Goal: Information Seeking & Learning: Compare options

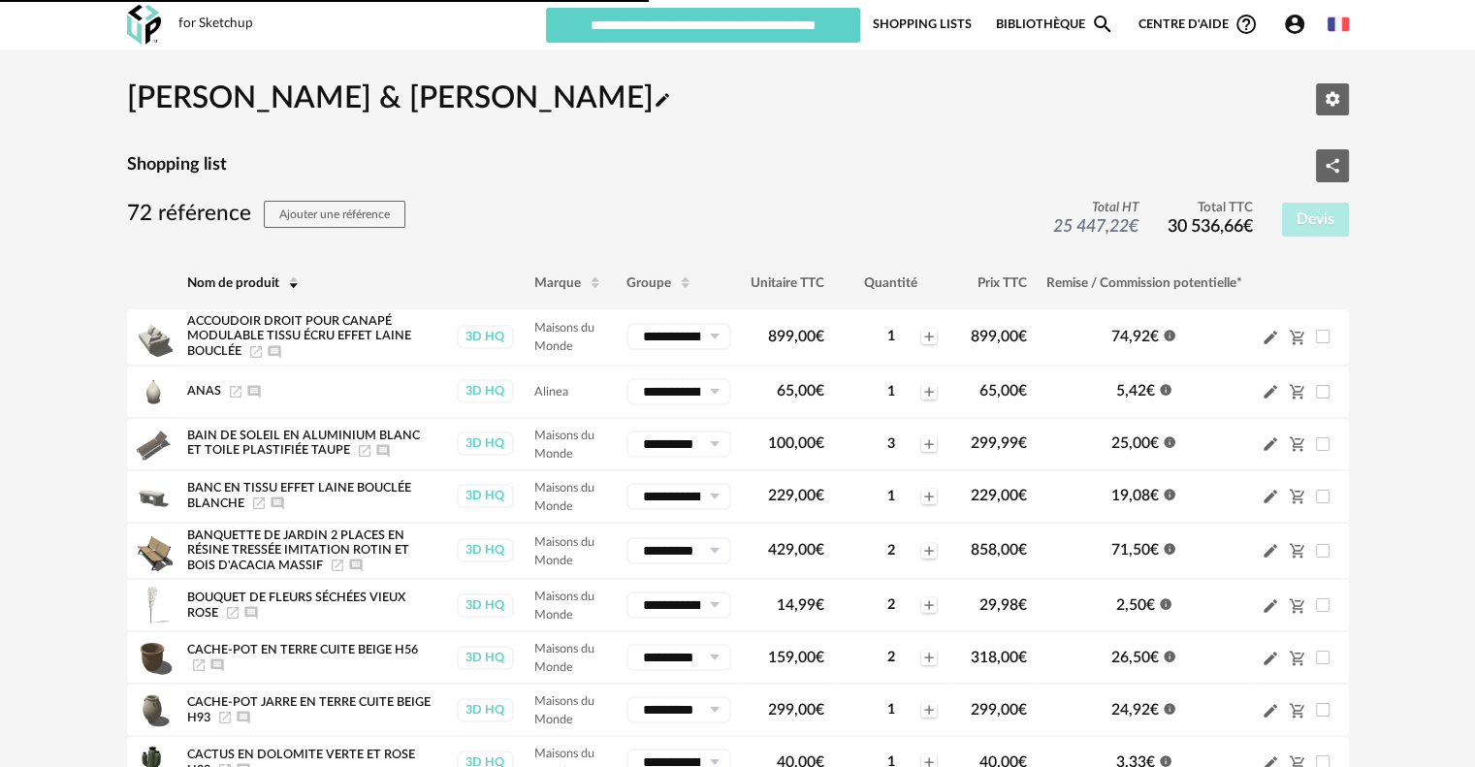
type input "**********"
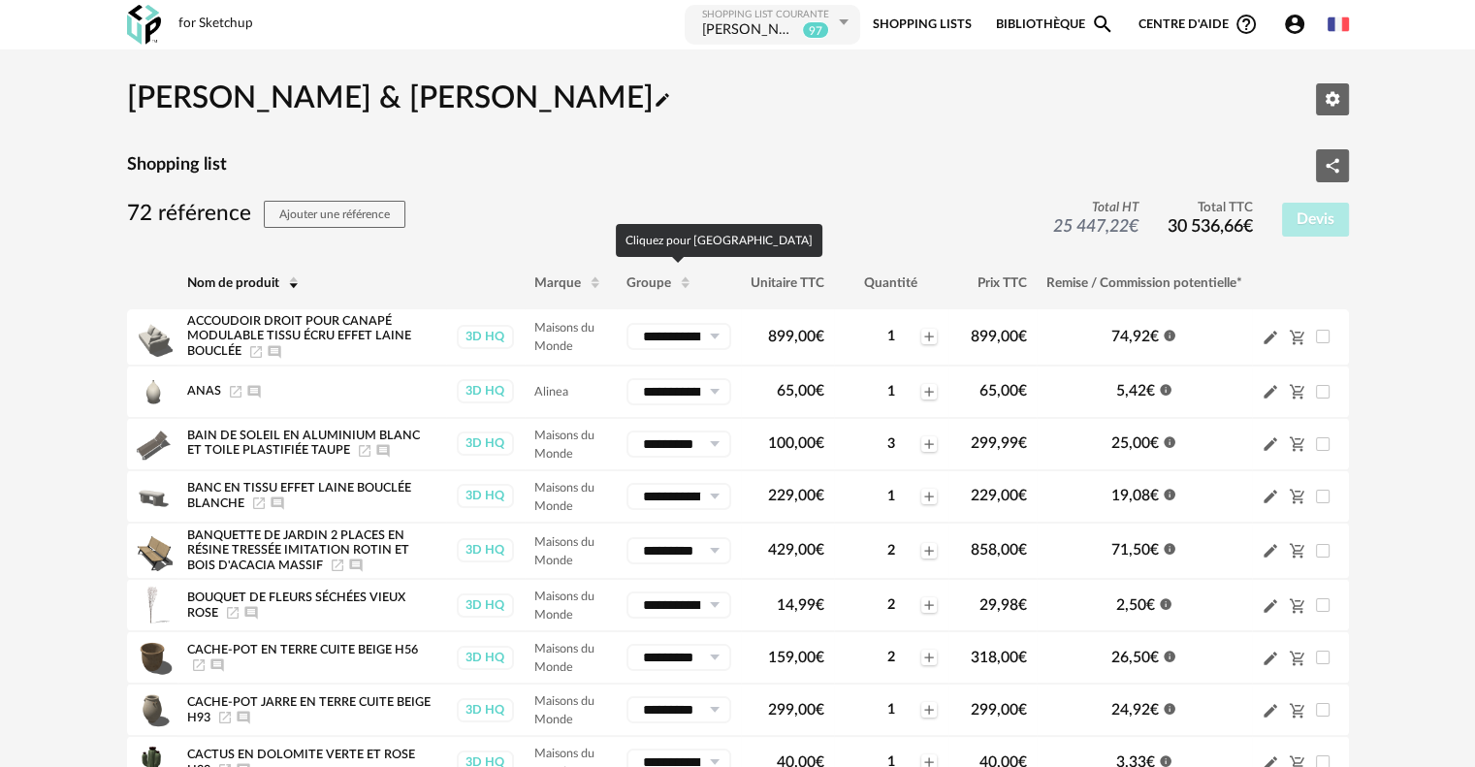
click at [661, 298] on th "Groupe" at bounding box center [679, 283] width 124 height 52
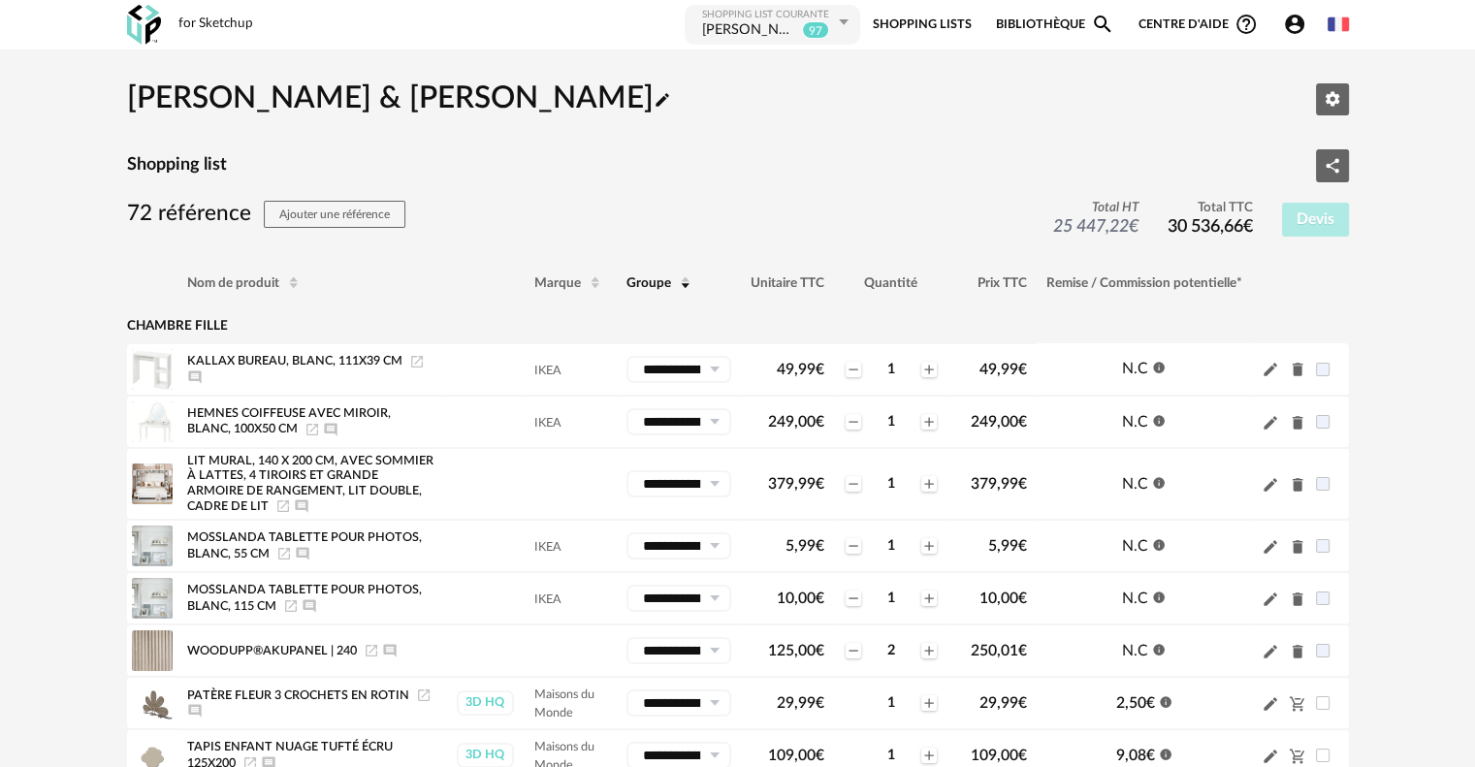
click at [1041, 18] on link "Bibliothèque Magnify icon" at bounding box center [1055, 25] width 118 height 44
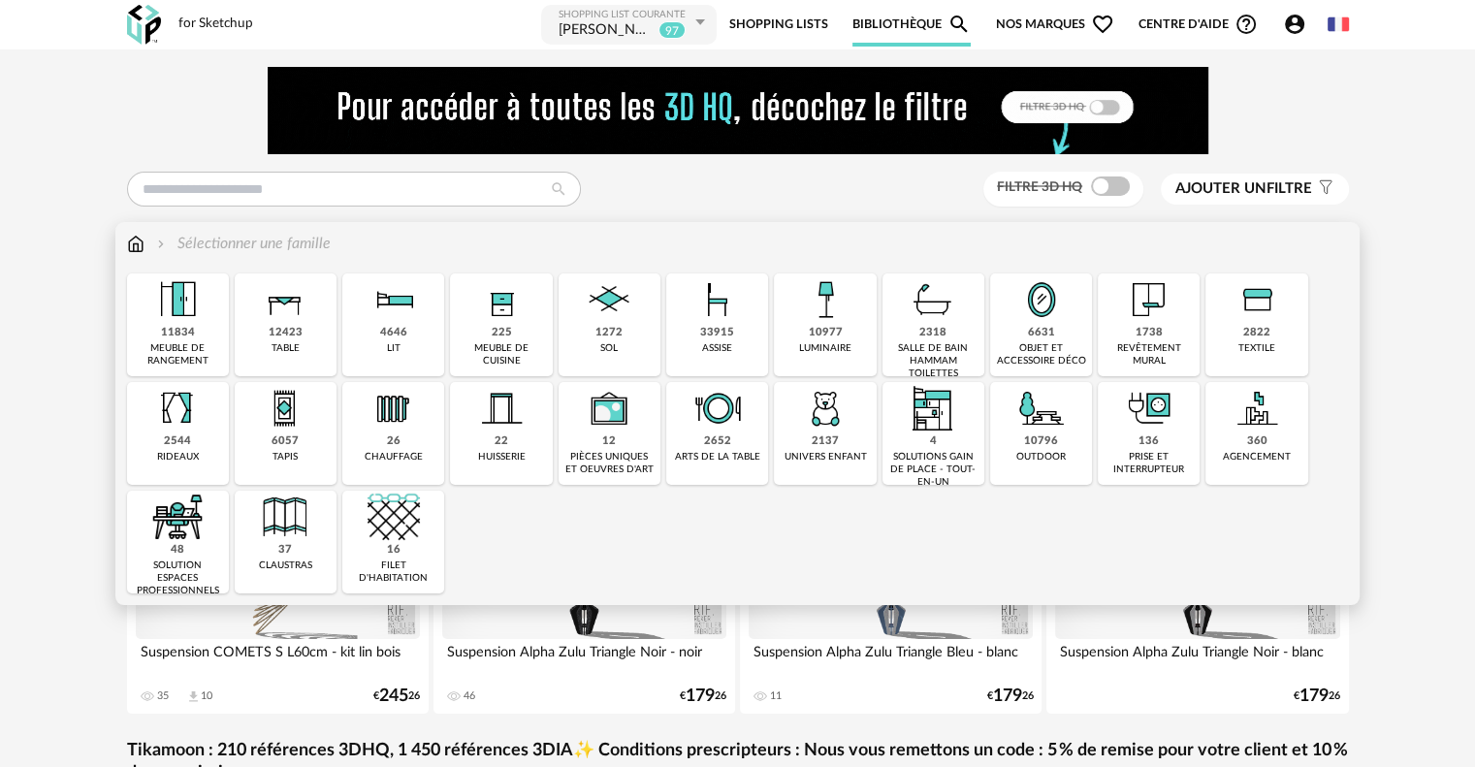
click at [198, 350] on div "meuble de rangement" at bounding box center [178, 354] width 90 height 25
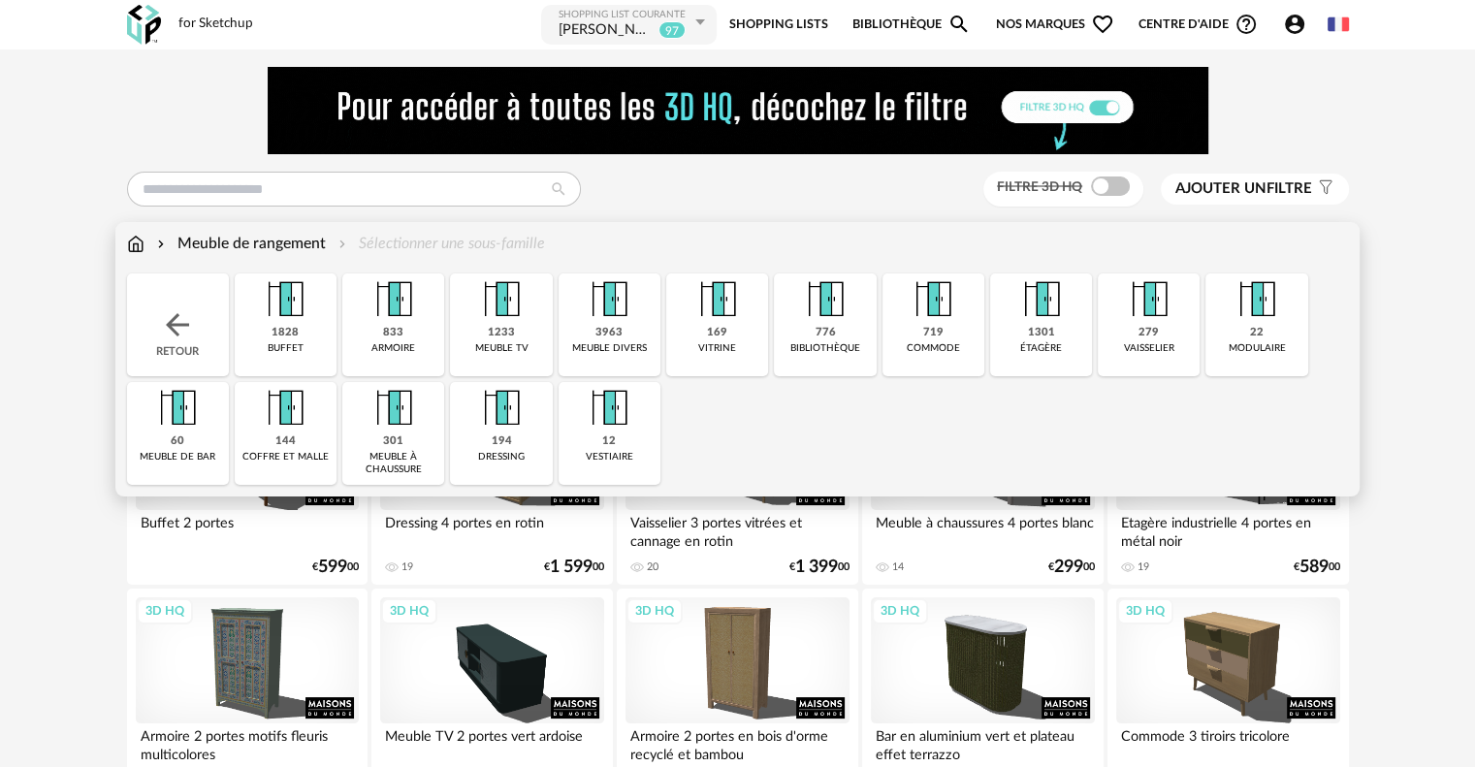
click at [281, 342] on div "buffet" at bounding box center [286, 348] width 36 height 13
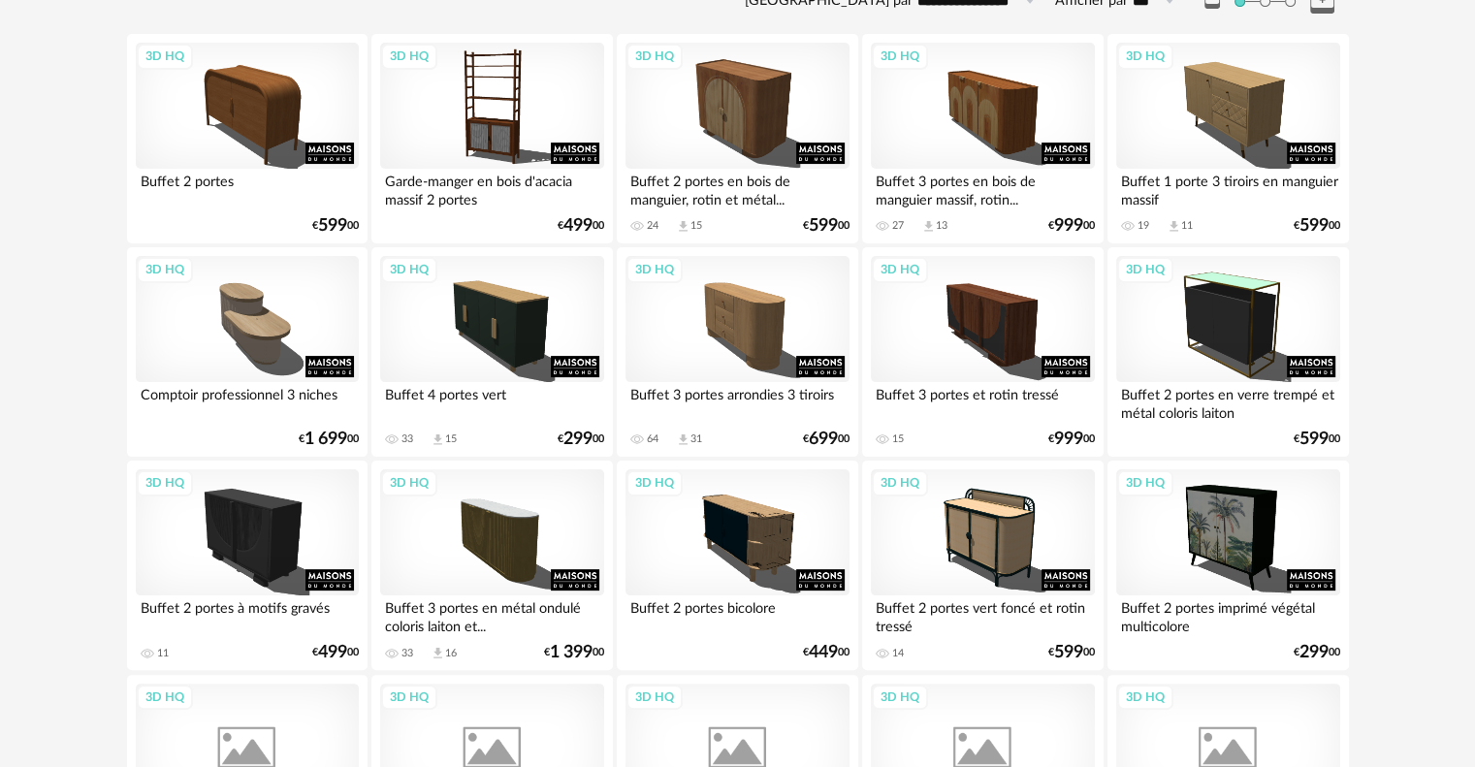
scroll to position [388, 0]
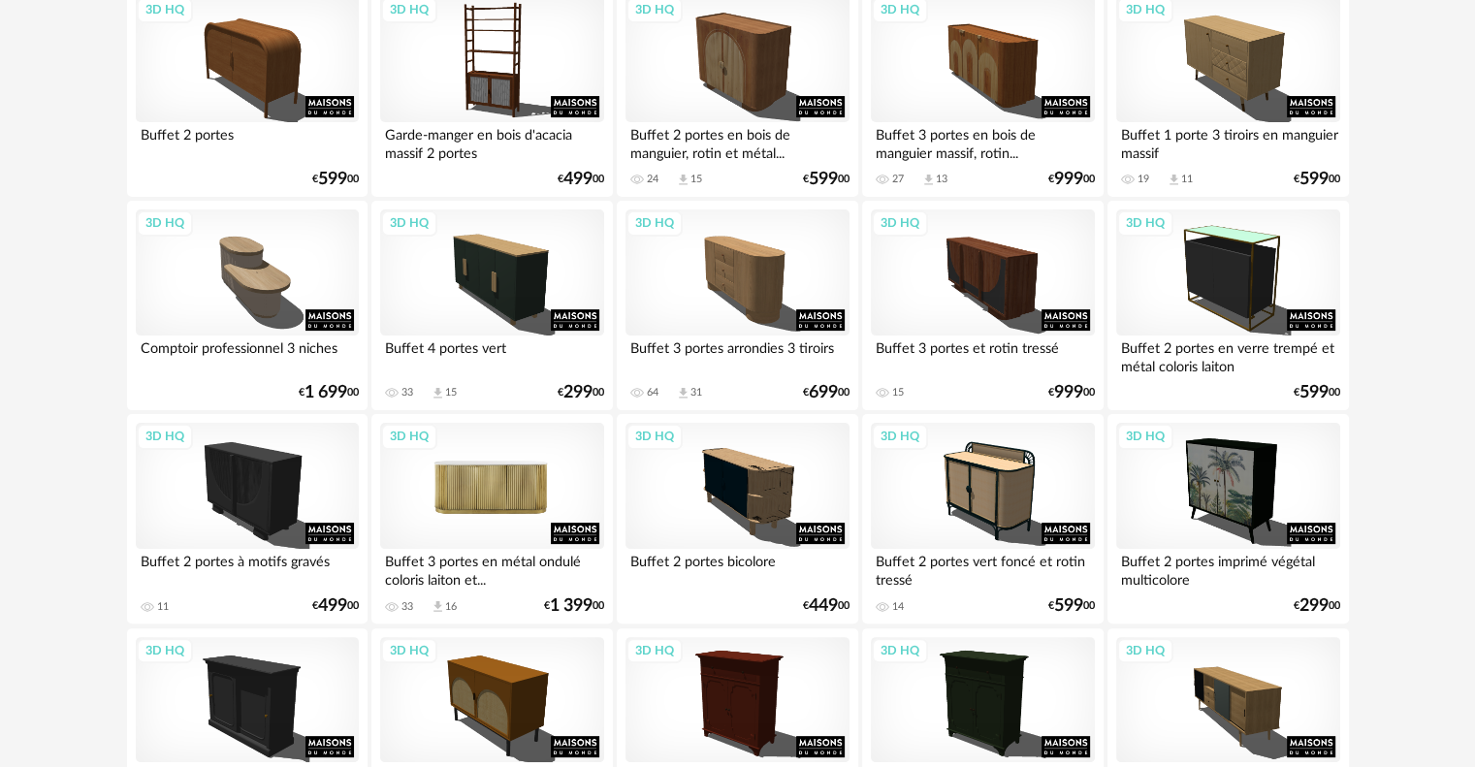
click at [532, 480] on div "3D HQ" at bounding box center [491, 486] width 223 height 126
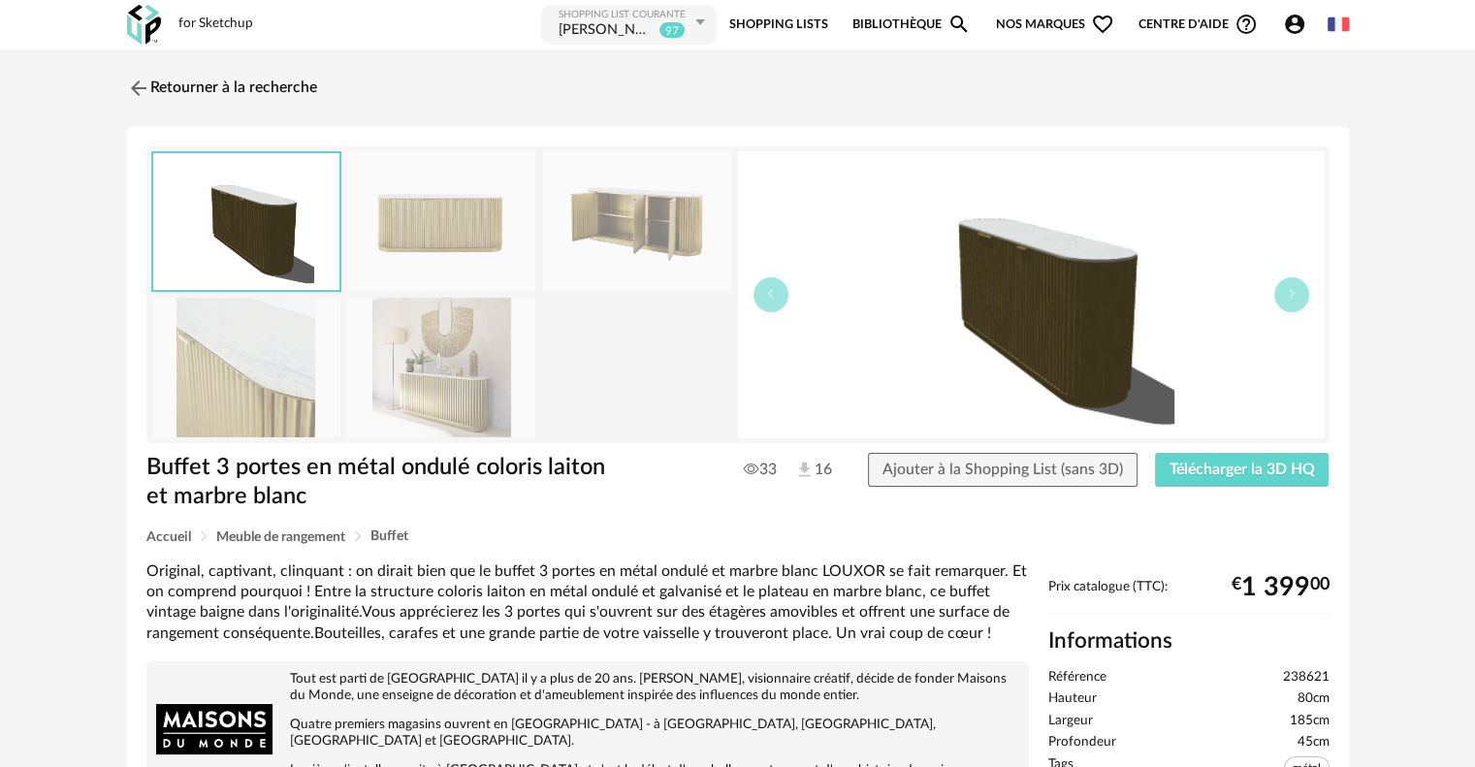
click at [404, 210] on img at bounding box center [441, 221] width 188 height 139
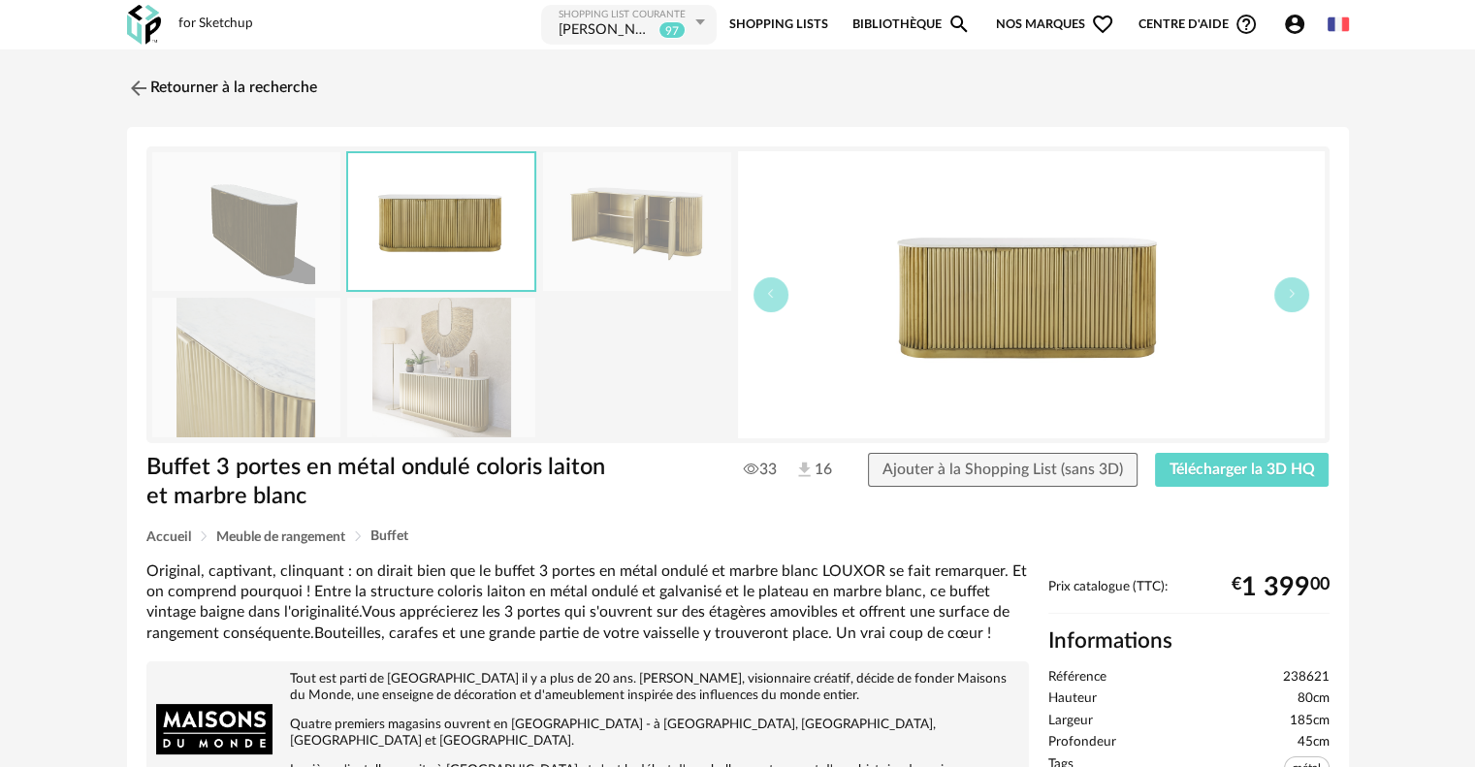
click at [608, 222] on img at bounding box center [637, 221] width 188 height 139
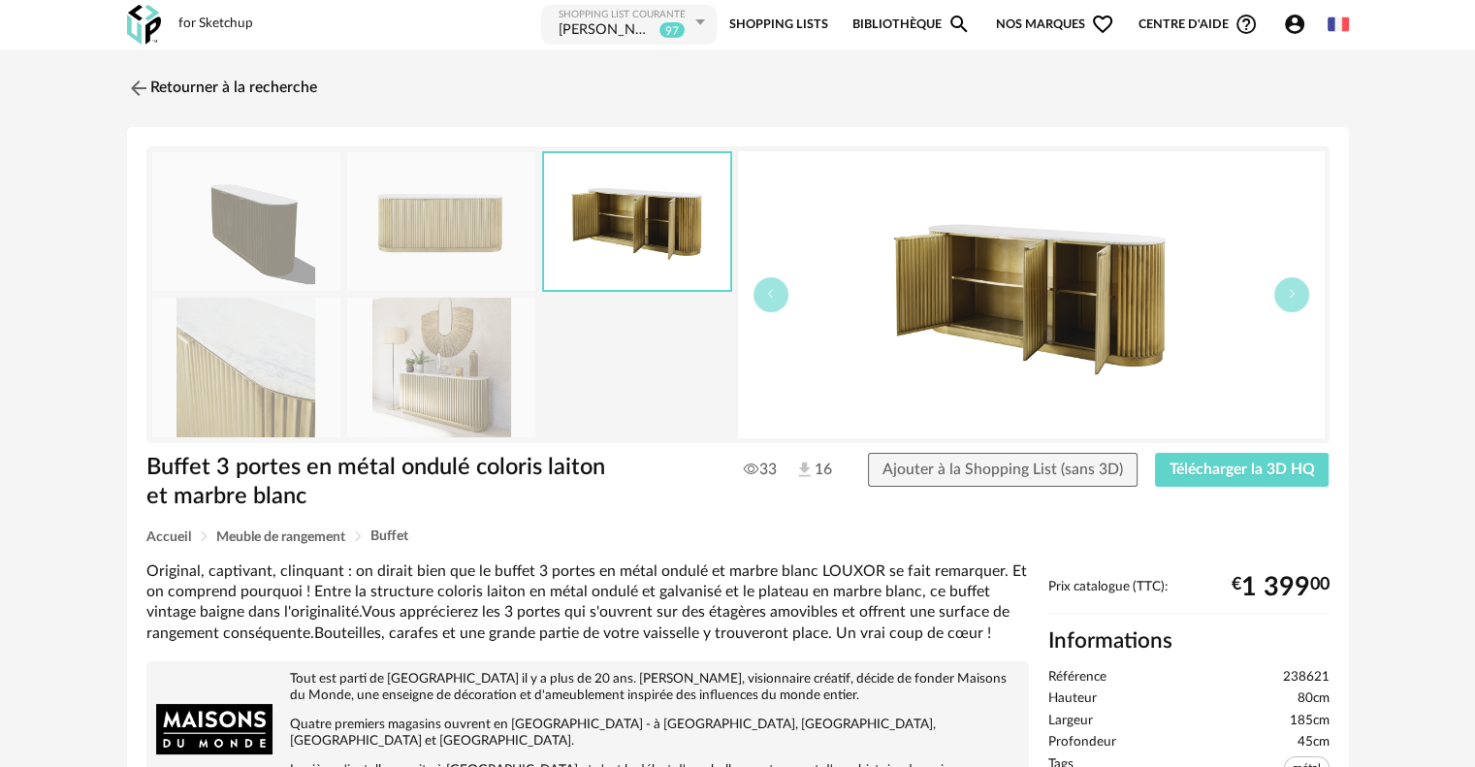
click at [490, 363] on img at bounding box center [441, 367] width 188 height 139
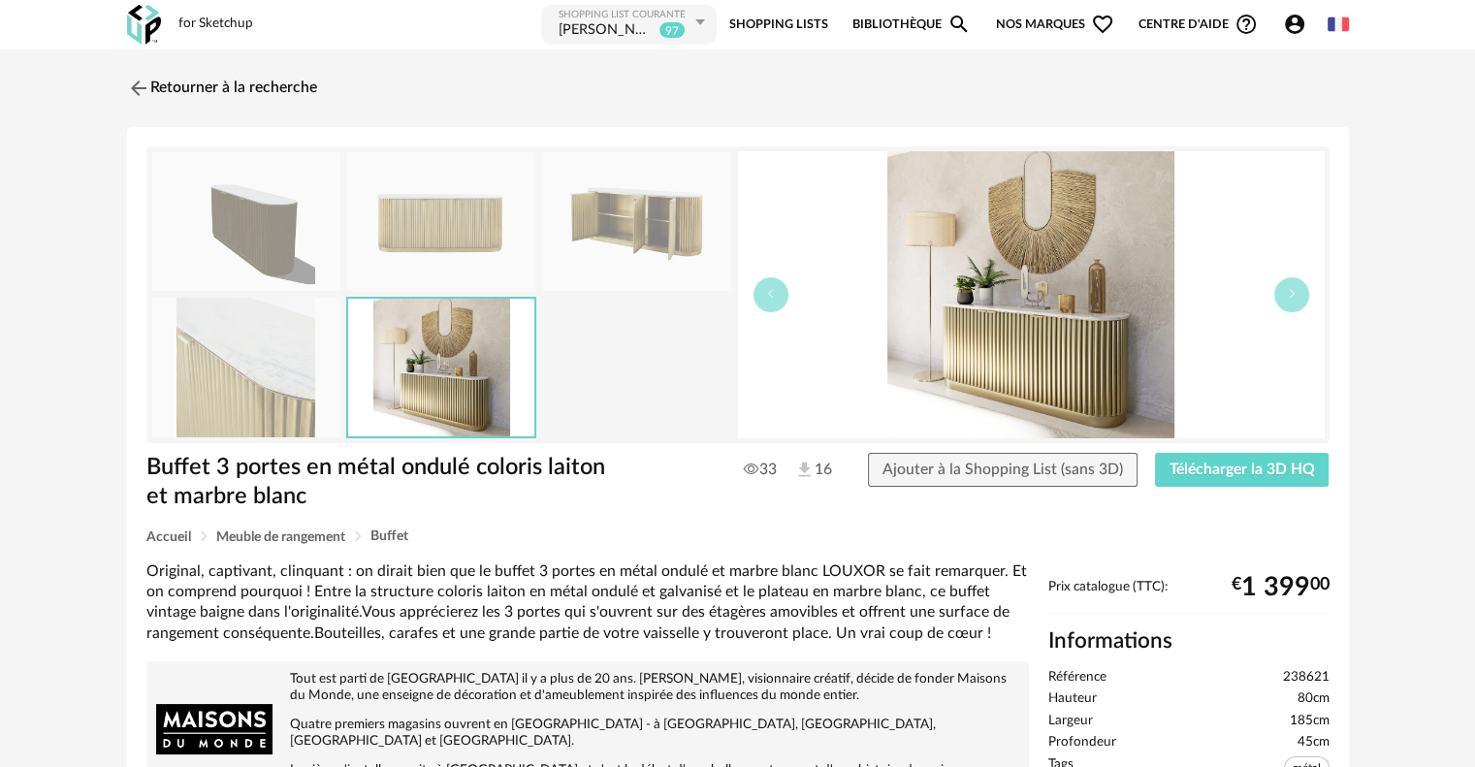
click at [250, 371] on img at bounding box center [246, 367] width 188 height 139
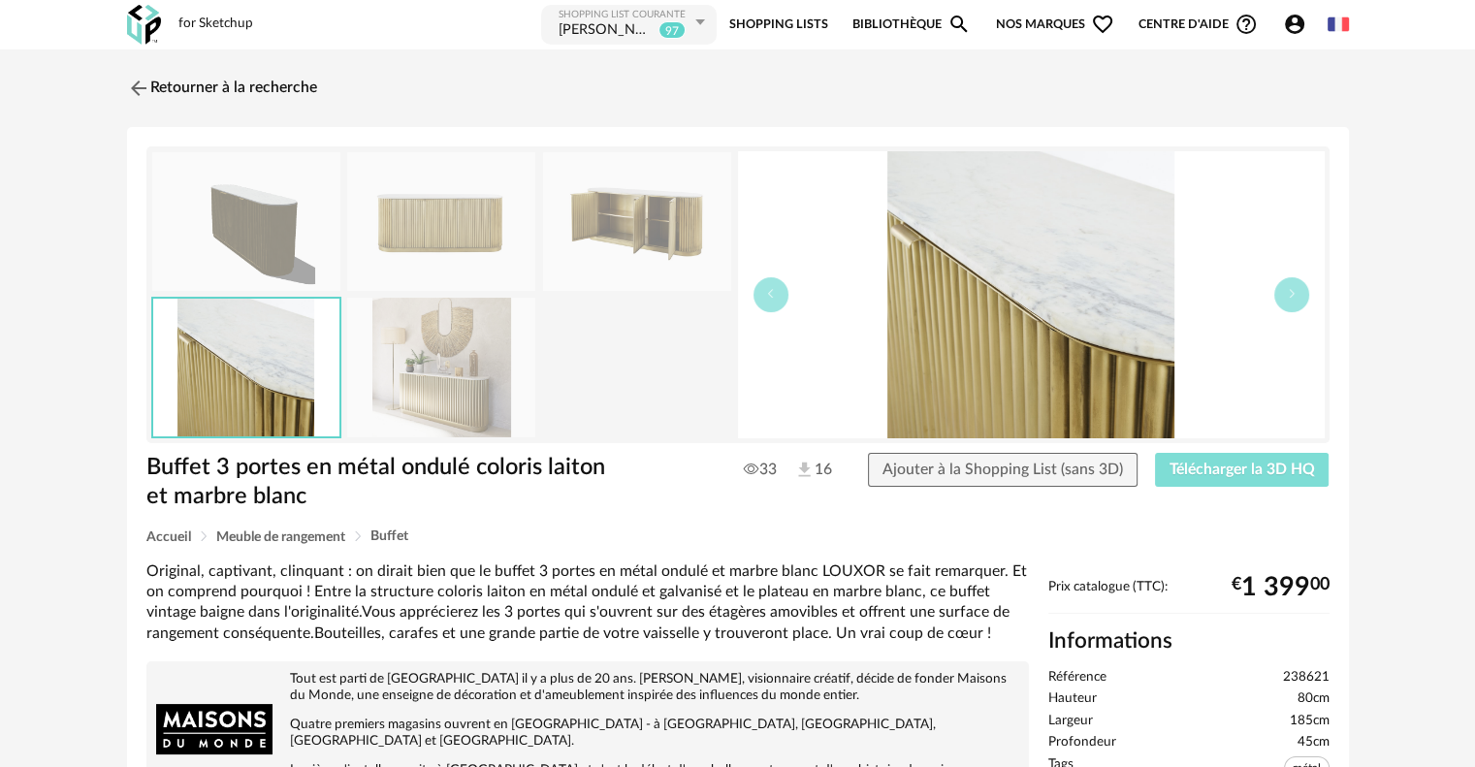
click at [1201, 470] on span "Télécharger la 3D HQ" at bounding box center [1243, 470] width 146 height 16
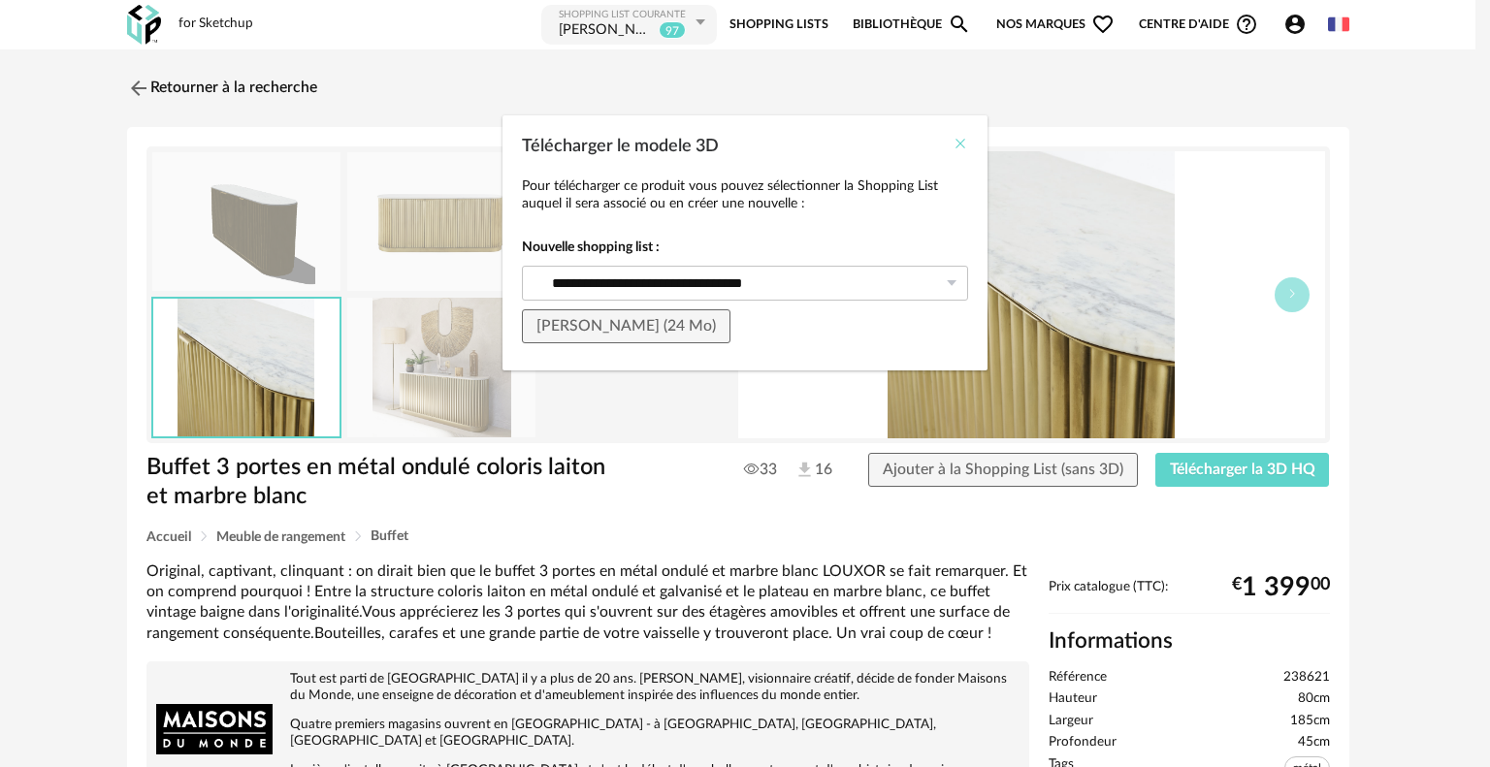
click at [962, 140] on icon "Close" at bounding box center [961, 144] width 16 height 16
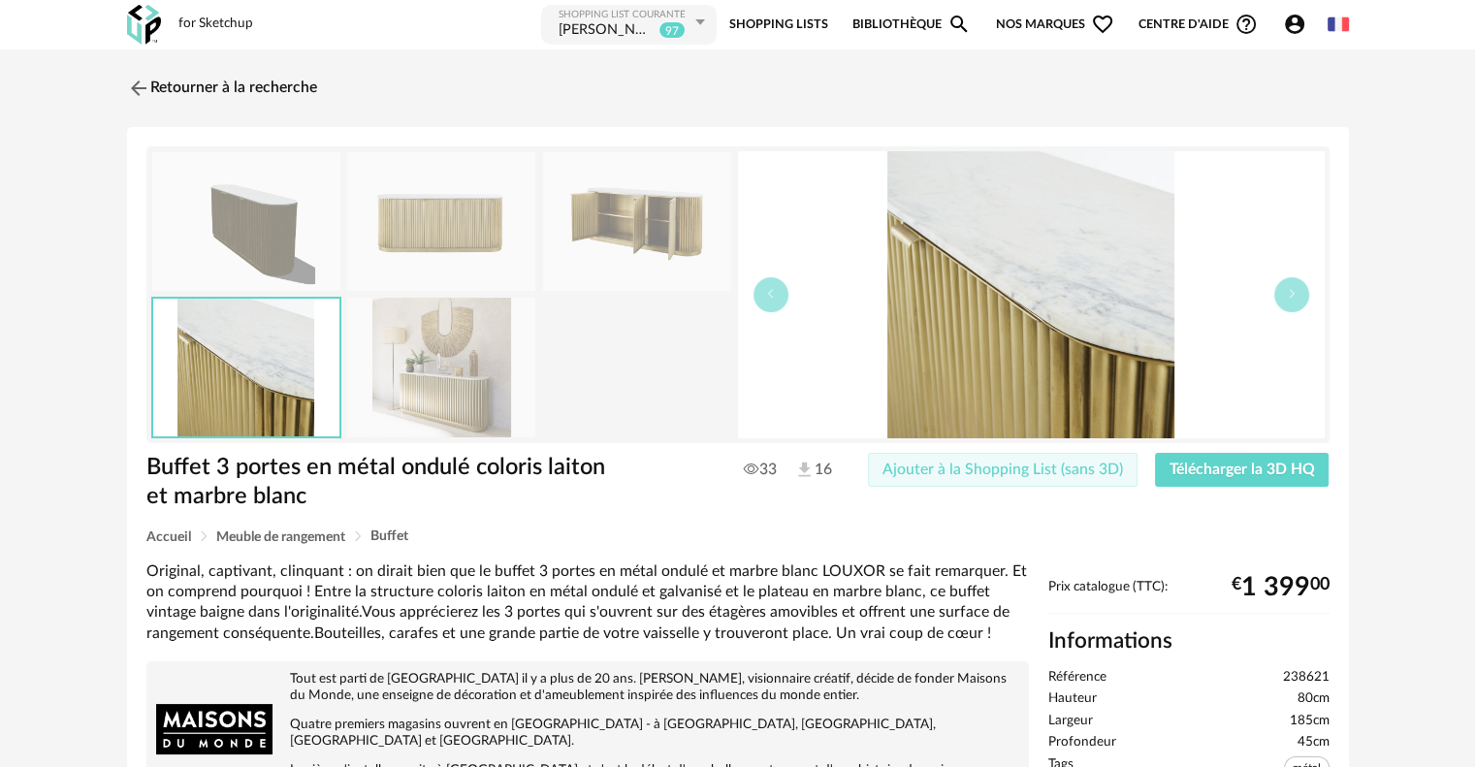
click at [1042, 472] on span "Ajouter à la Shopping List (sans 3D)" at bounding box center [1003, 470] width 241 height 16
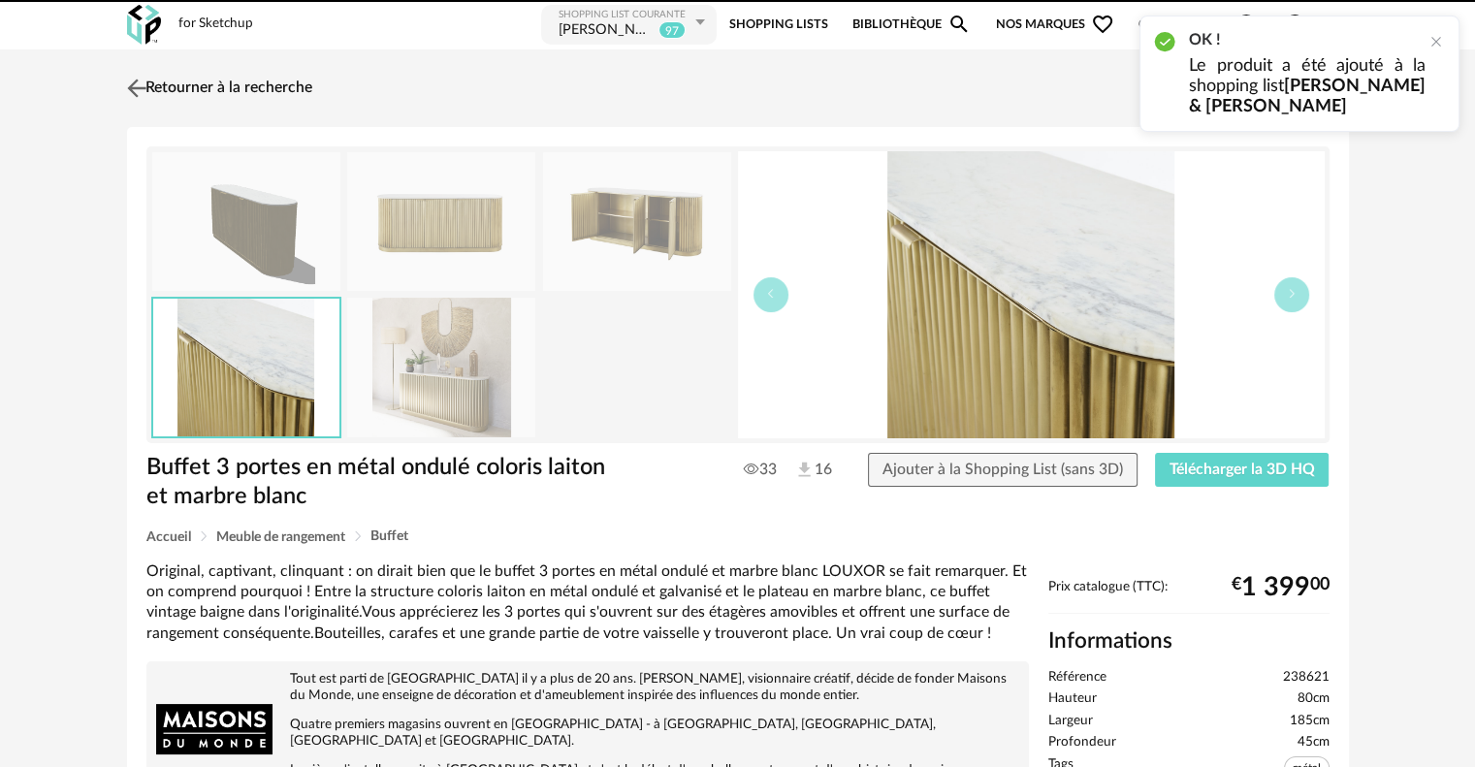
click at [135, 81] on img at bounding box center [136, 88] width 28 height 28
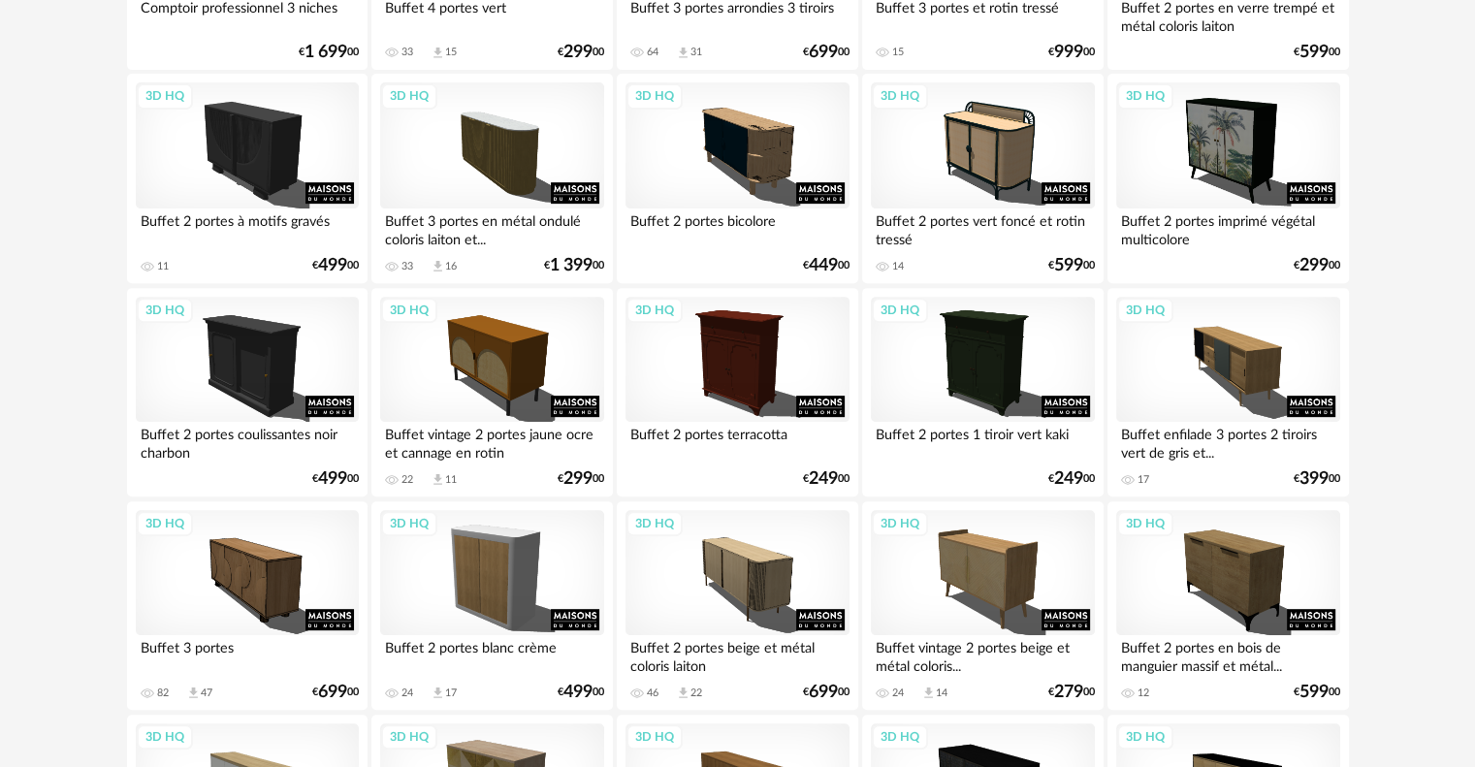
scroll to position [840, 0]
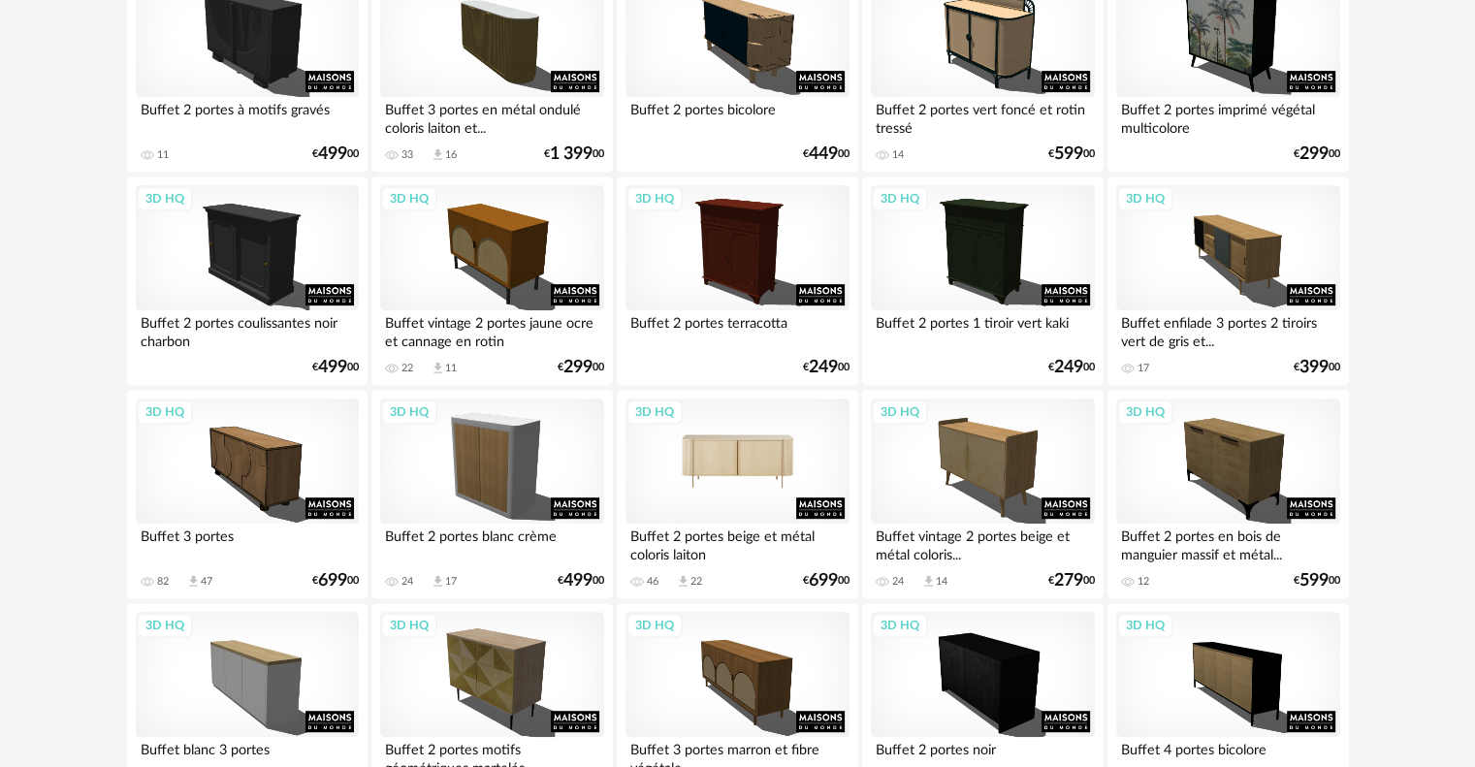
click at [710, 457] on div "3D HQ" at bounding box center [737, 462] width 223 height 126
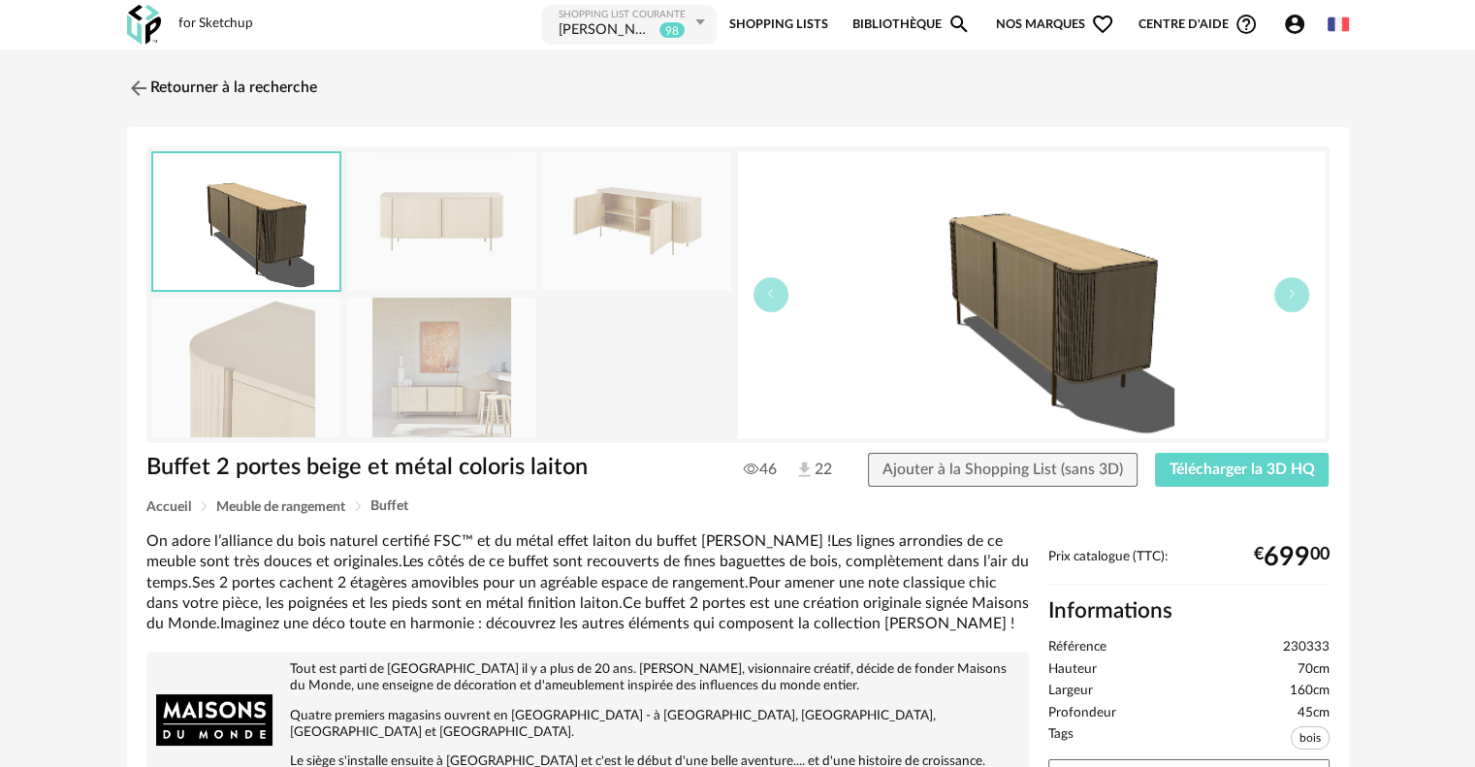
click at [397, 344] on img at bounding box center [441, 367] width 188 height 139
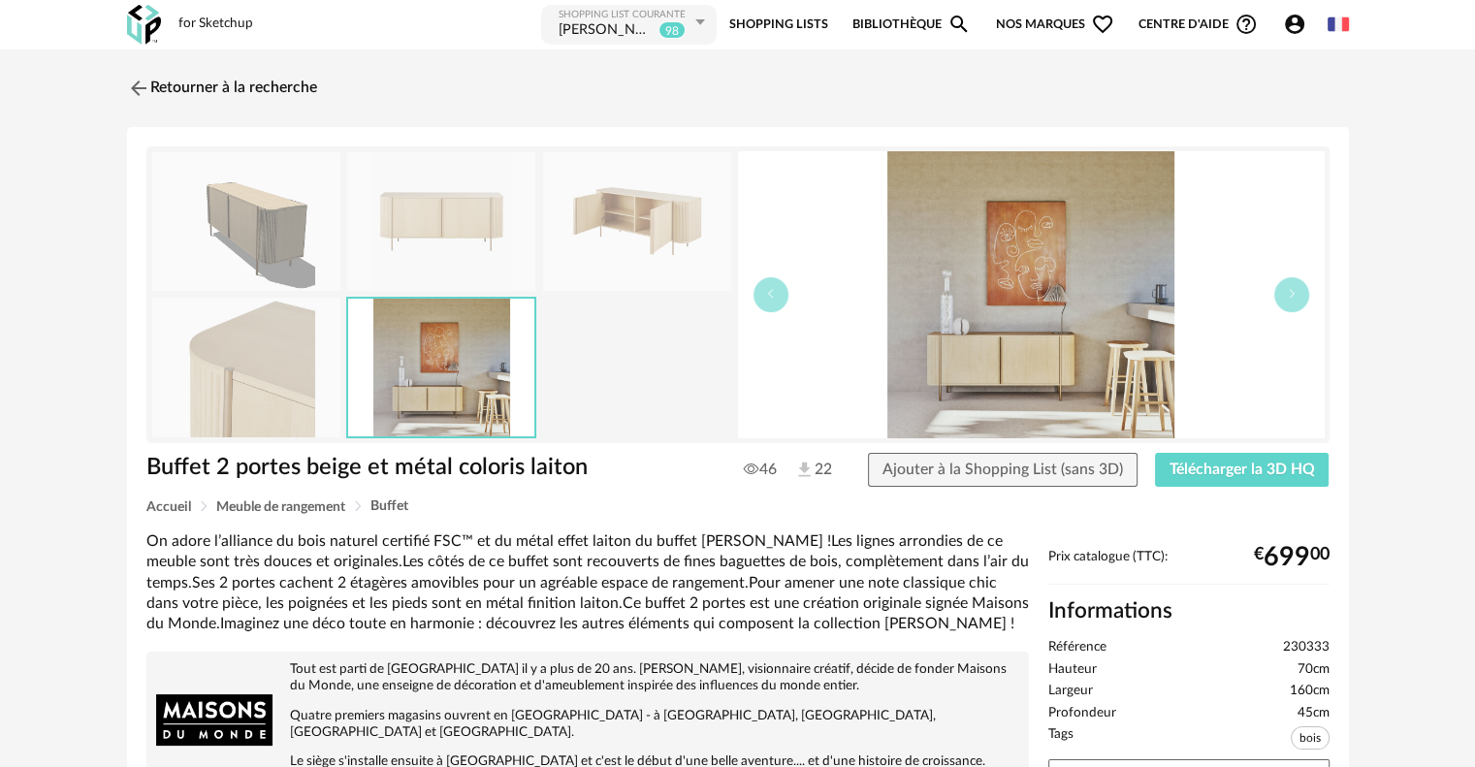
click at [625, 251] on img at bounding box center [637, 221] width 188 height 139
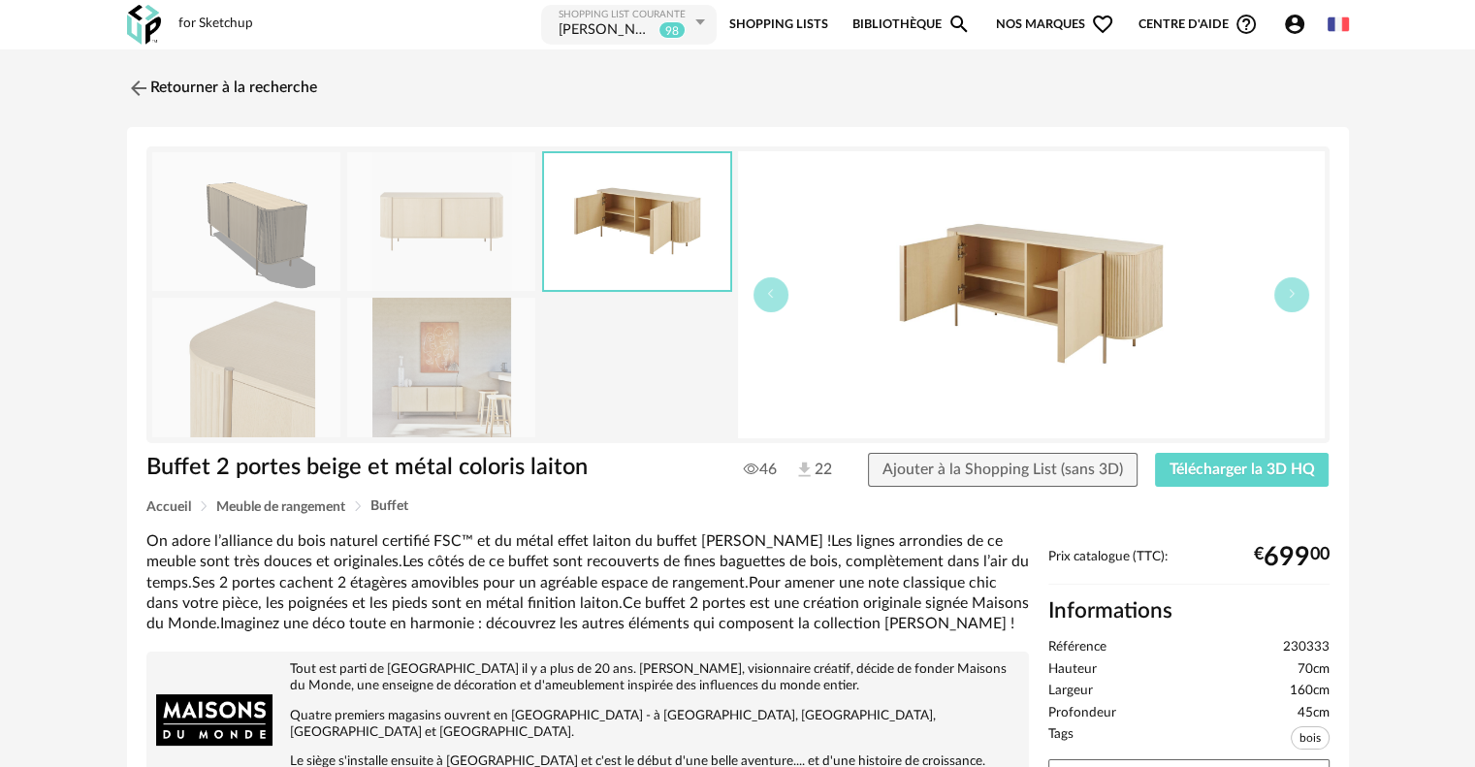
click at [970, 264] on img at bounding box center [1031, 294] width 587 height 287
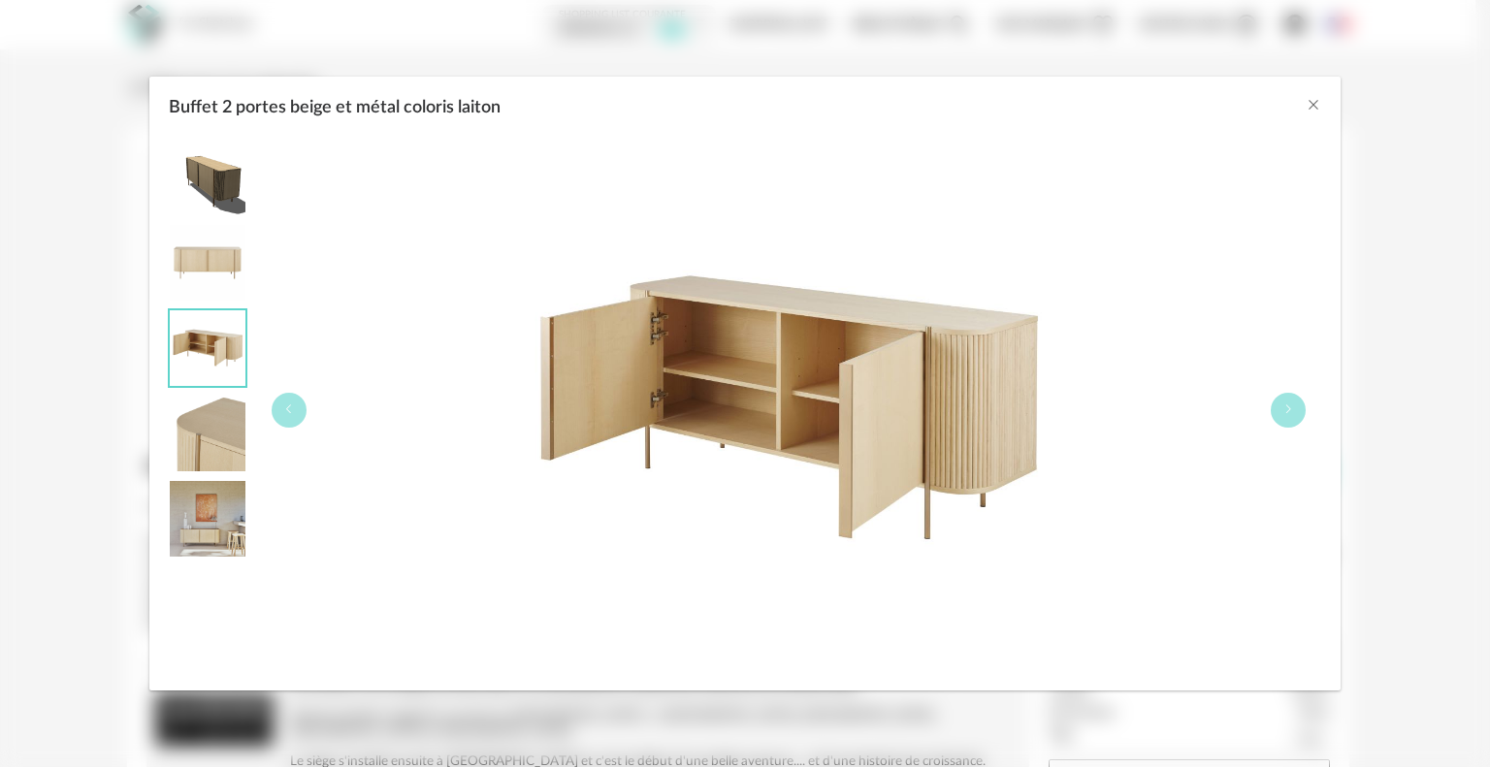
click at [189, 256] on img "Buffet 2 portes beige et métal coloris laiton" at bounding box center [208, 263] width 76 height 76
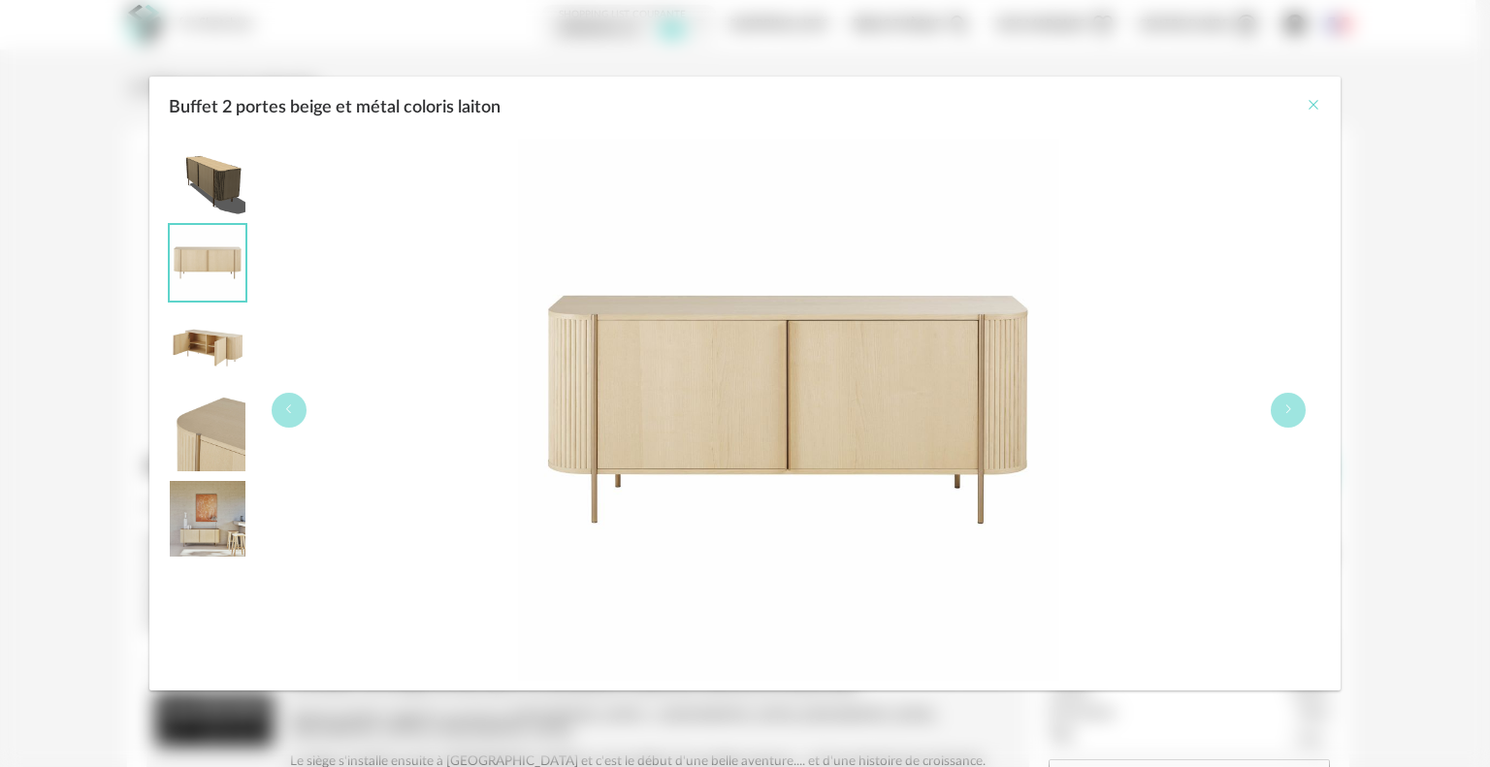
click at [1318, 102] on icon "Close" at bounding box center [1314, 105] width 16 height 16
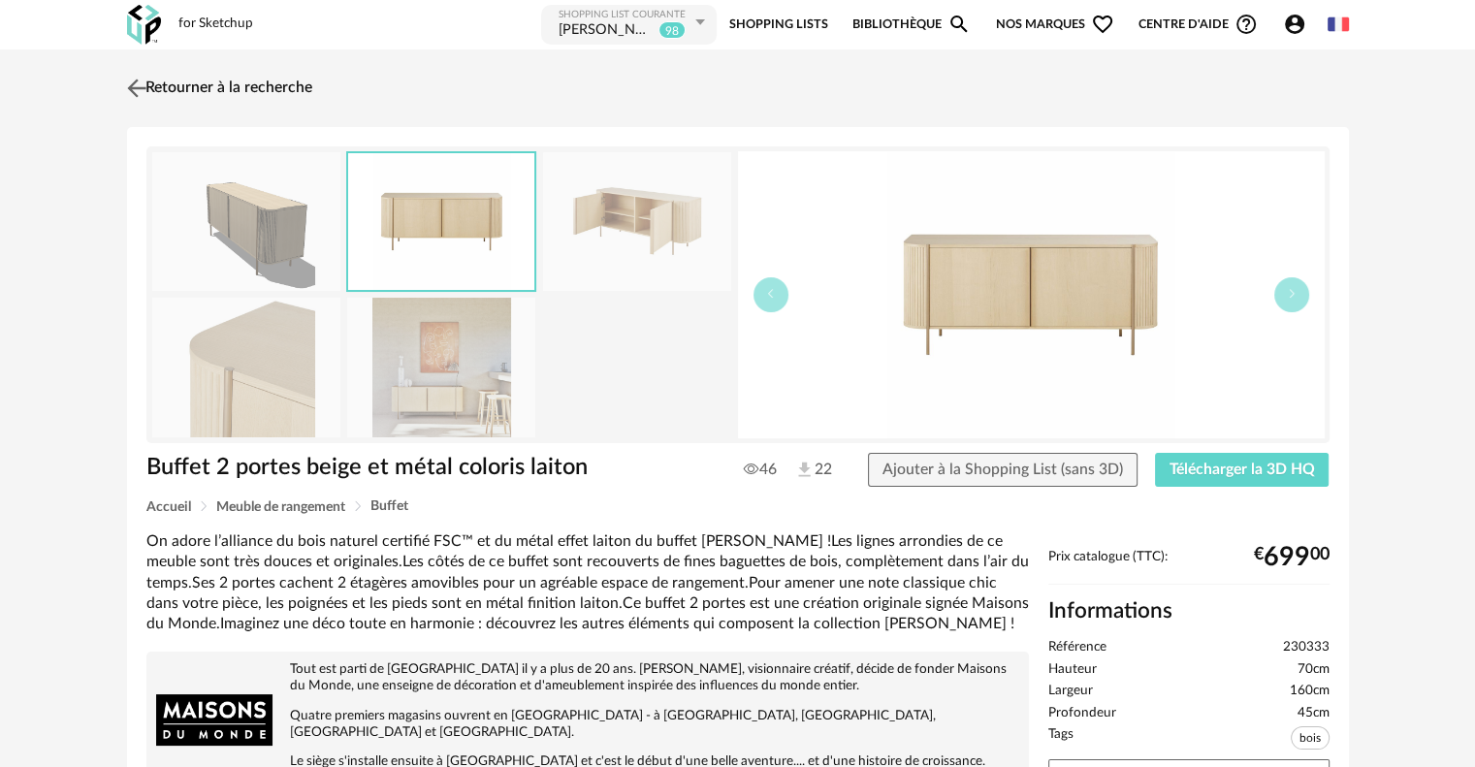
click at [146, 86] on img at bounding box center [136, 88] width 28 height 28
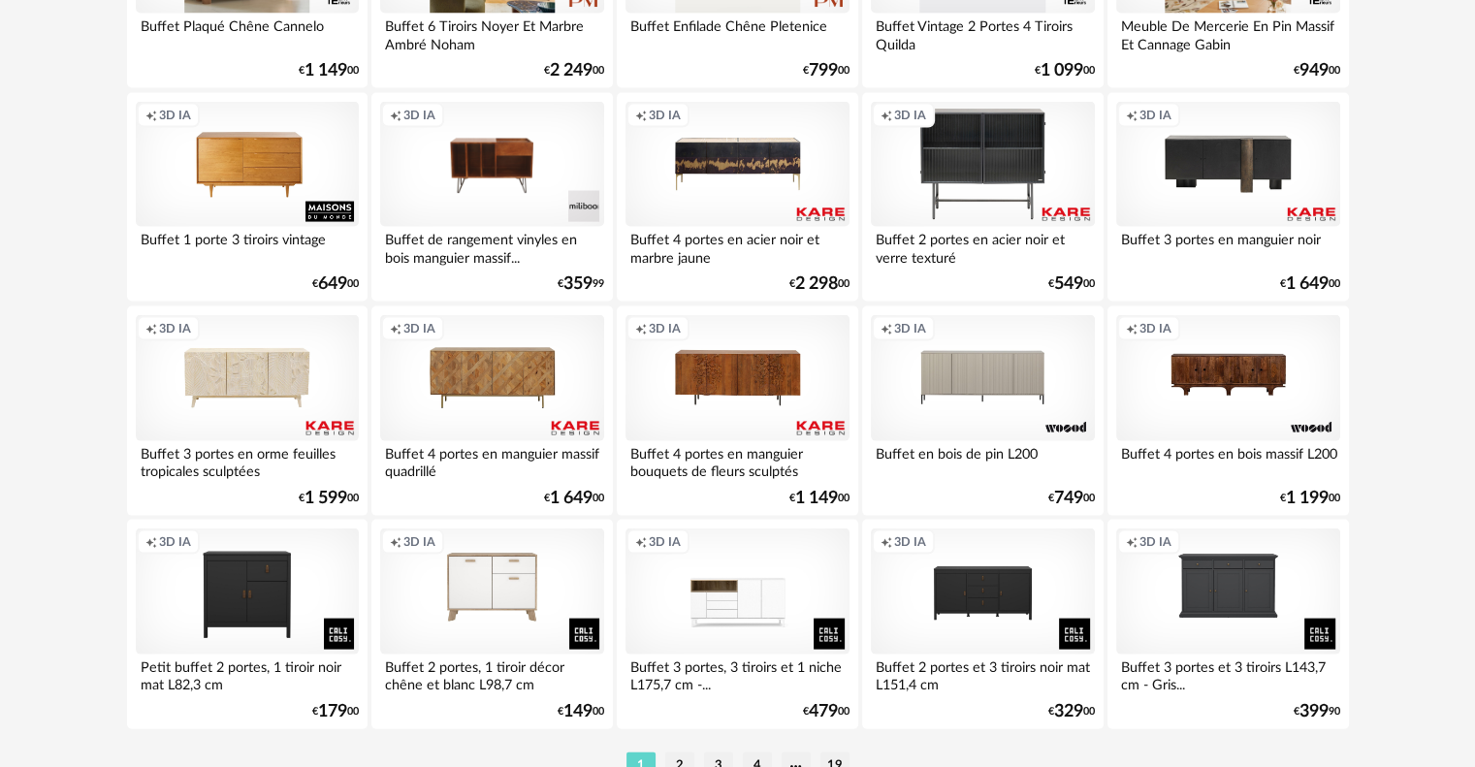
scroll to position [4008, 0]
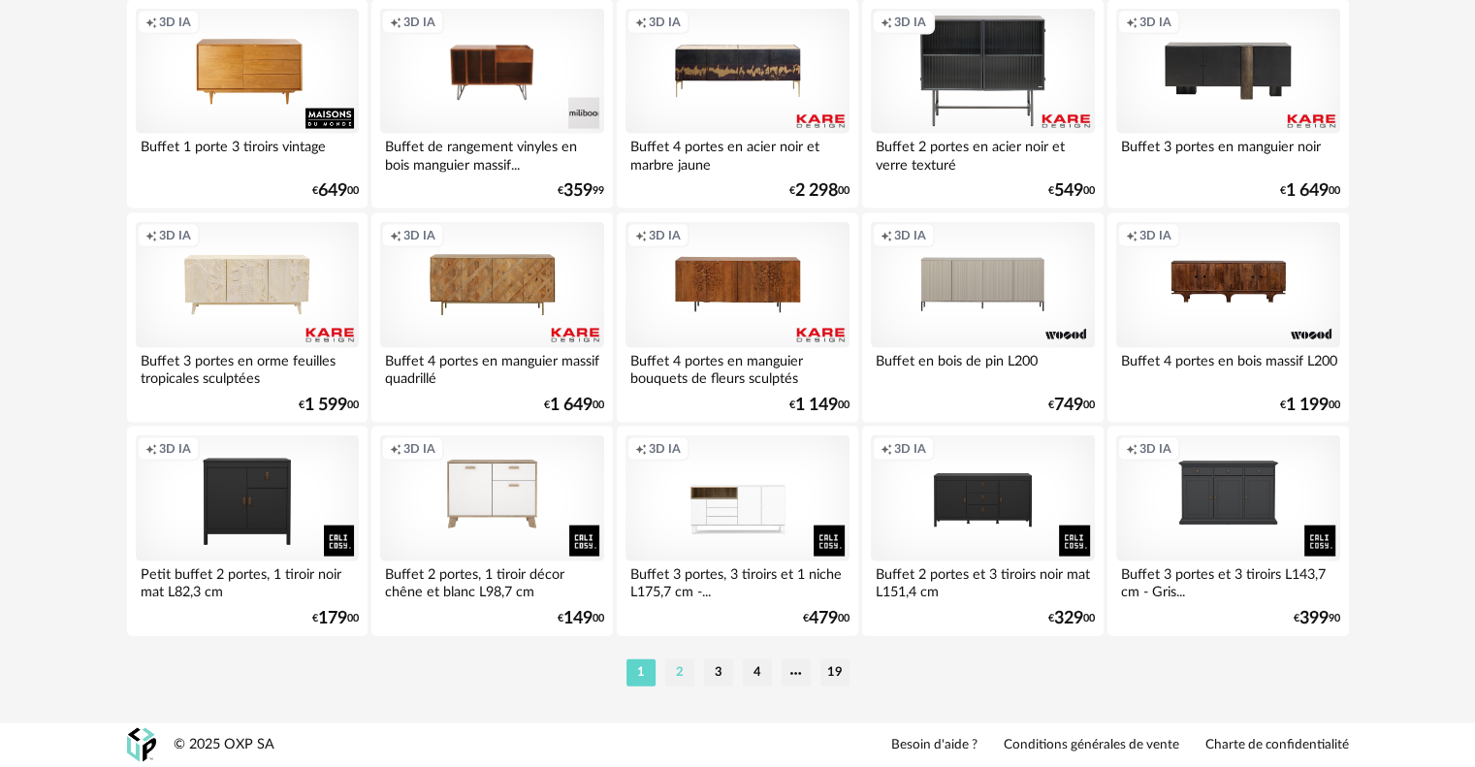
click at [668, 665] on li "2" at bounding box center [679, 673] width 29 height 27
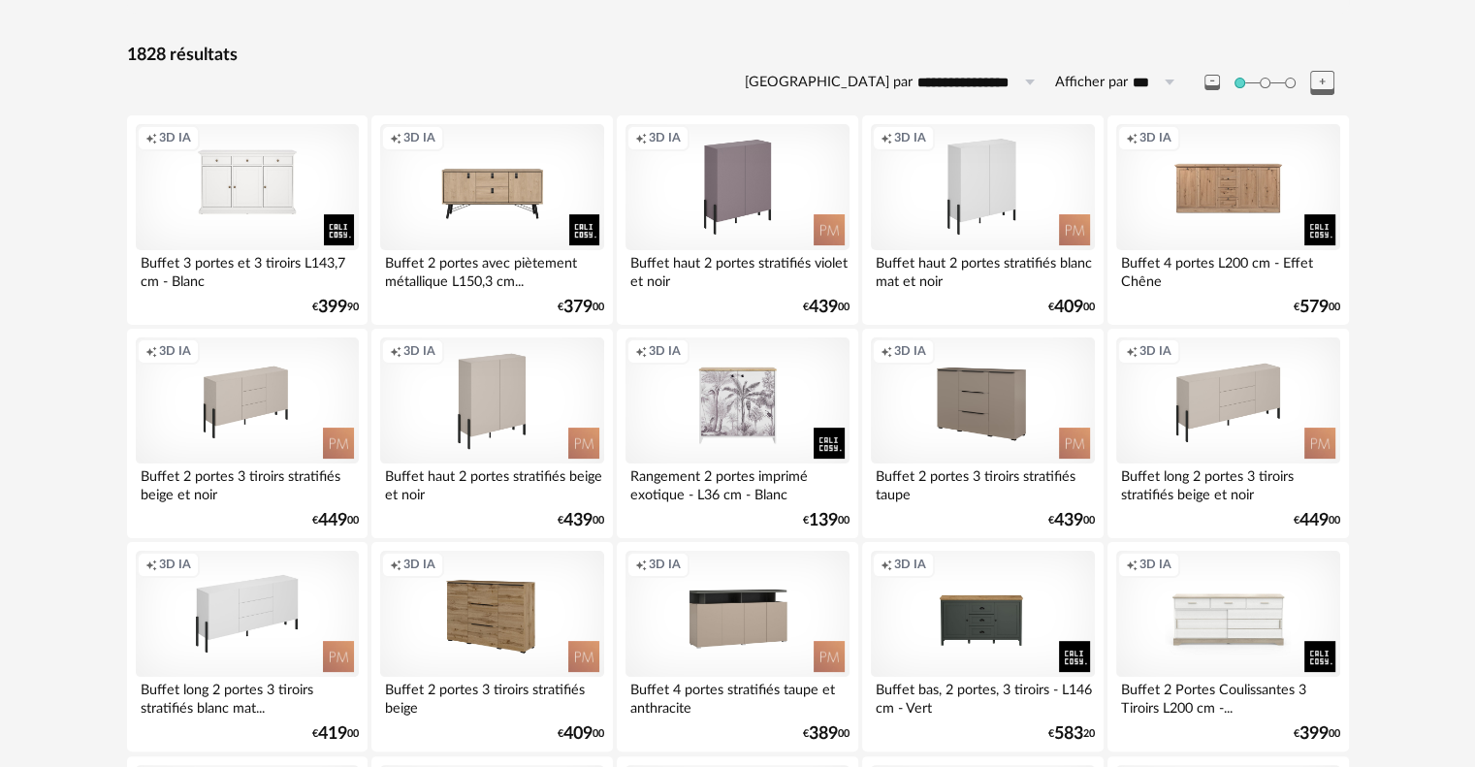
scroll to position [291, 0]
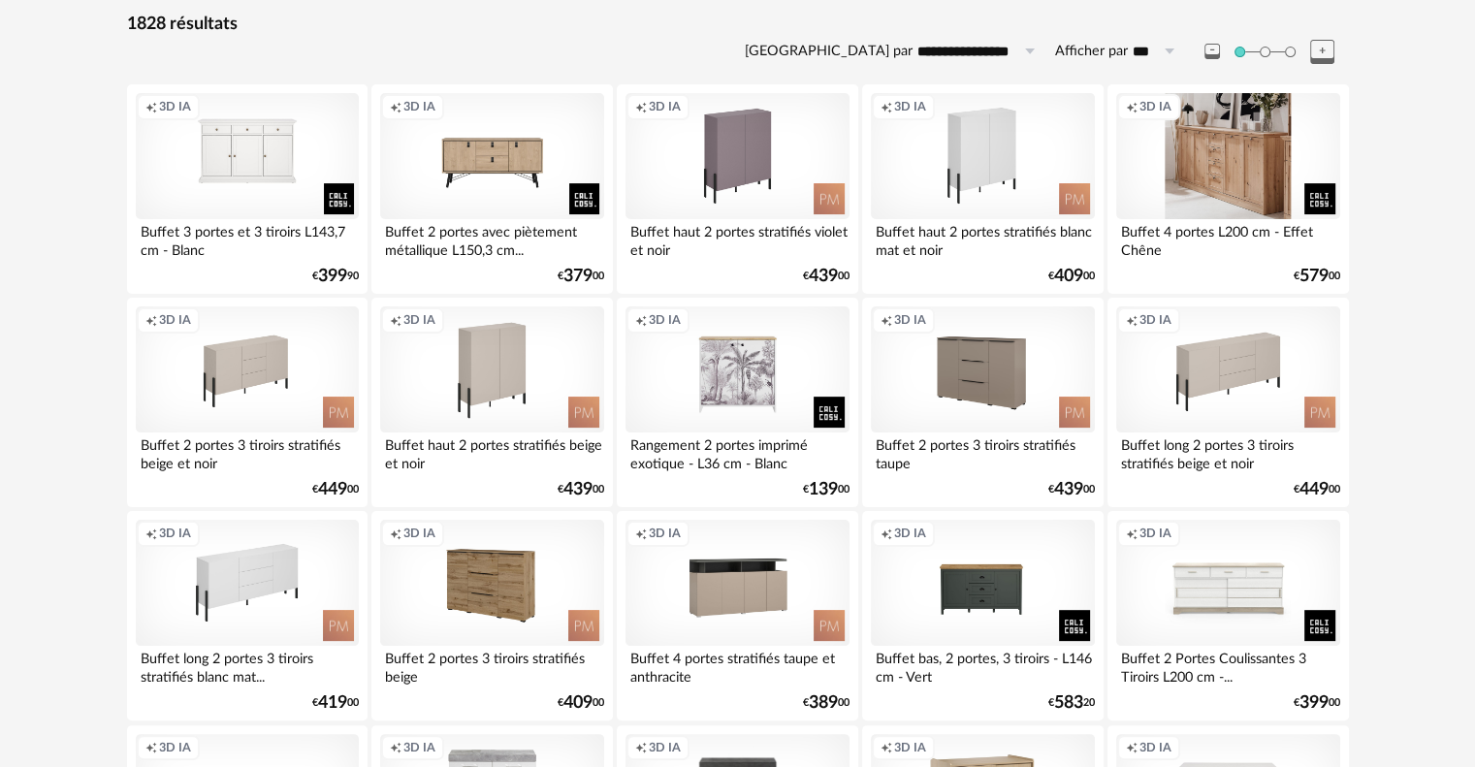
click at [1329, 202] on div "Creation icon 3D IA" at bounding box center [1228, 156] width 223 height 126
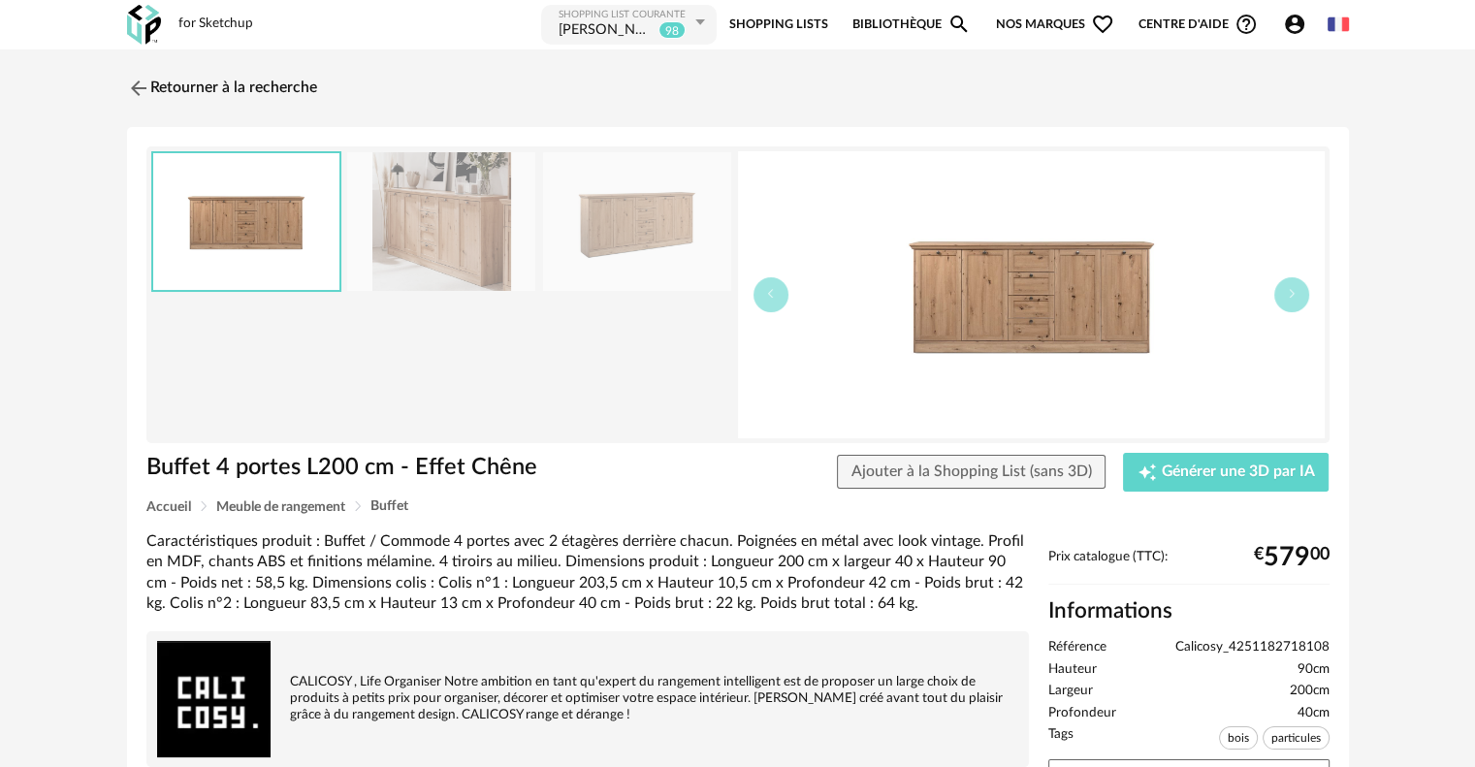
scroll to position [194, 0]
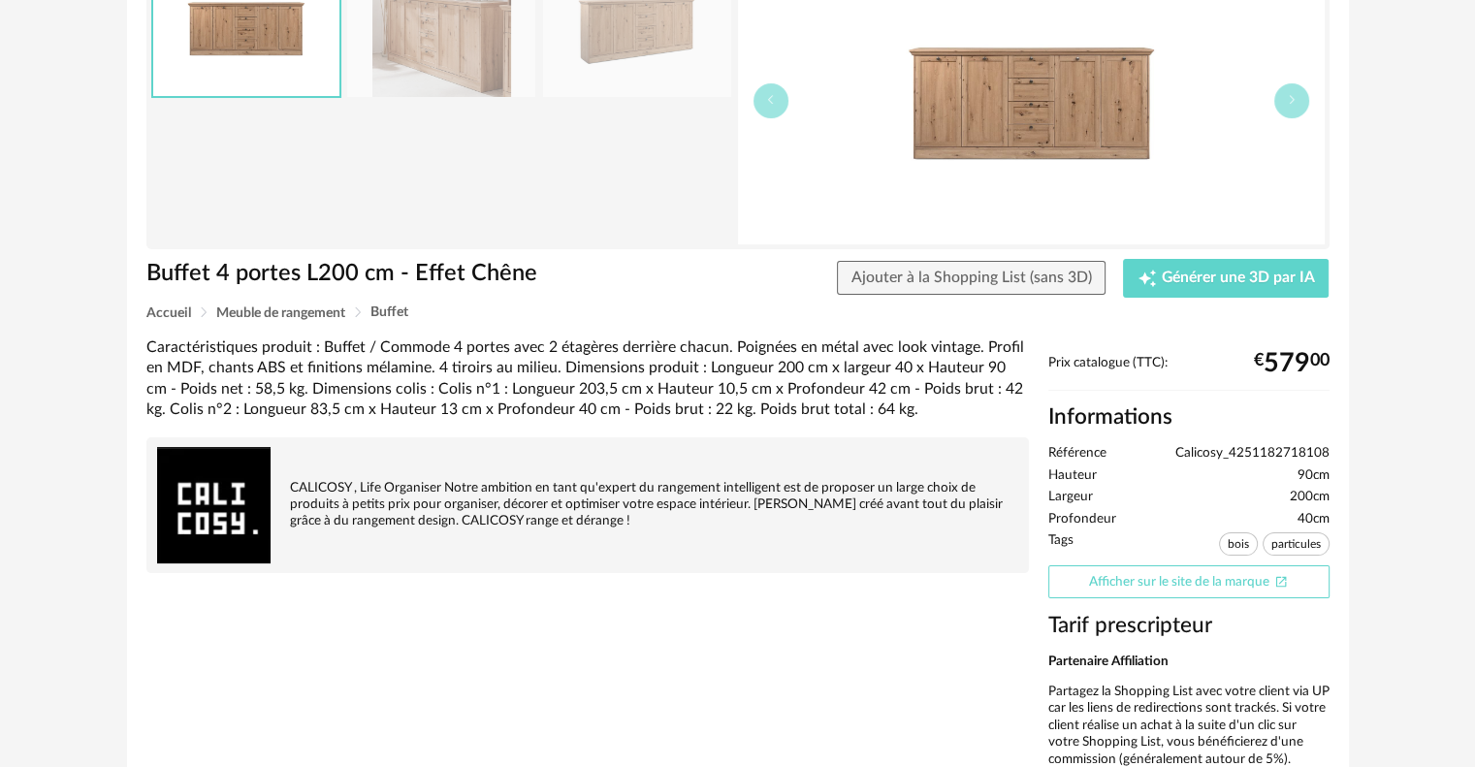
click at [1145, 579] on link "Afficher sur le site de la marque Open In New icon" at bounding box center [1189, 583] width 281 height 34
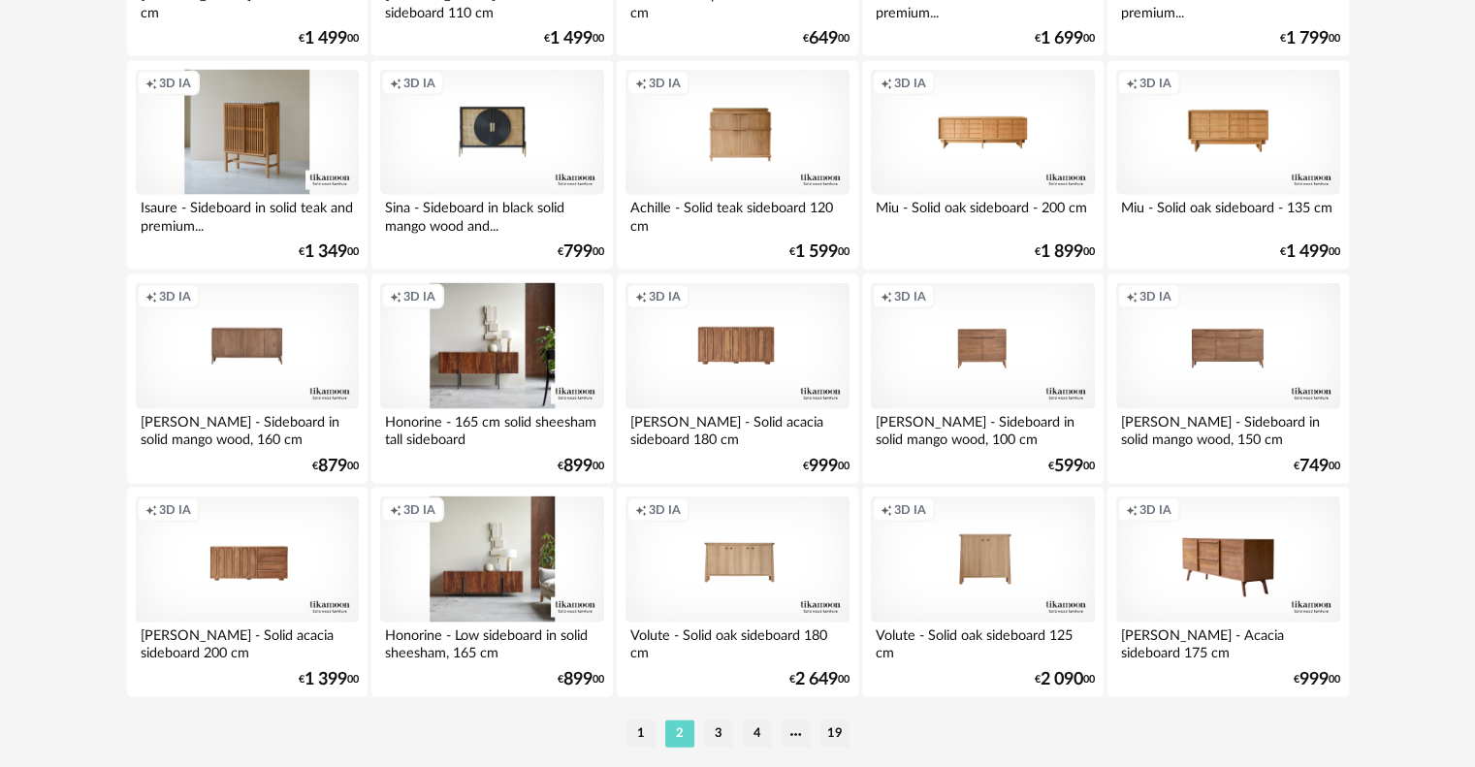
scroll to position [4008, 0]
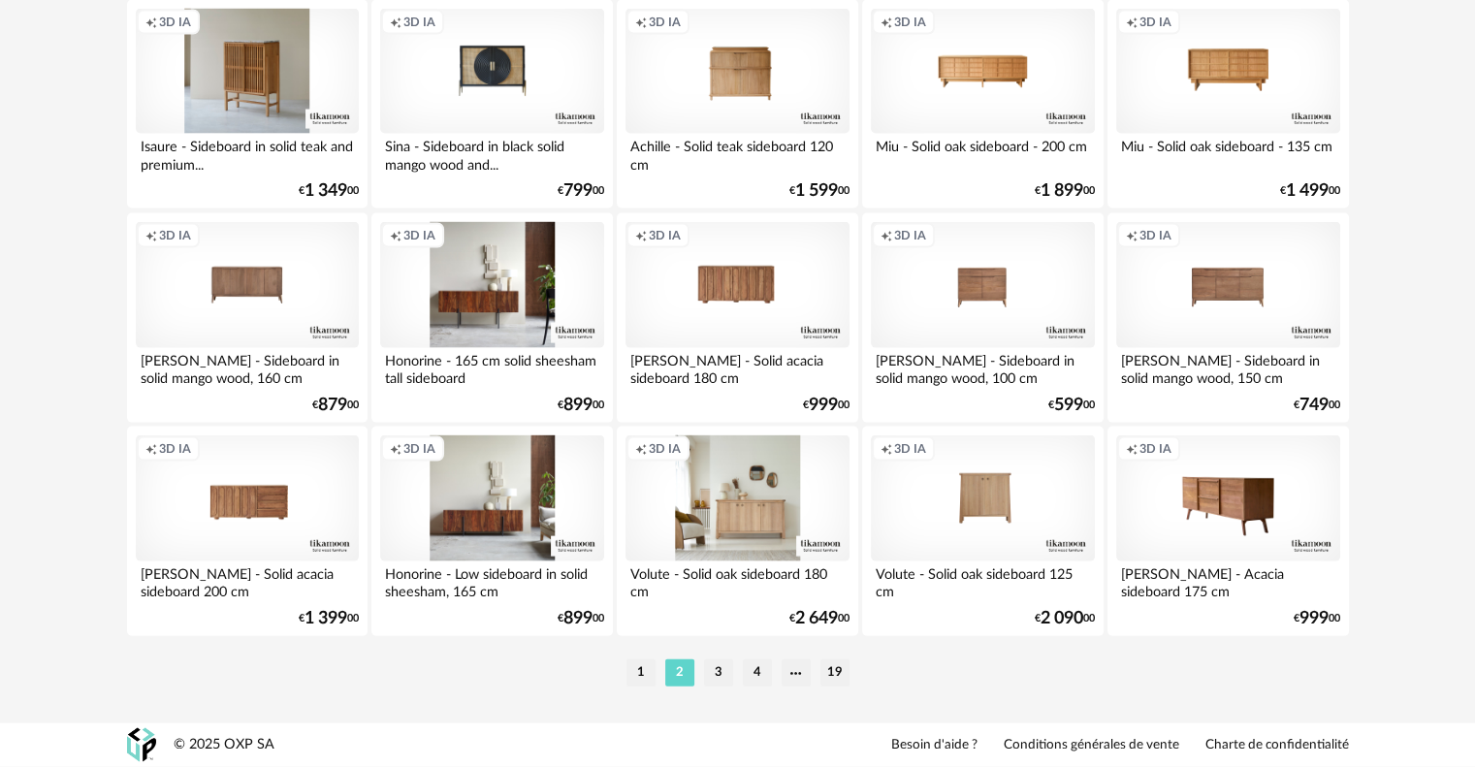
click at [749, 514] on div "Creation icon 3D IA" at bounding box center [737, 499] width 223 height 126
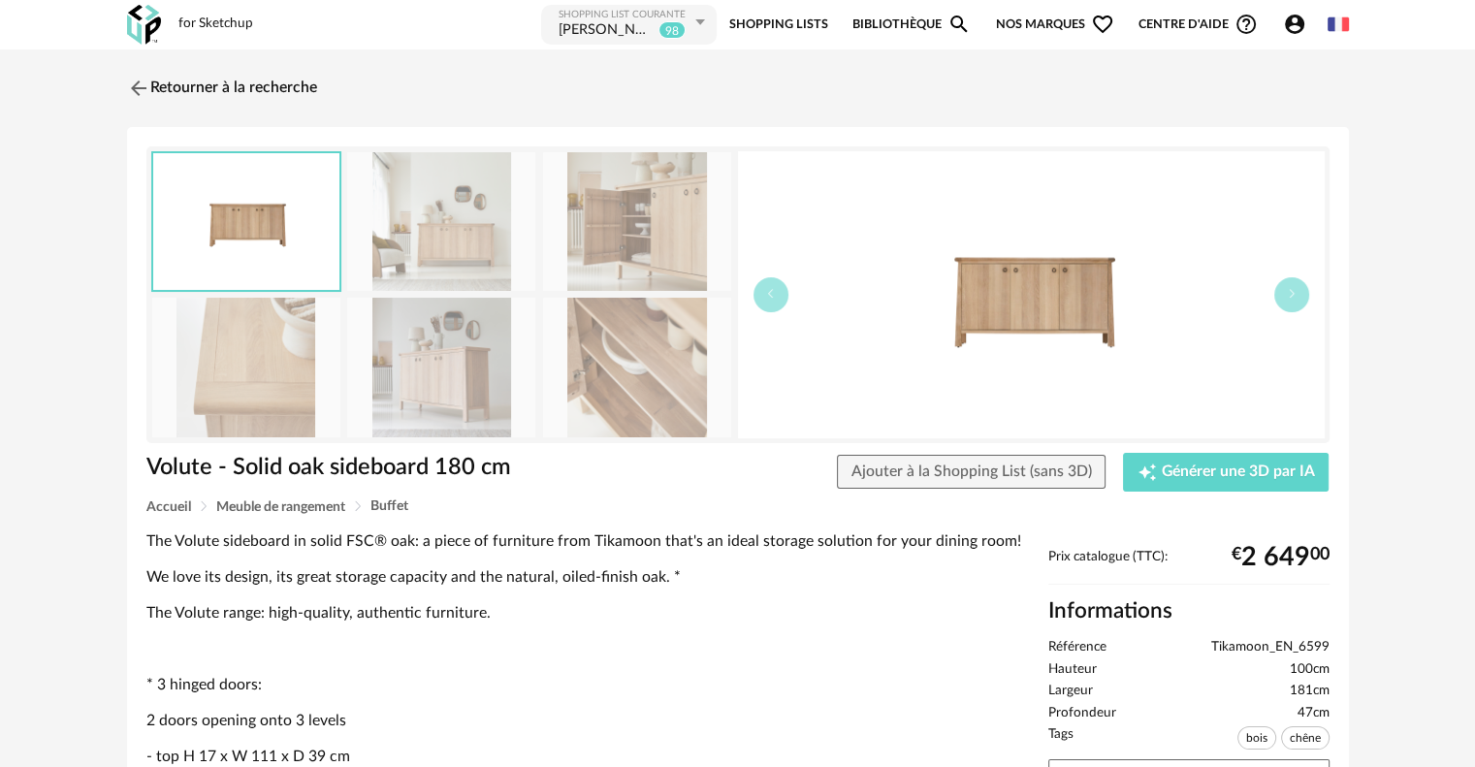
click at [417, 377] on img at bounding box center [441, 367] width 188 height 139
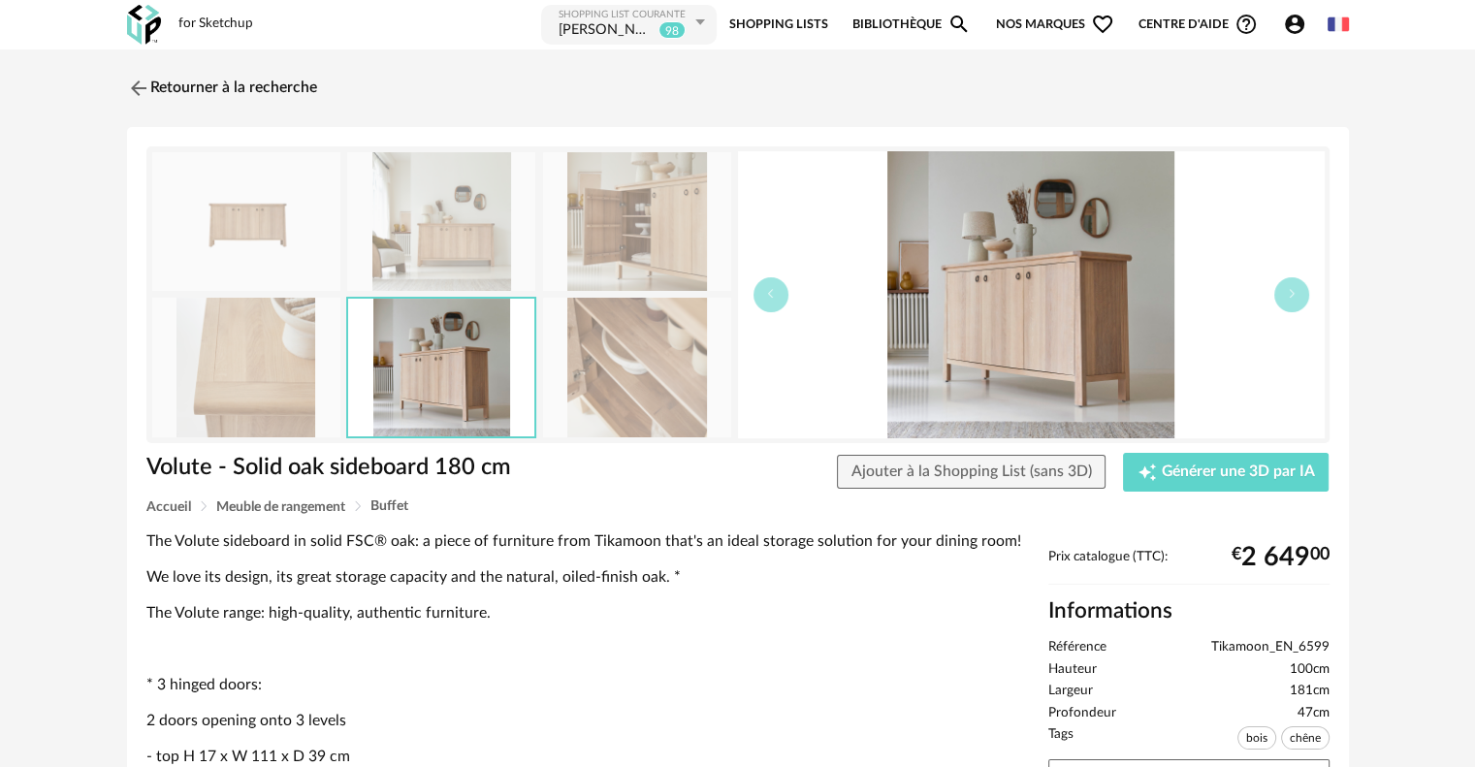
click at [439, 263] on img at bounding box center [441, 221] width 188 height 139
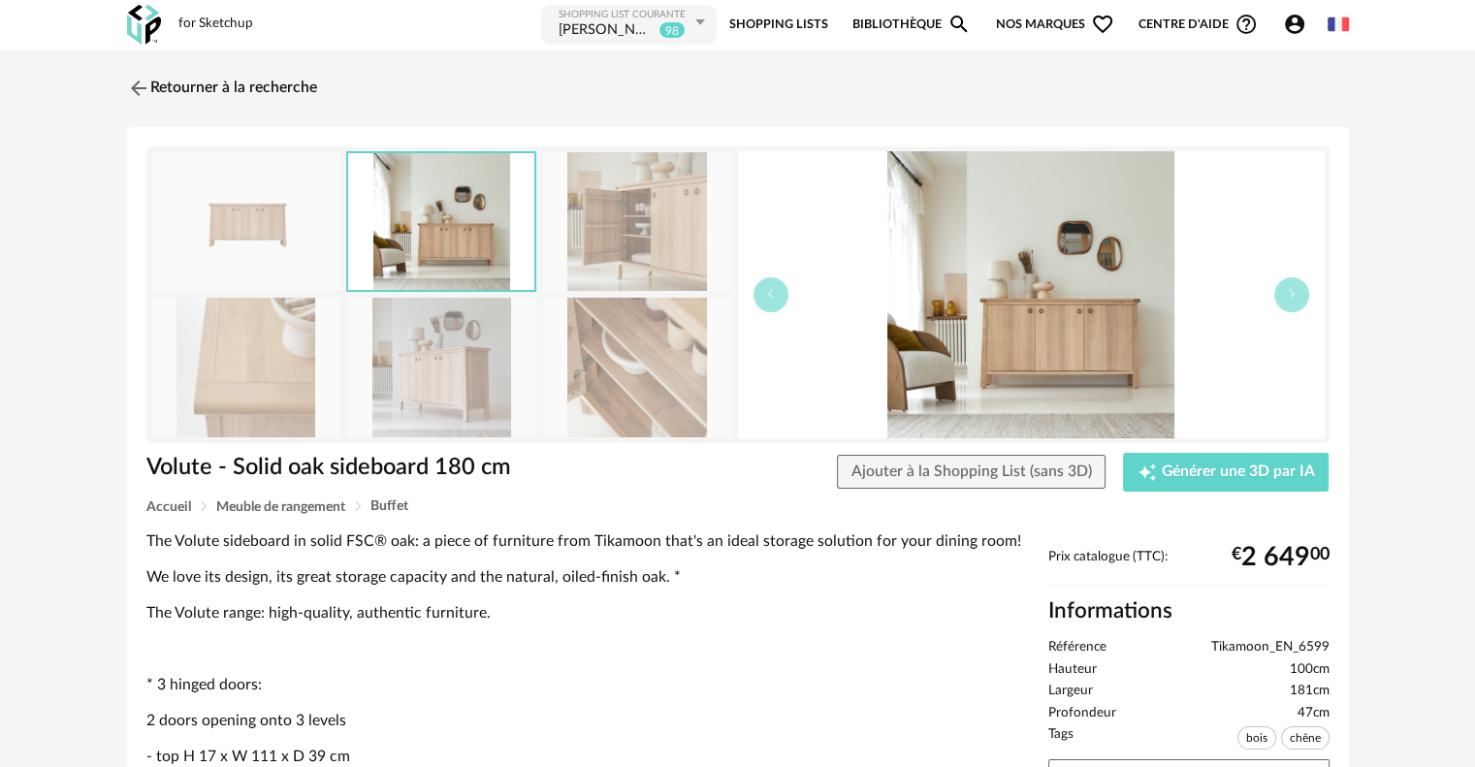
click at [654, 354] on img at bounding box center [637, 367] width 188 height 139
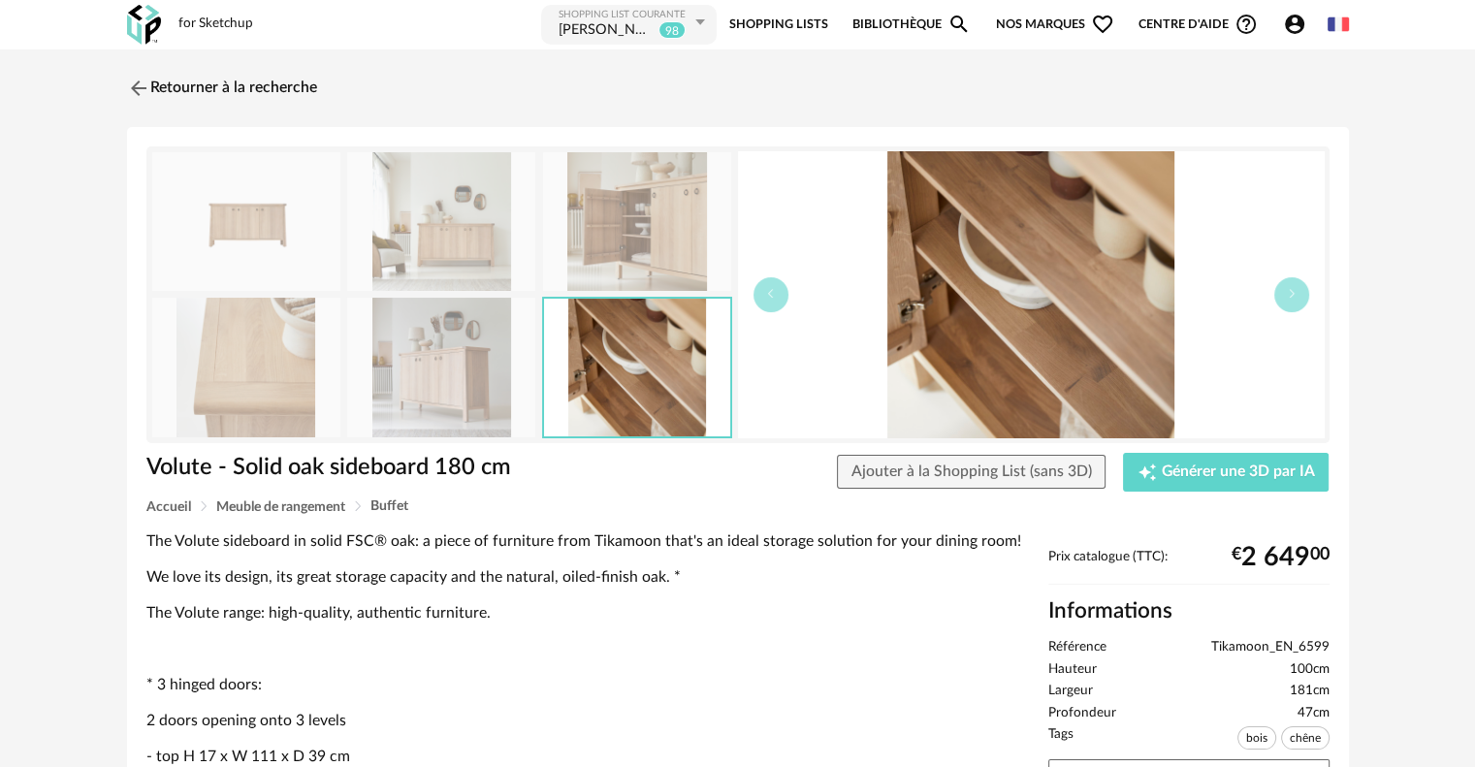
click at [238, 376] on img at bounding box center [246, 367] width 188 height 139
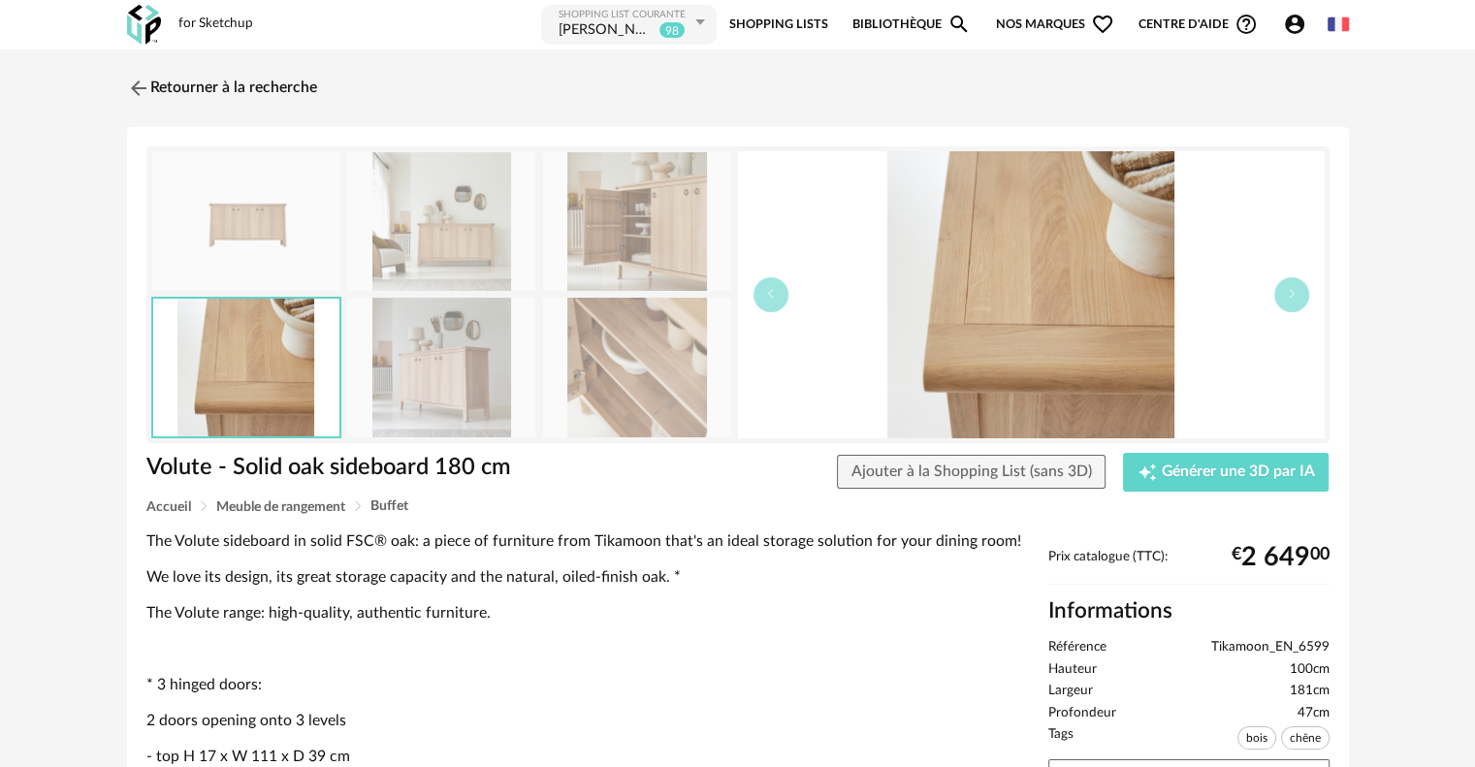
click at [327, 195] on img at bounding box center [246, 221] width 188 height 139
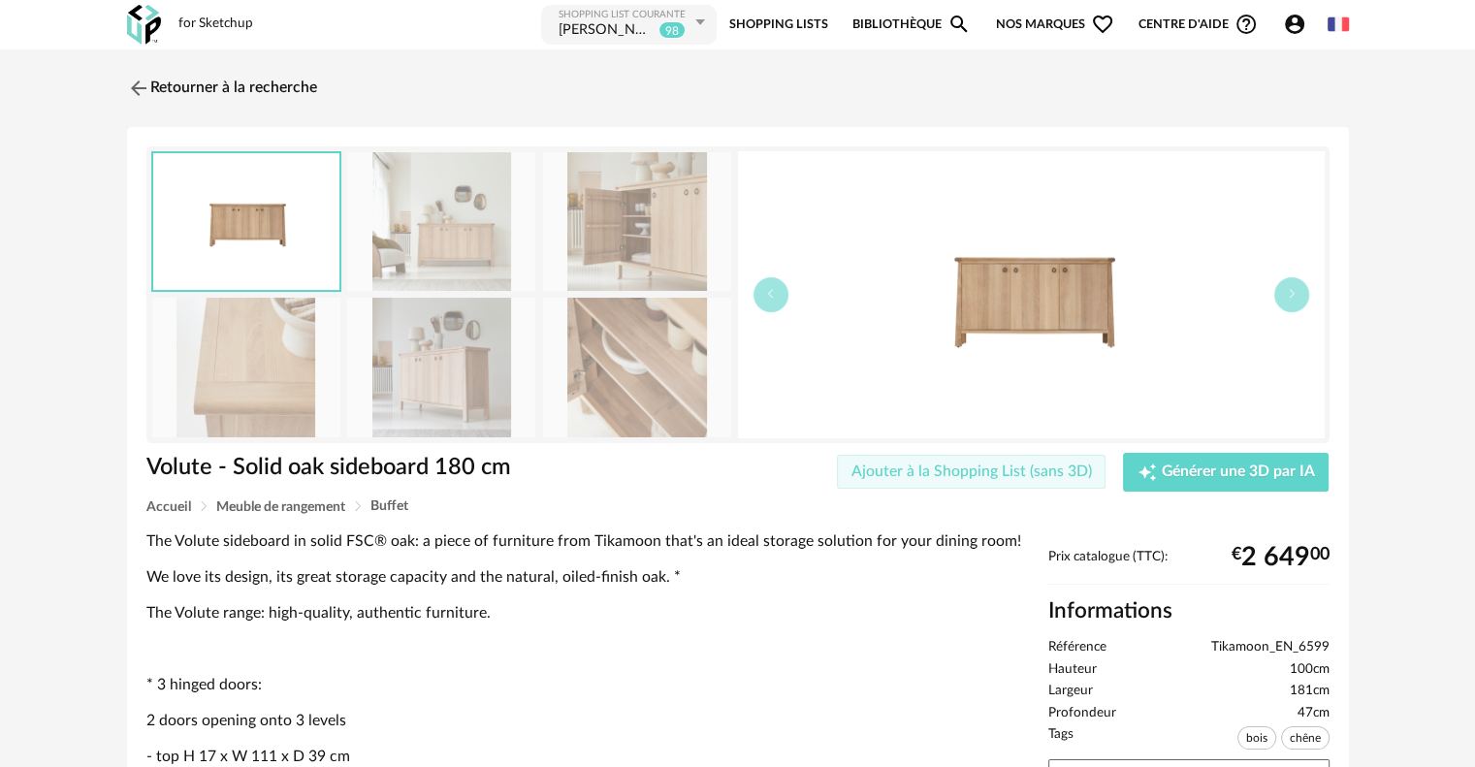
click at [949, 469] on span "Ajouter à la Shopping List (sans 3D)" at bounding box center [972, 472] width 241 height 16
click at [138, 86] on img at bounding box center [136, 88] width 28 height 28
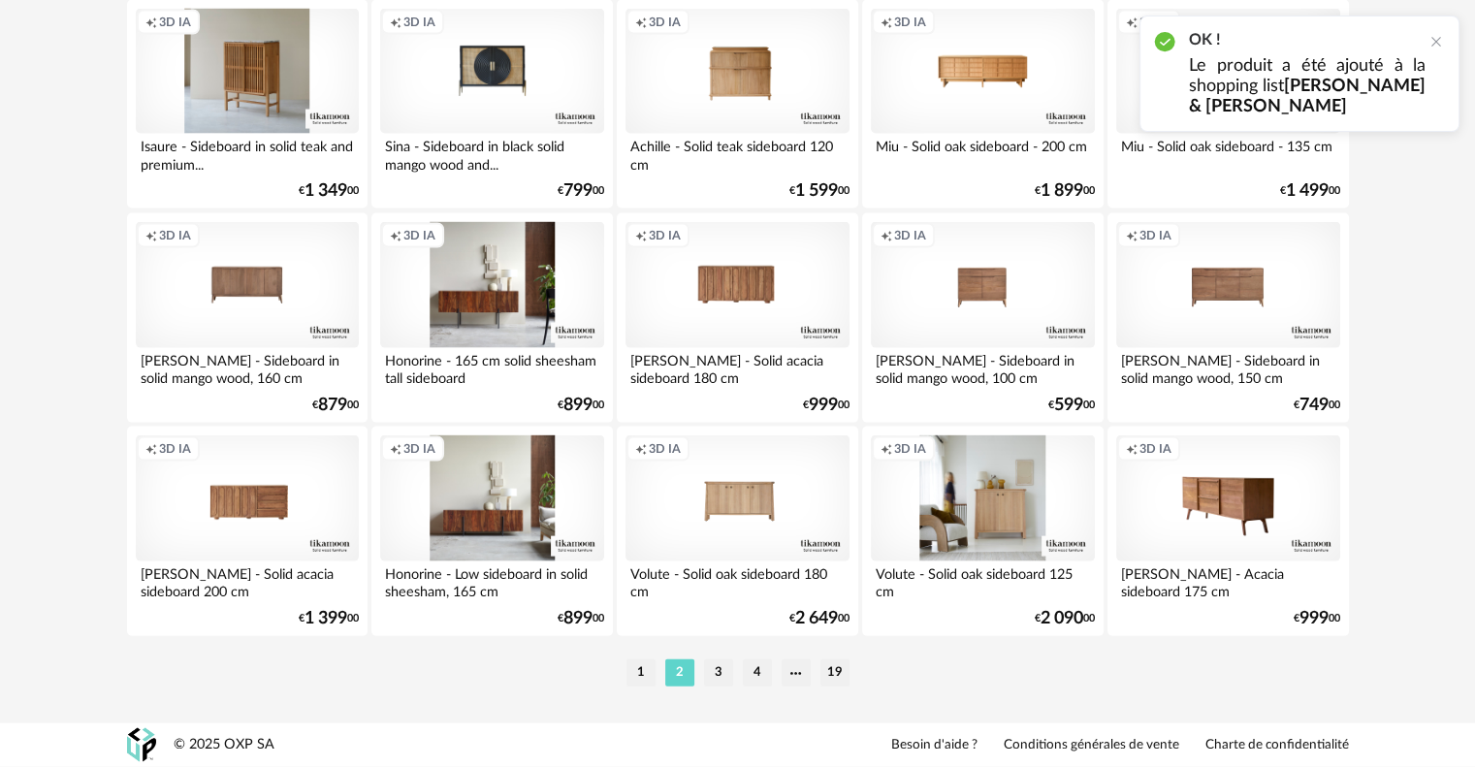
click at [974, 519] on div "Creation icon 3D IA" at bounding box center [982, 499] width 223 height 126
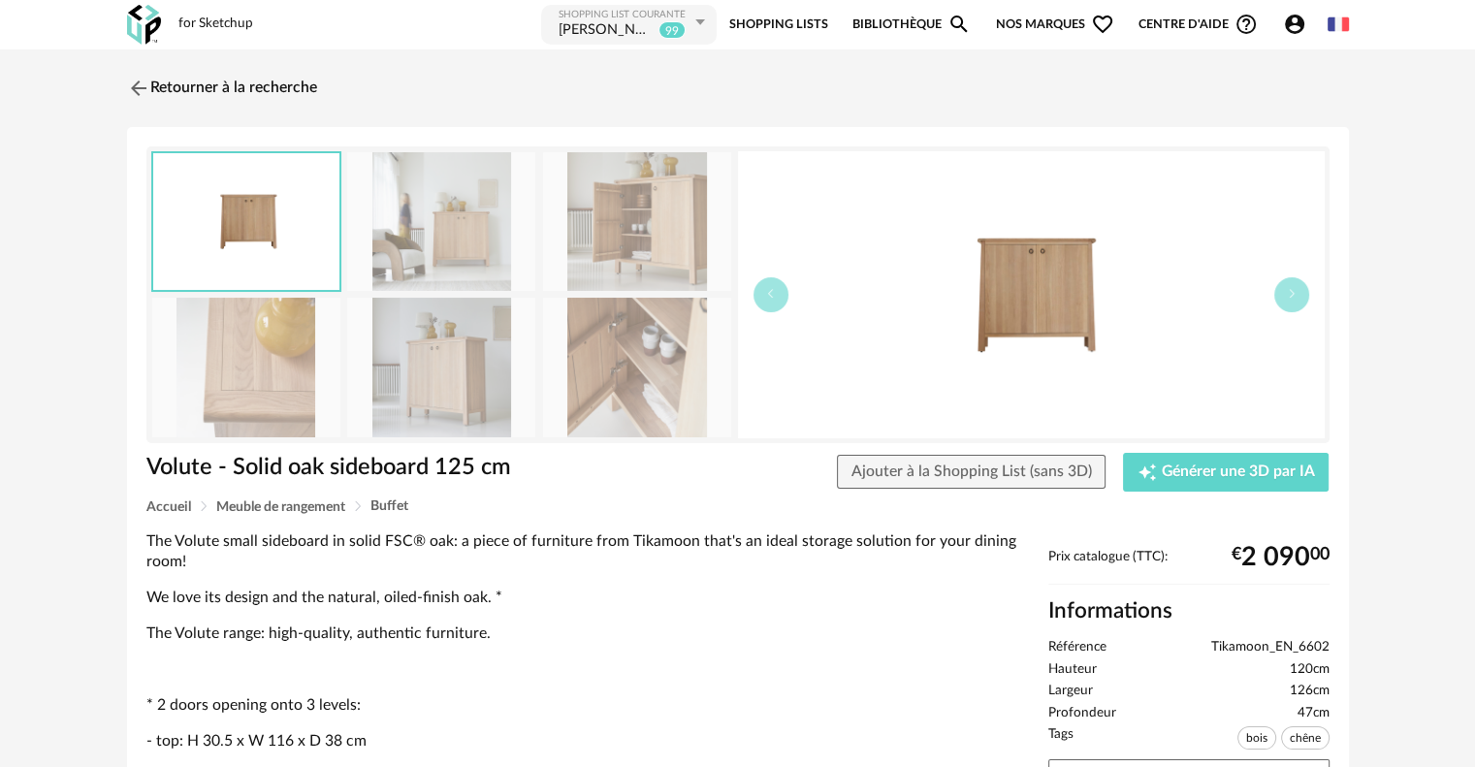
click at [413, 373] on img at bounding box center [441, 367] width 188 height 139
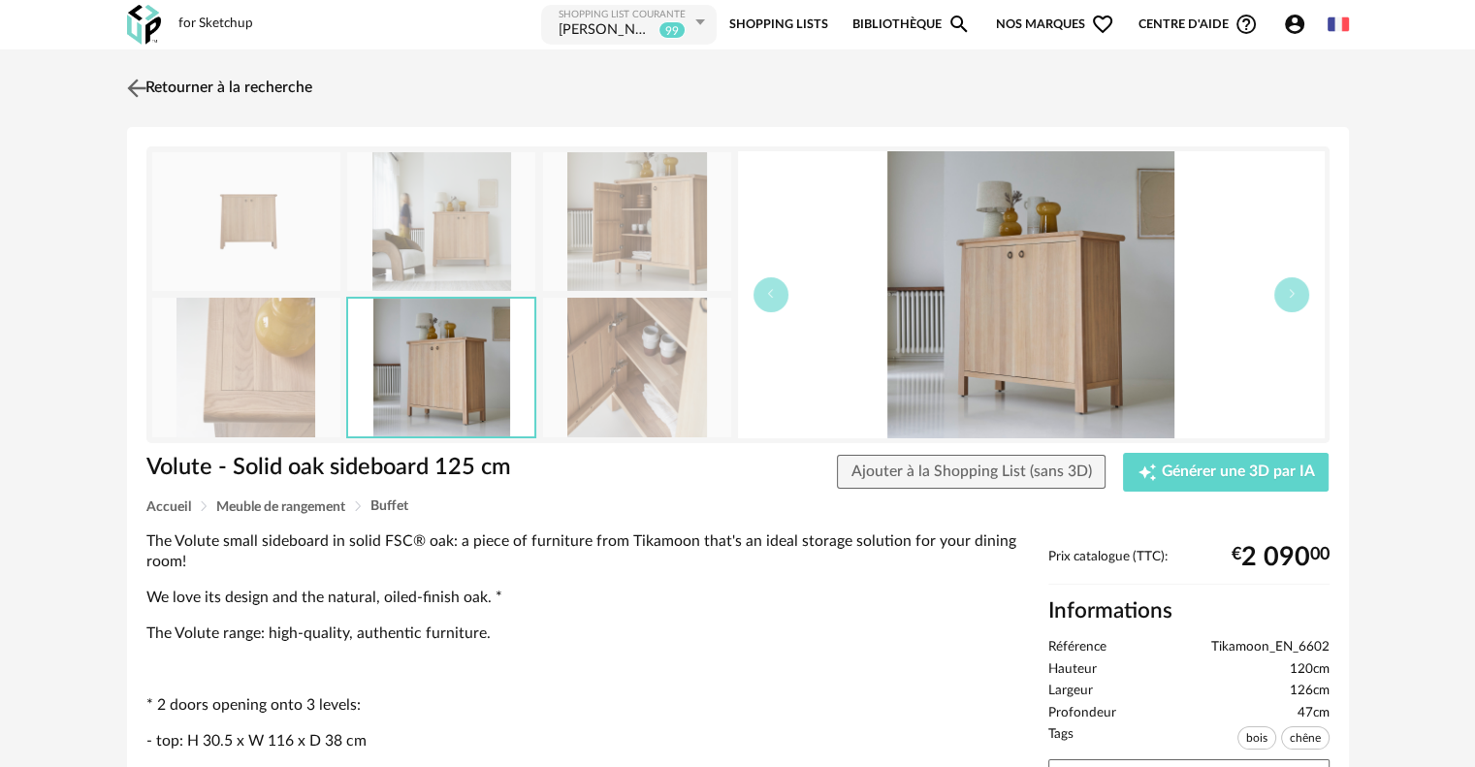
click at [130, 82] on img at bounding box center [136, 88] width 28 height 28
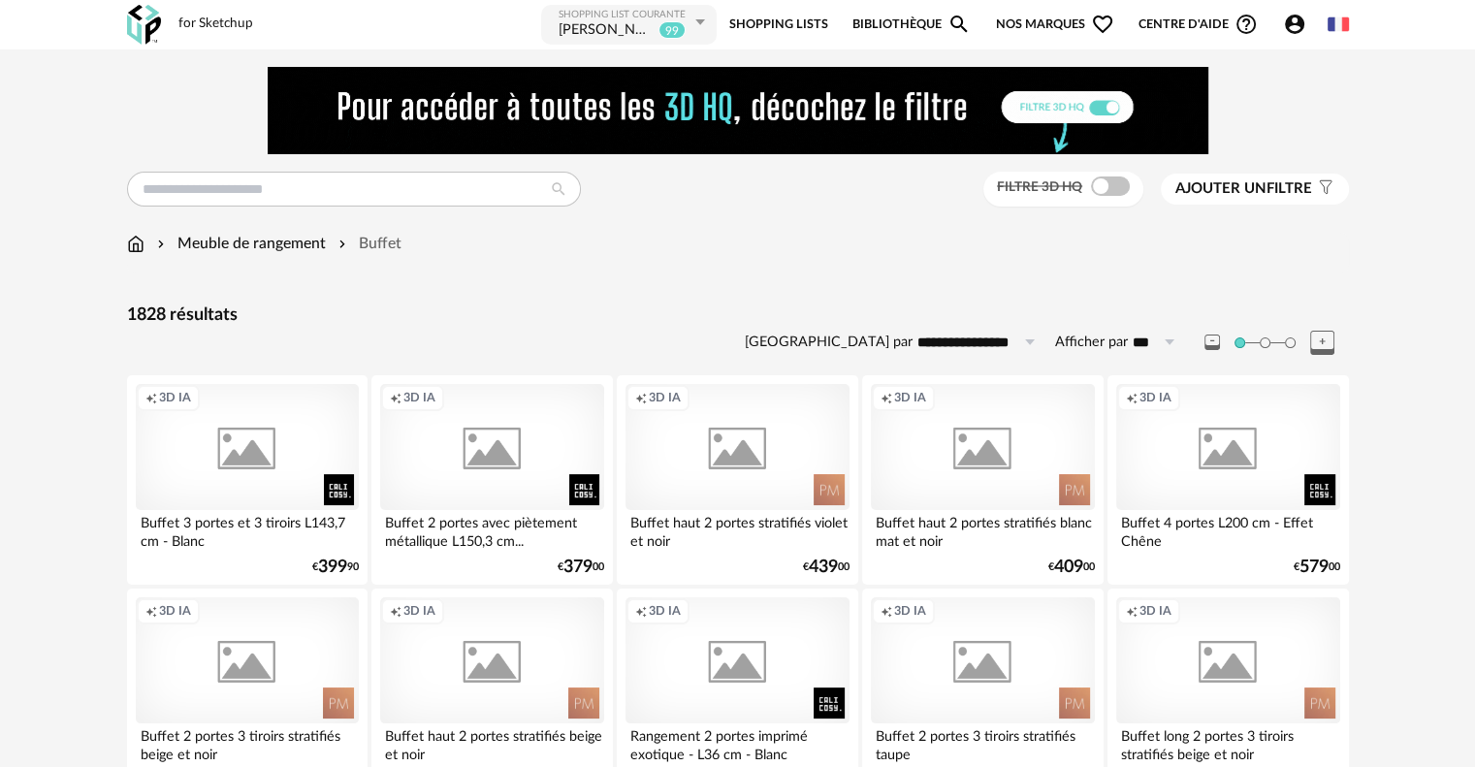
scroll to position [4008, 0]
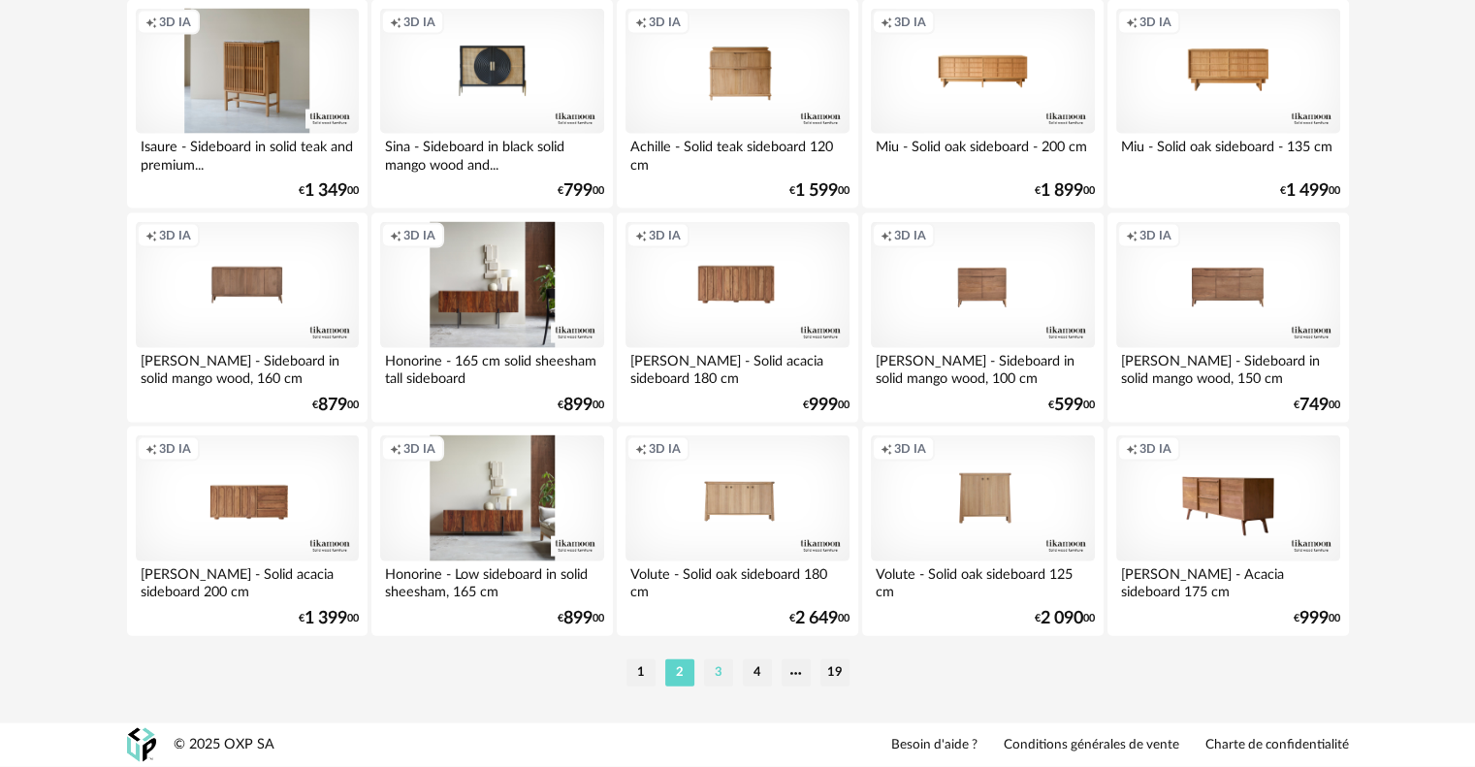
click at [712, 666] on li "3" at bounding box center [718, 673] width 29 height 27
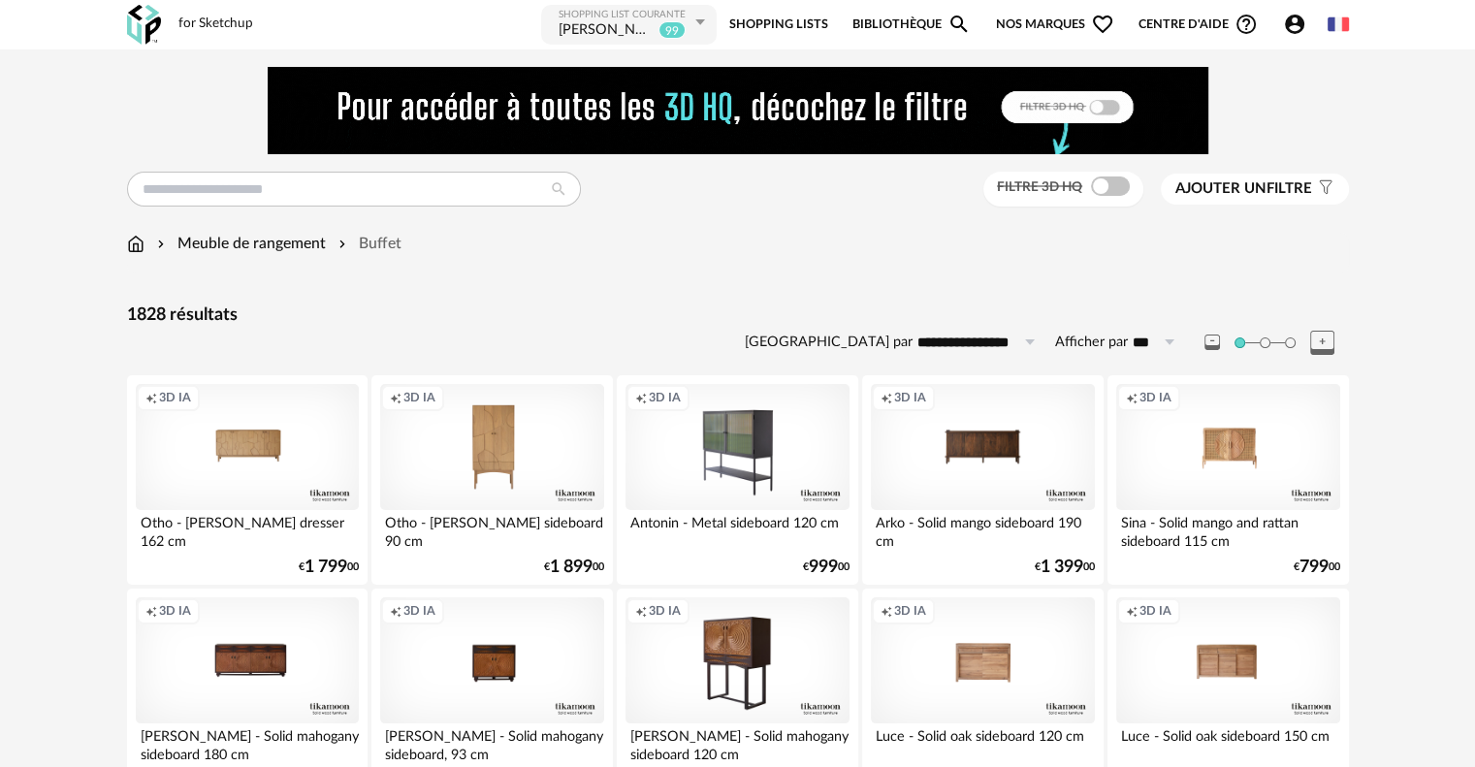
scroll to position [97, 0]
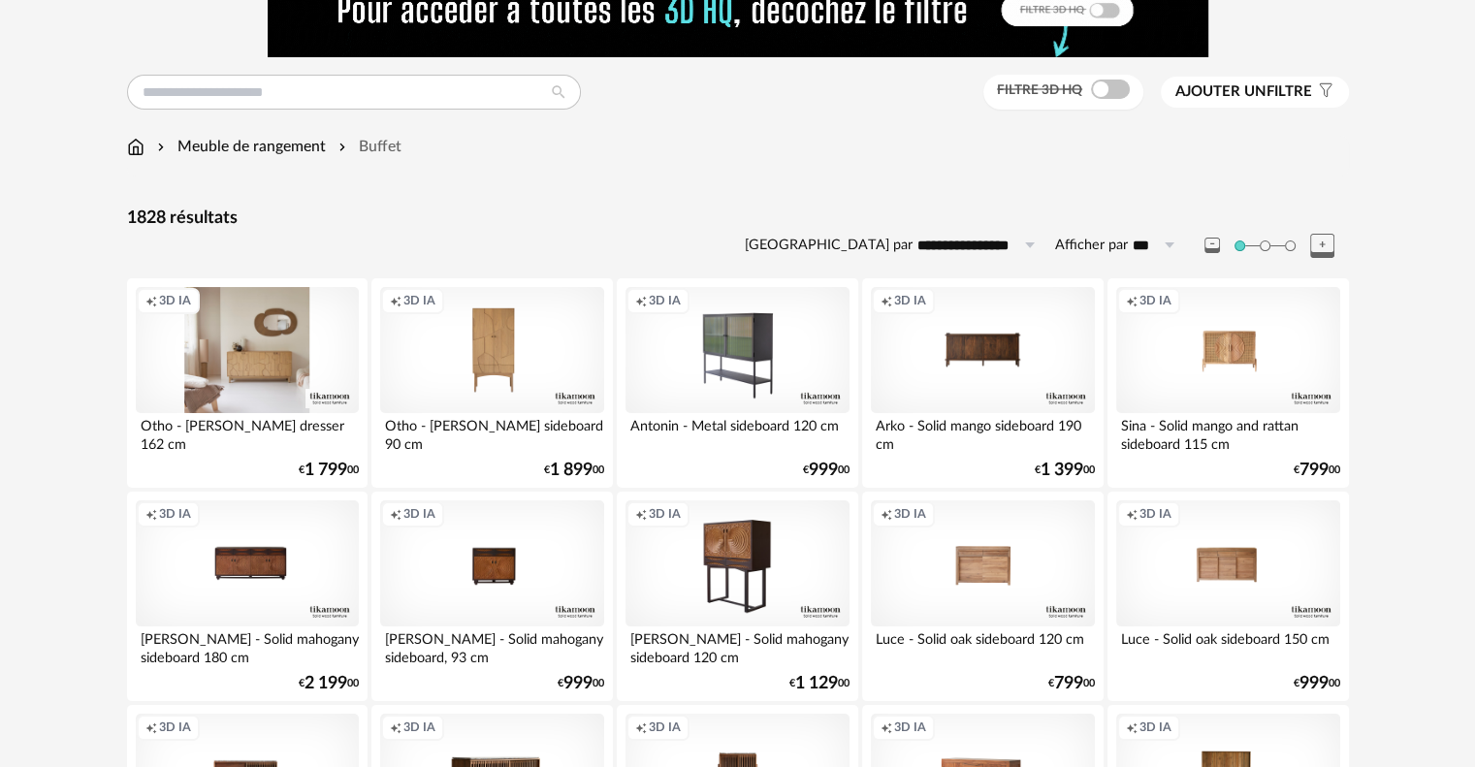
click at [277, 373] on div "Creation icon 3D IA" at bounding box center [247, 350] width 223 height 126
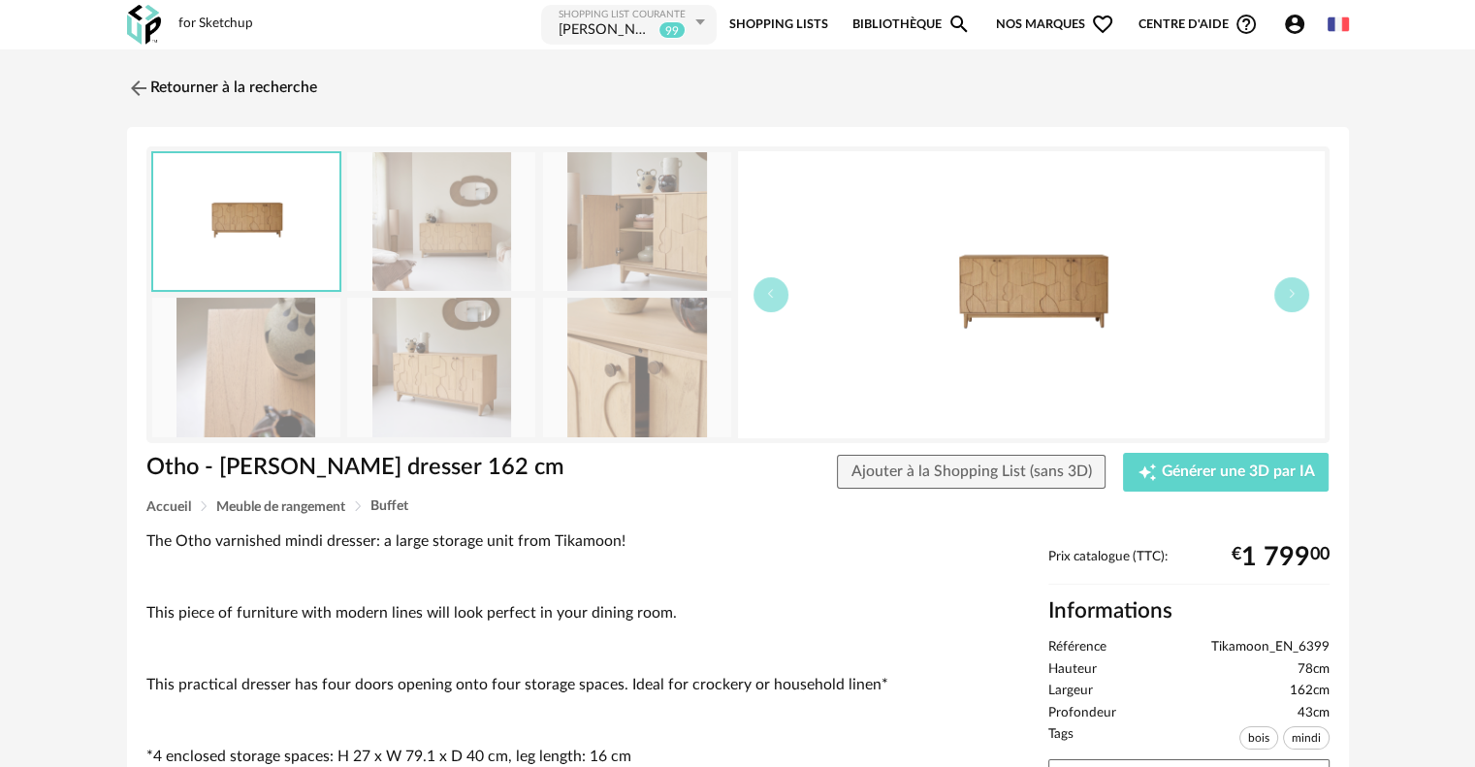
click at [277, 368] on img at bounding box center [246, 367] width 188 height 139
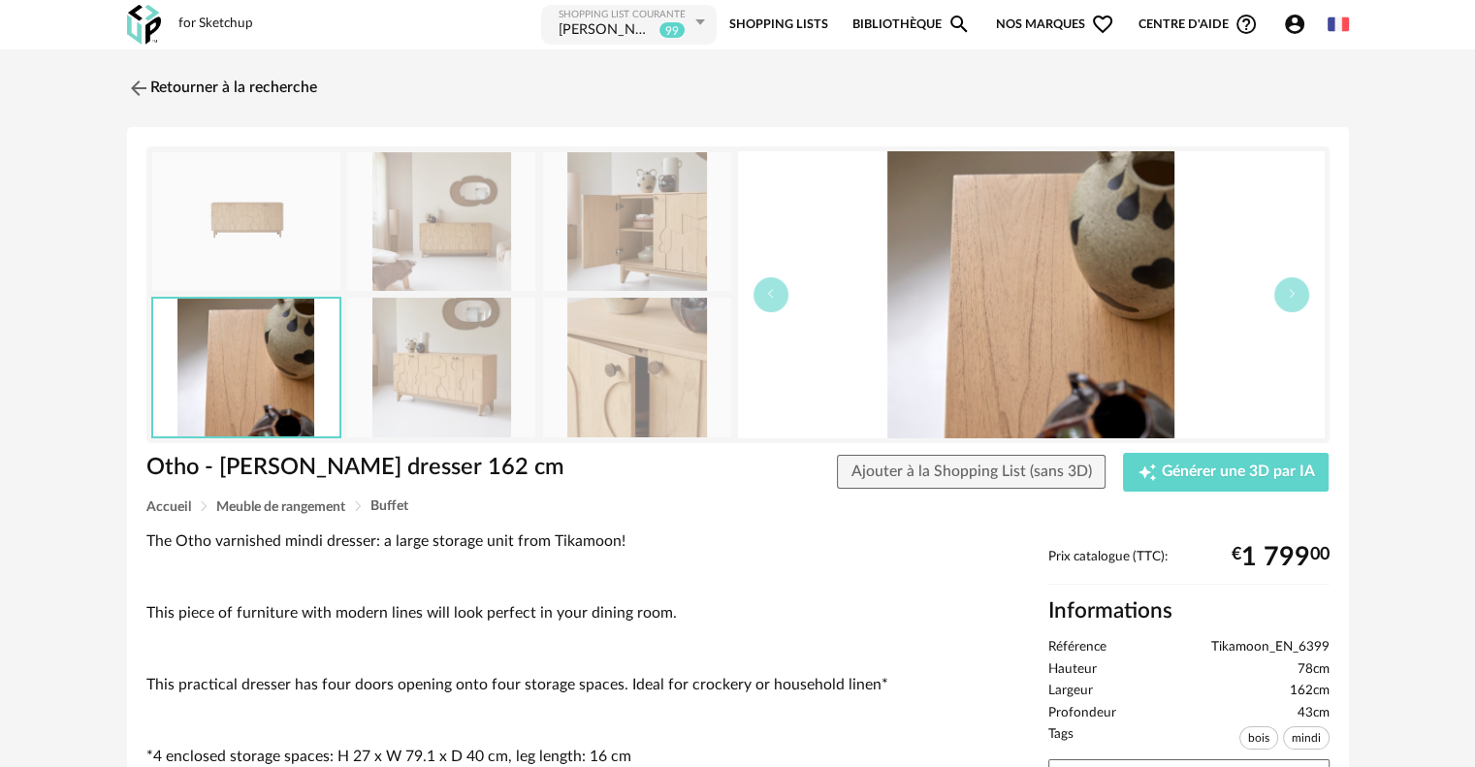
click at [514, 367] on img at bounding box center [441, 367] width 188 height 139
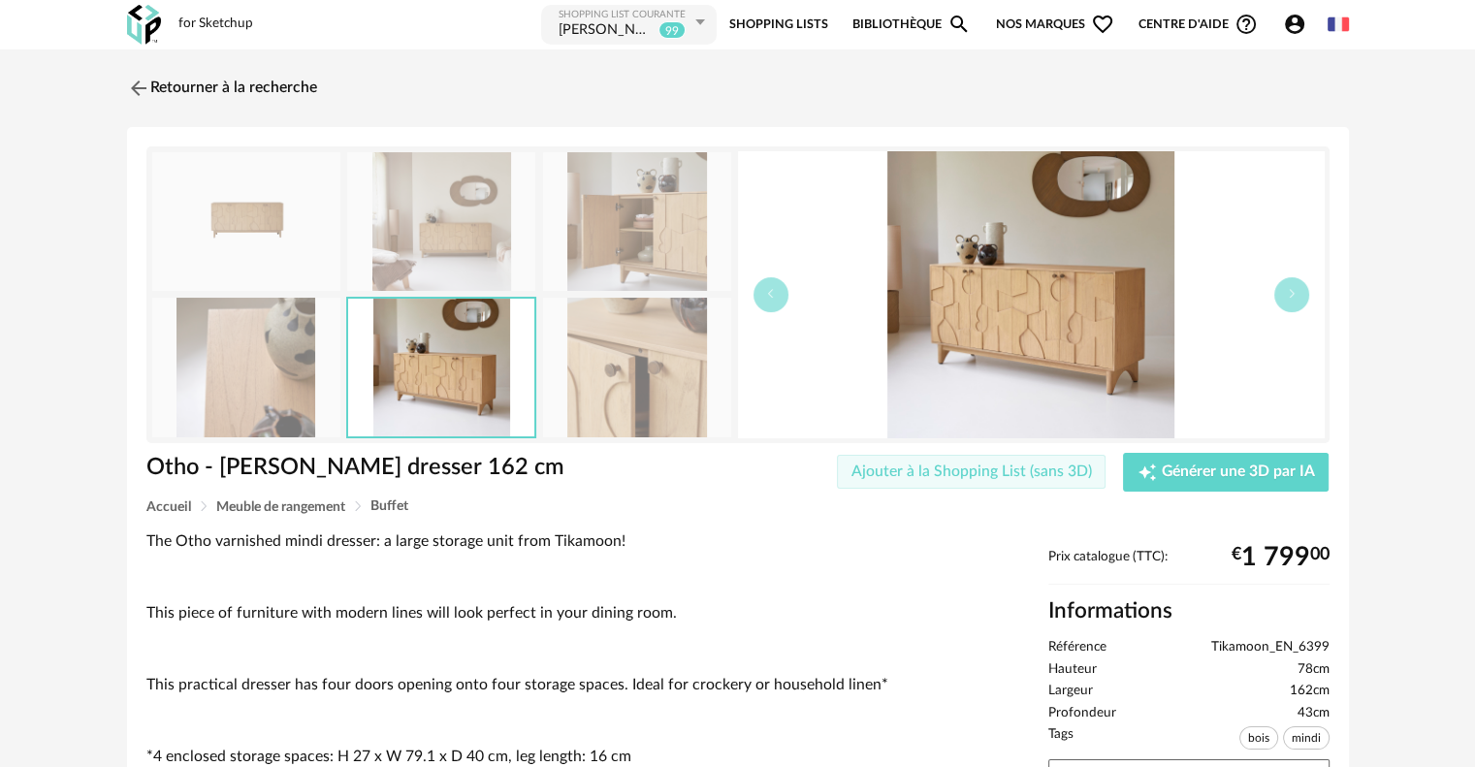
click at [1028, 479] on button "Ajouter à la Shopping List (sans 3D)" at bounding box center [972, 472] width 270 height 35
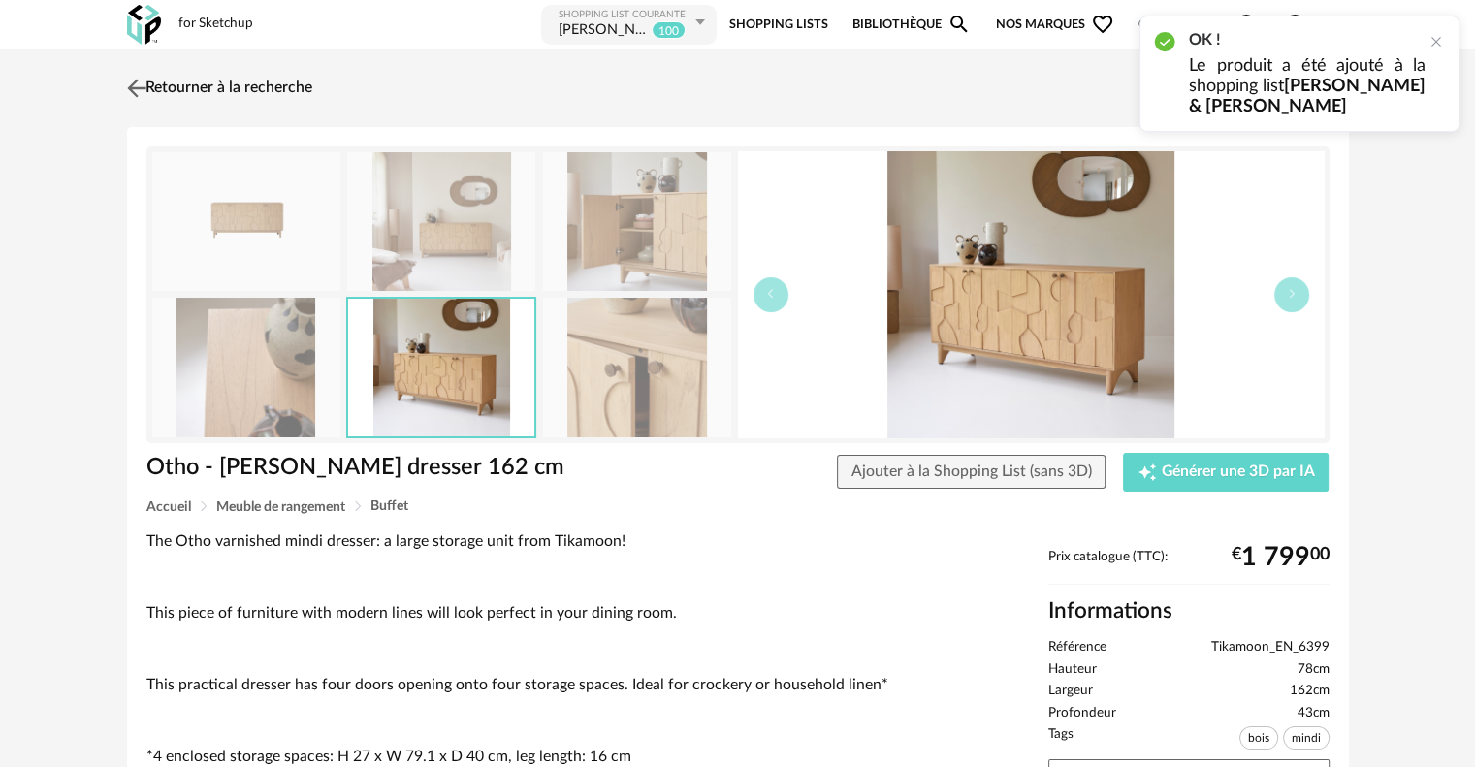
click at [128, 87] on img at bounding box center [136, 88] width 28 height 28
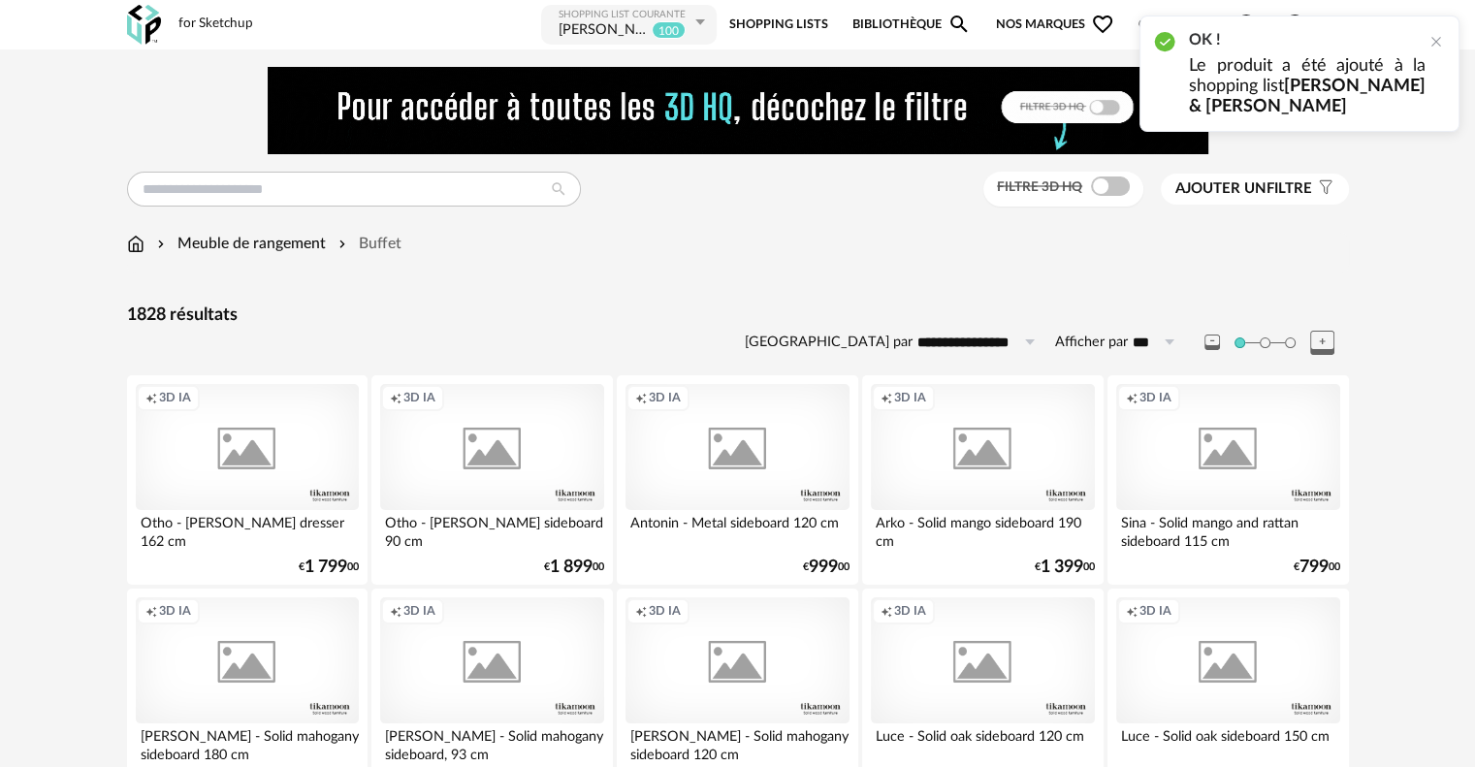
scroll to position [97, 0]
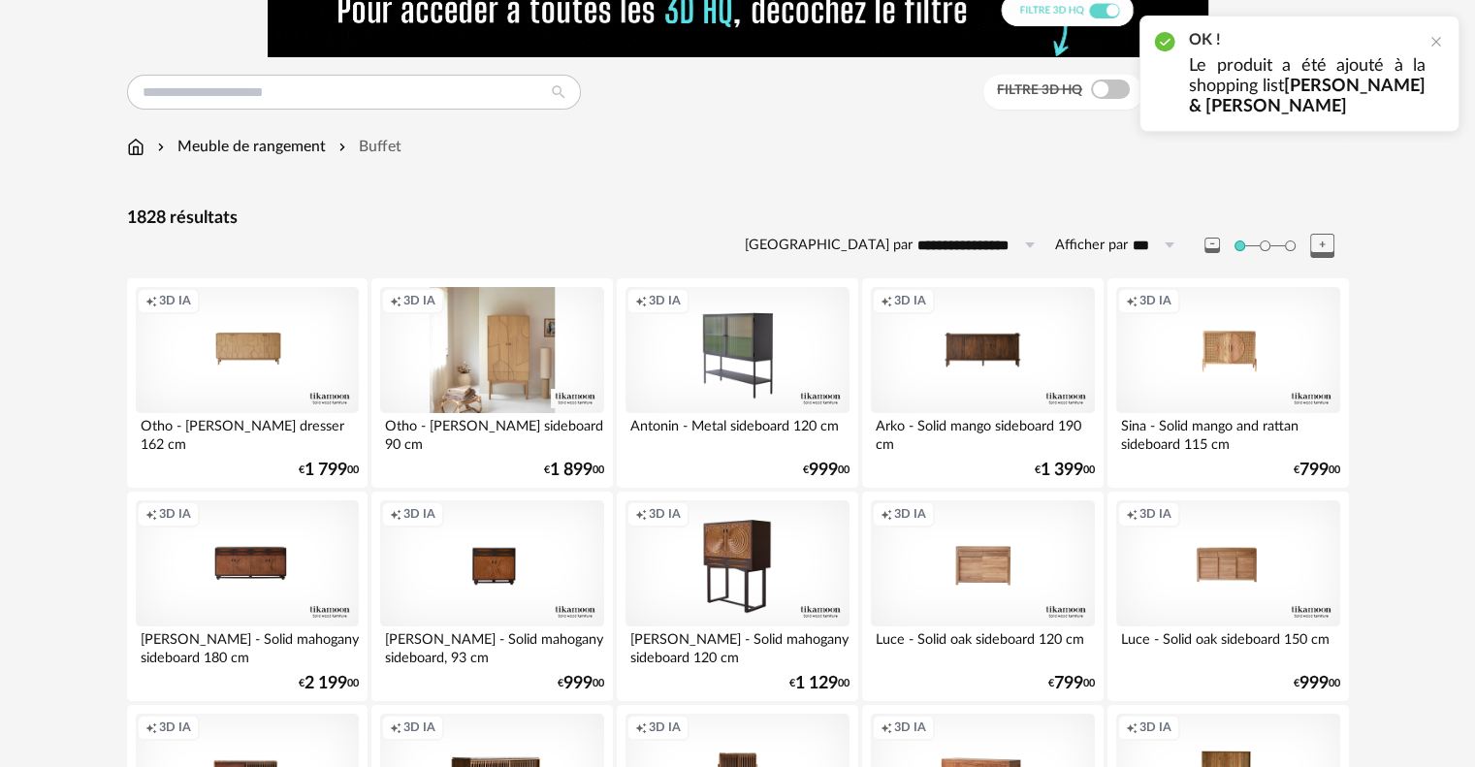
click at [462, 340] on div "Creation icon 3D IA" at bounding box center [491, 350] width 223 height 126
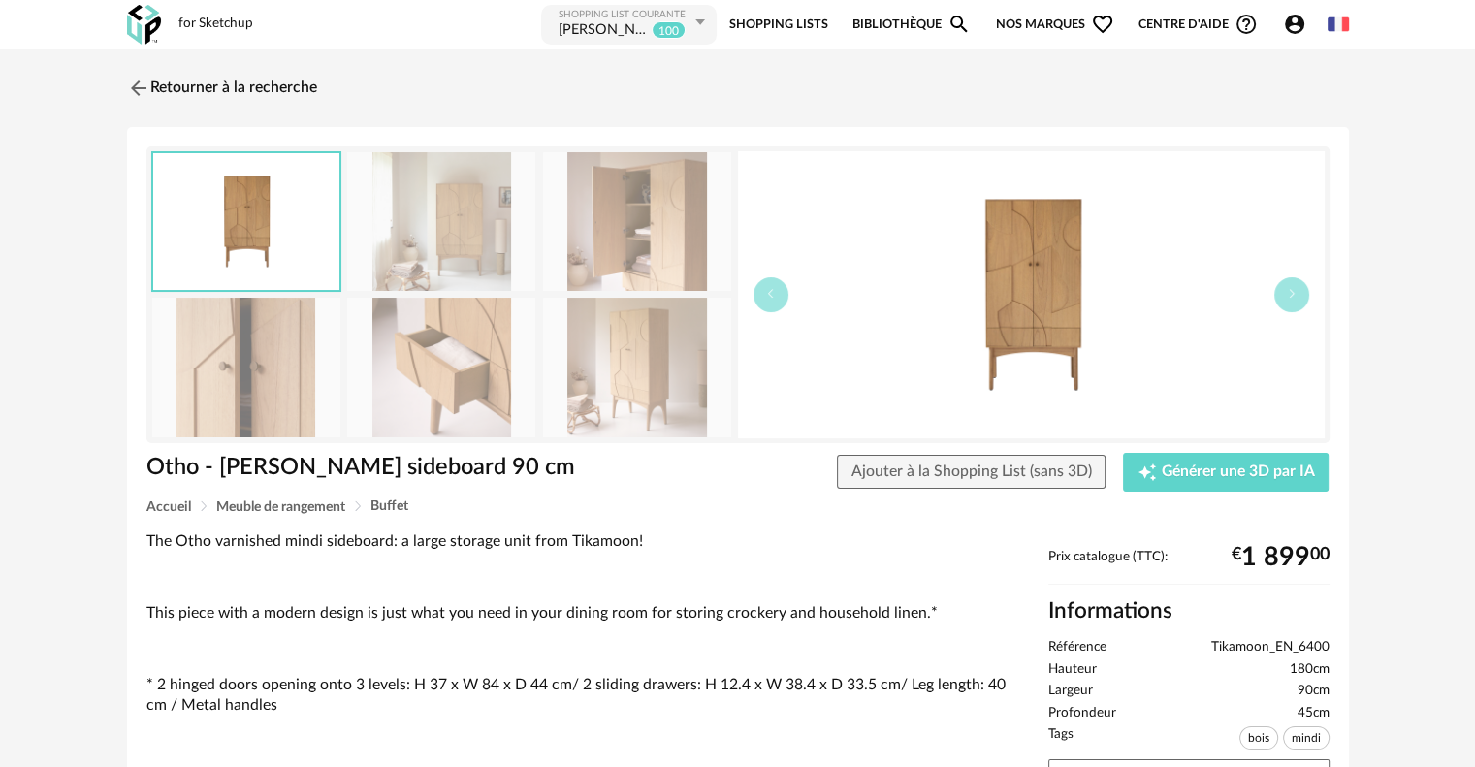
click at [631, 360] on img at bounding box center [637, 367] width 188 height 139
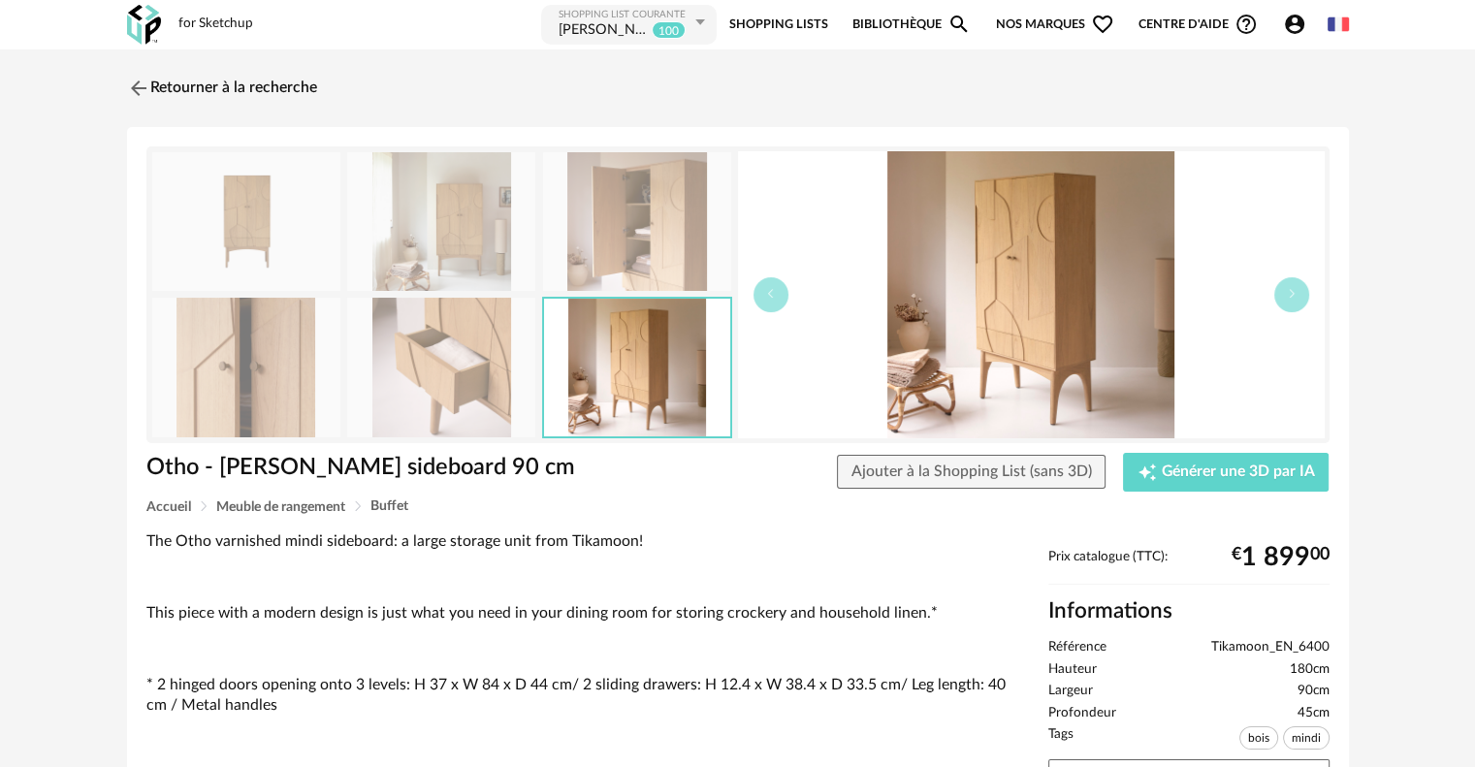
click at [630, 271] on img at bounding box center [637, 221] width 188 height 139
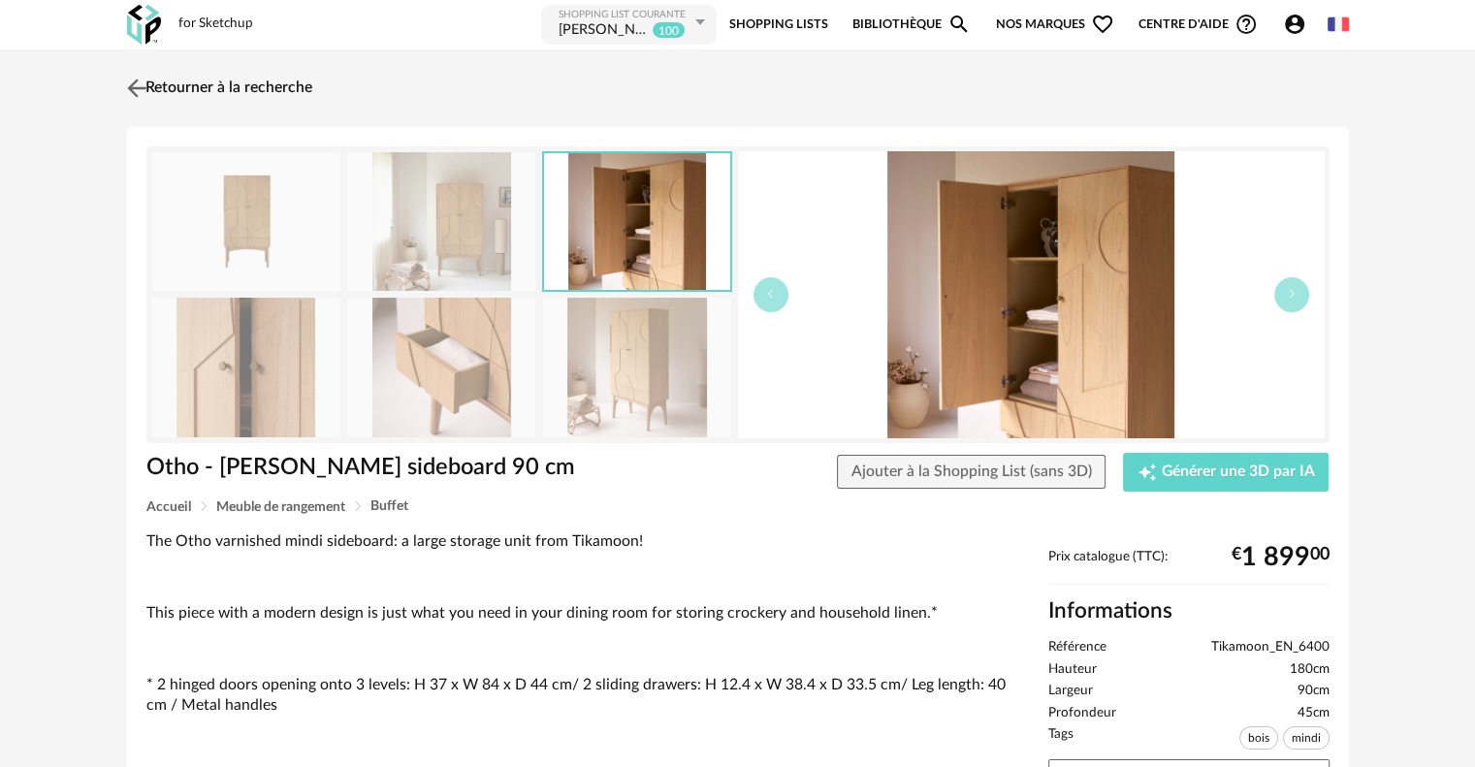
click at [139, 84] on img at bounding box center [136, 88] width 28 height 28
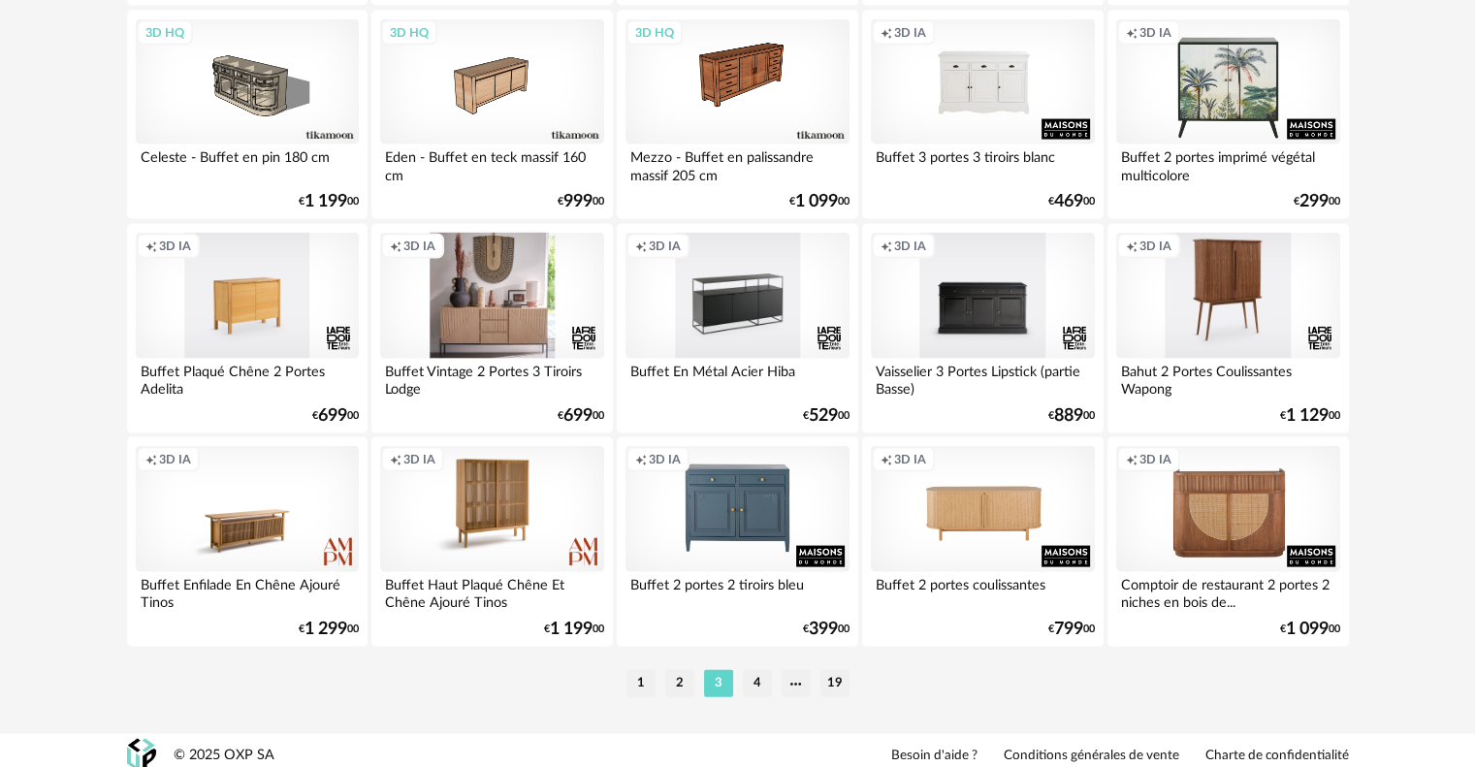
scroll to position [4008, 0]
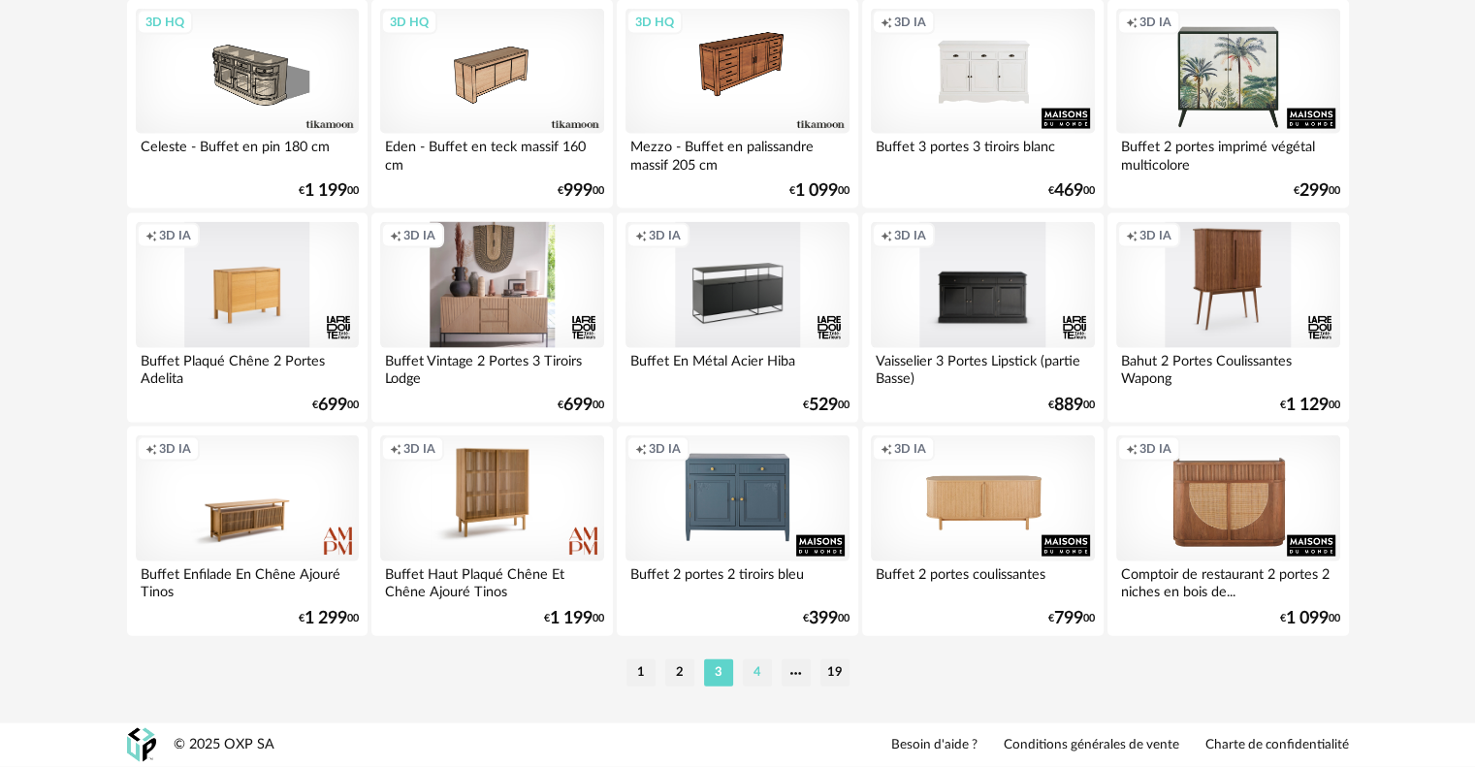
click at [755, 673] on li "4" at bounding box center [757, 673] width 29 height 27
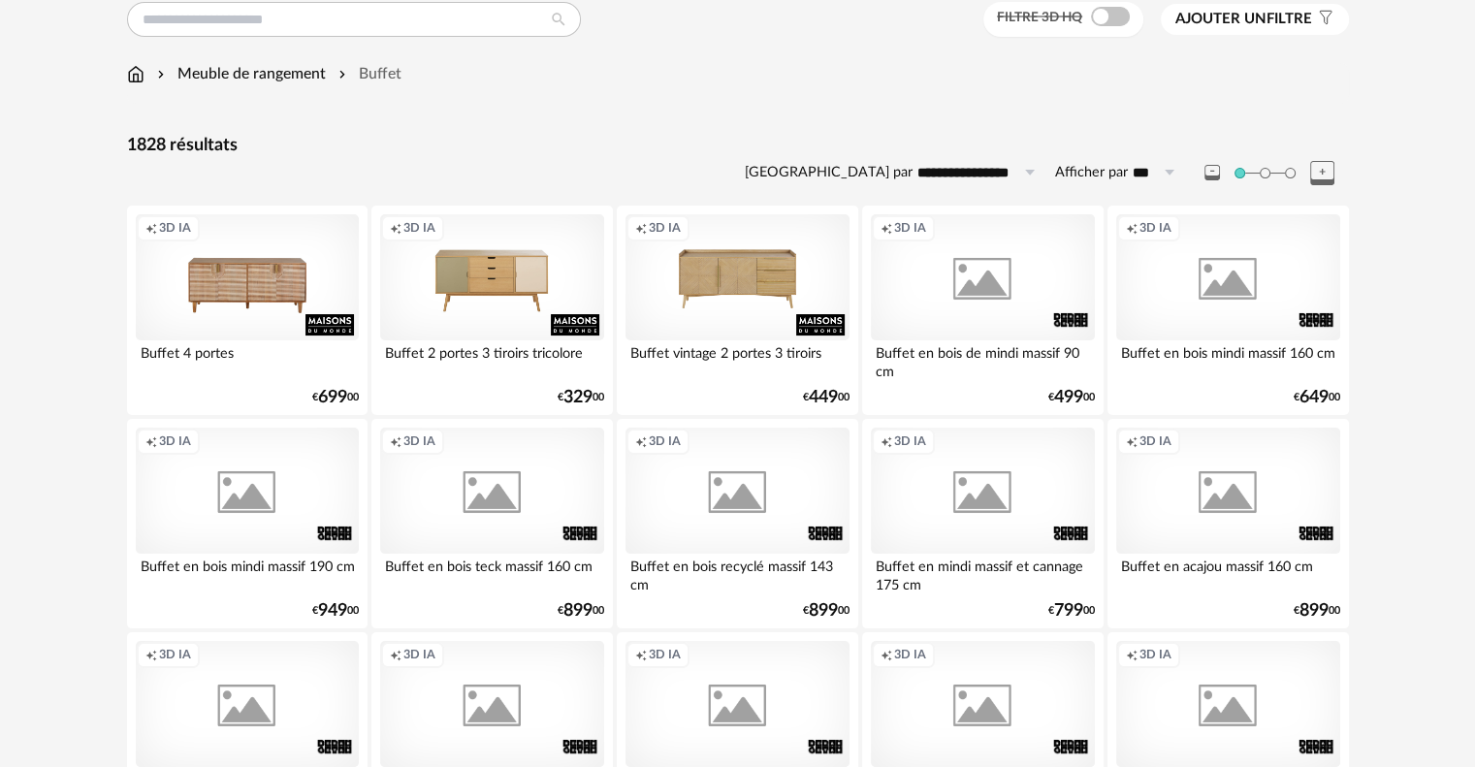
scroll to position [194, 0]
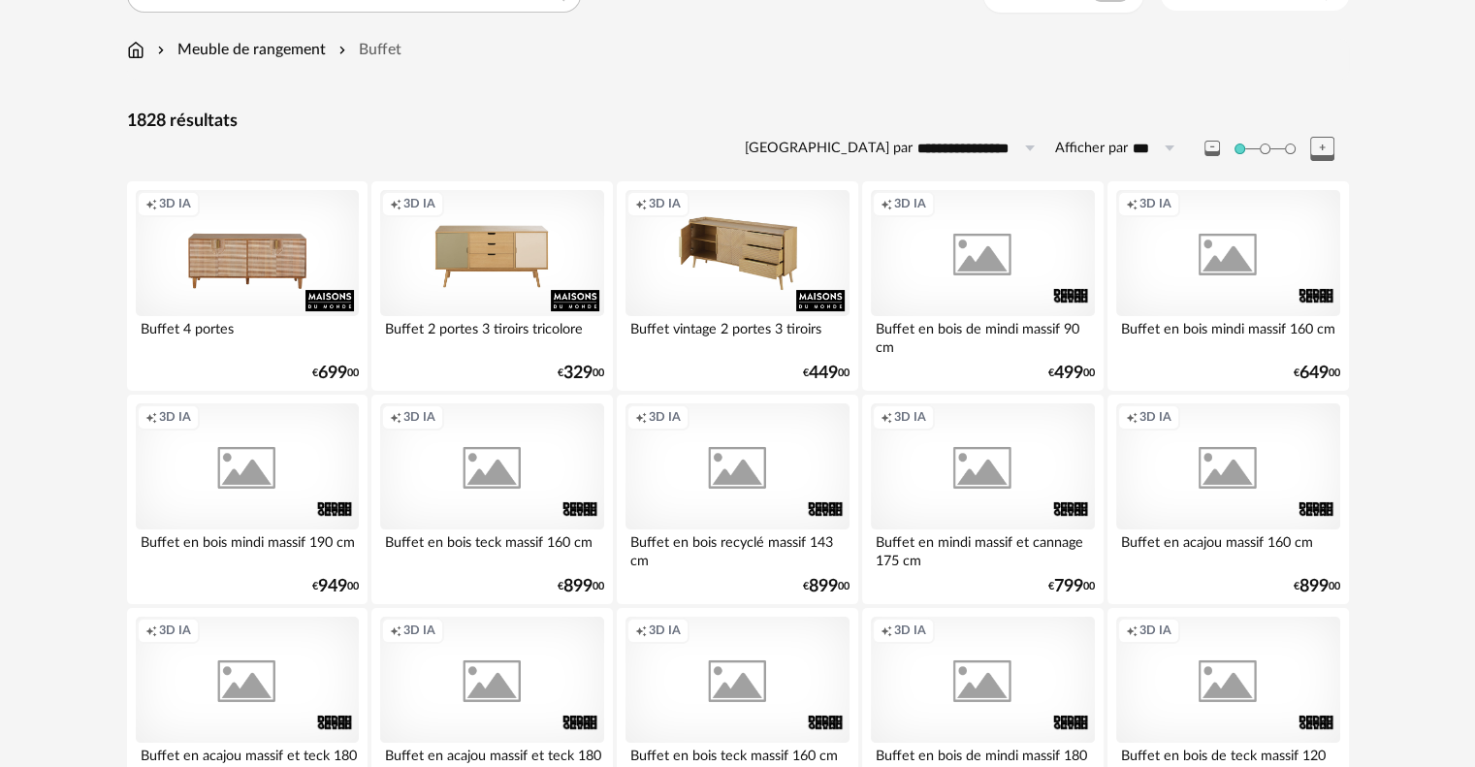
click at [772, 243] on div "Creation icon 3D IA" at bounding box center [737, 253] width 223 height 126
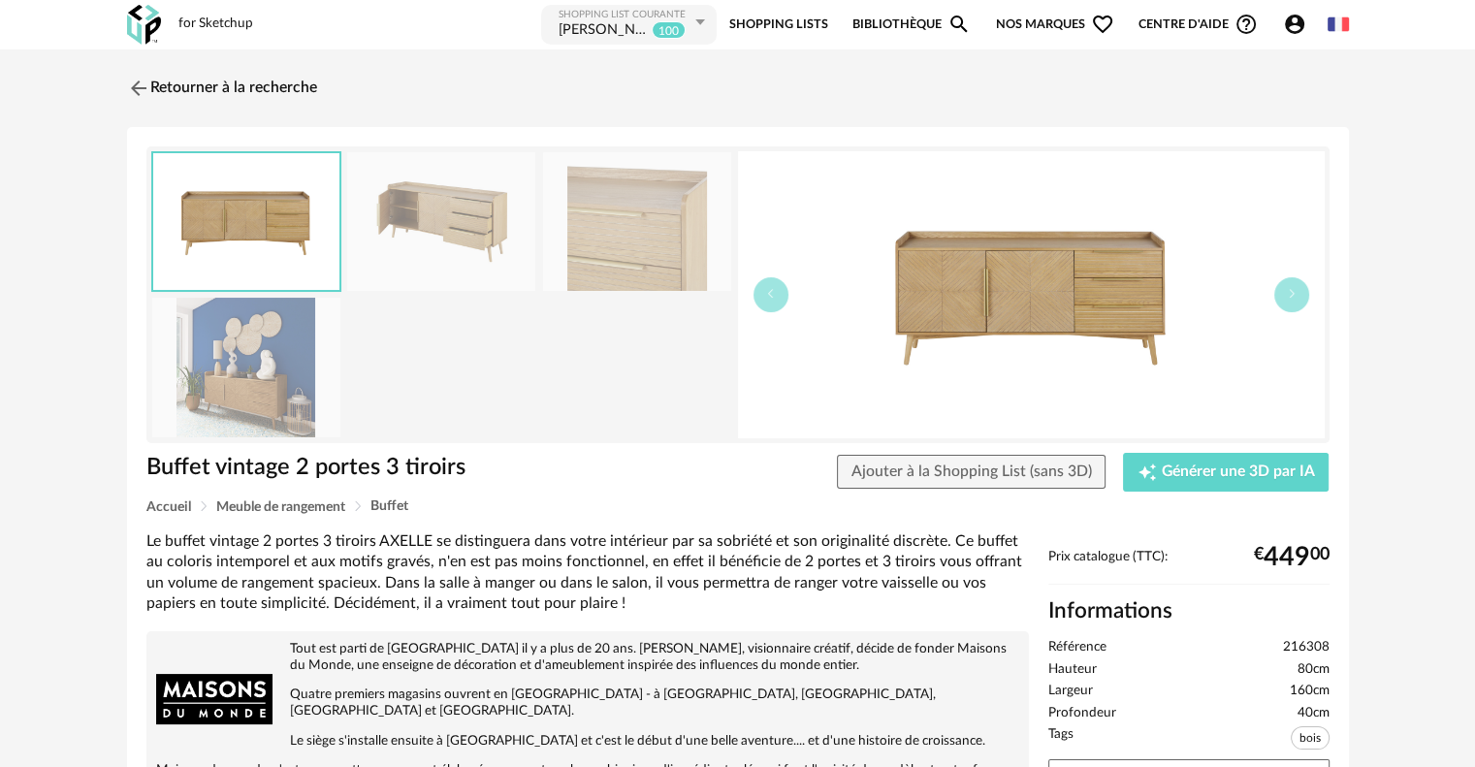
click at [393, 246] on img at bounding box center [441, 221] width 188 height 139
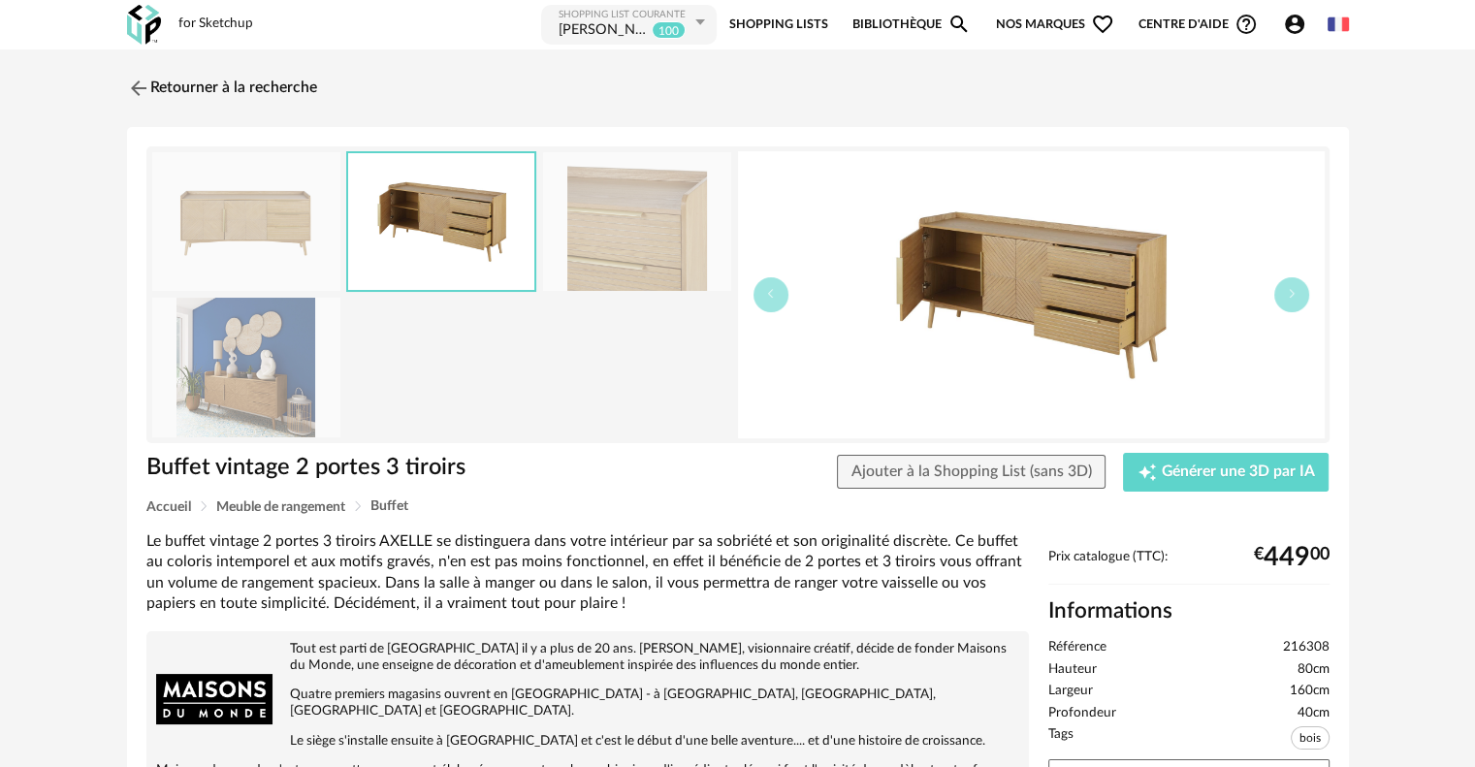
click at [641, 225] on img at bounding box center [637, 221] width 188 height 139
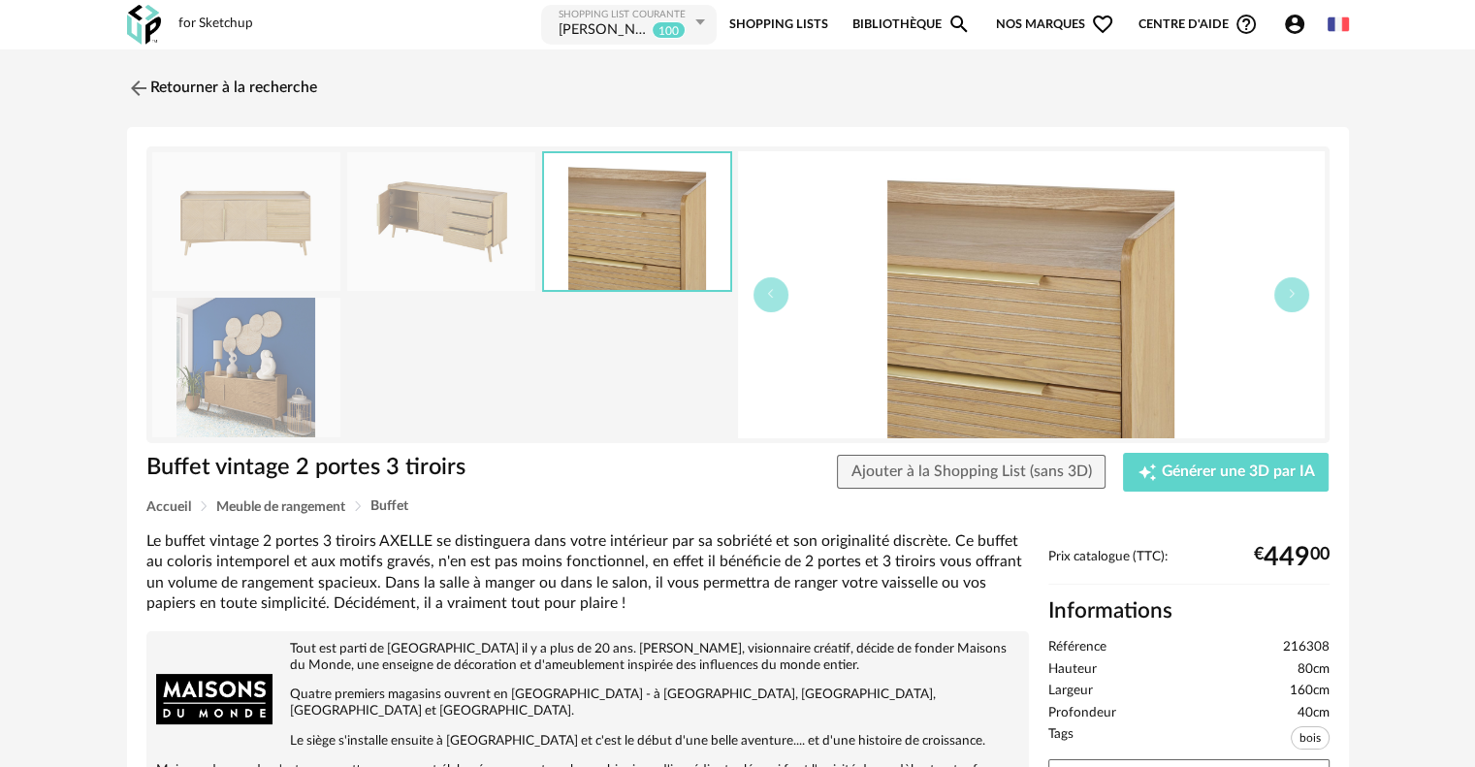
click at [286, 376] on img at bounding box center [246, 367] width 188 height 139
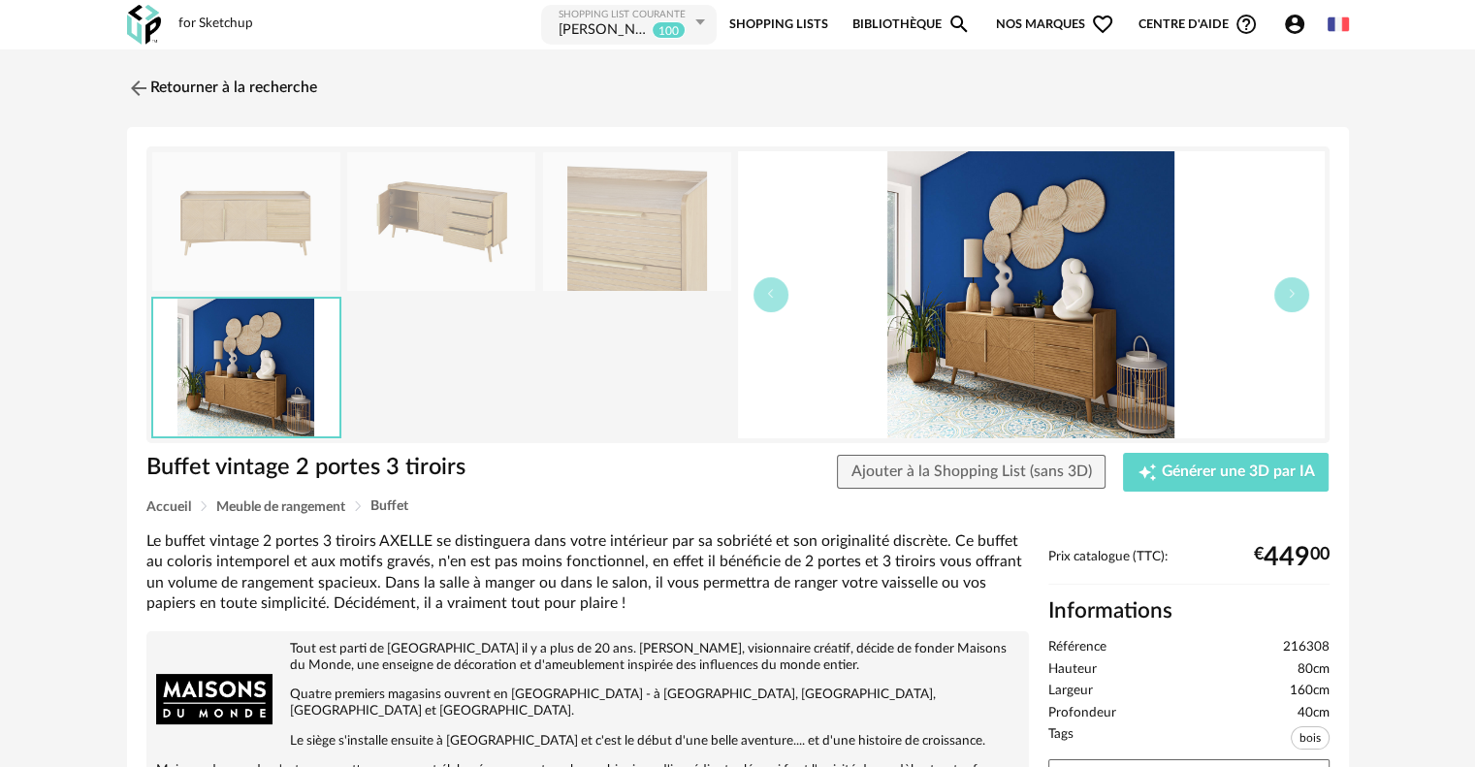
click at [684, 238] on img at bounding box center [637, 221] width 188 height 139
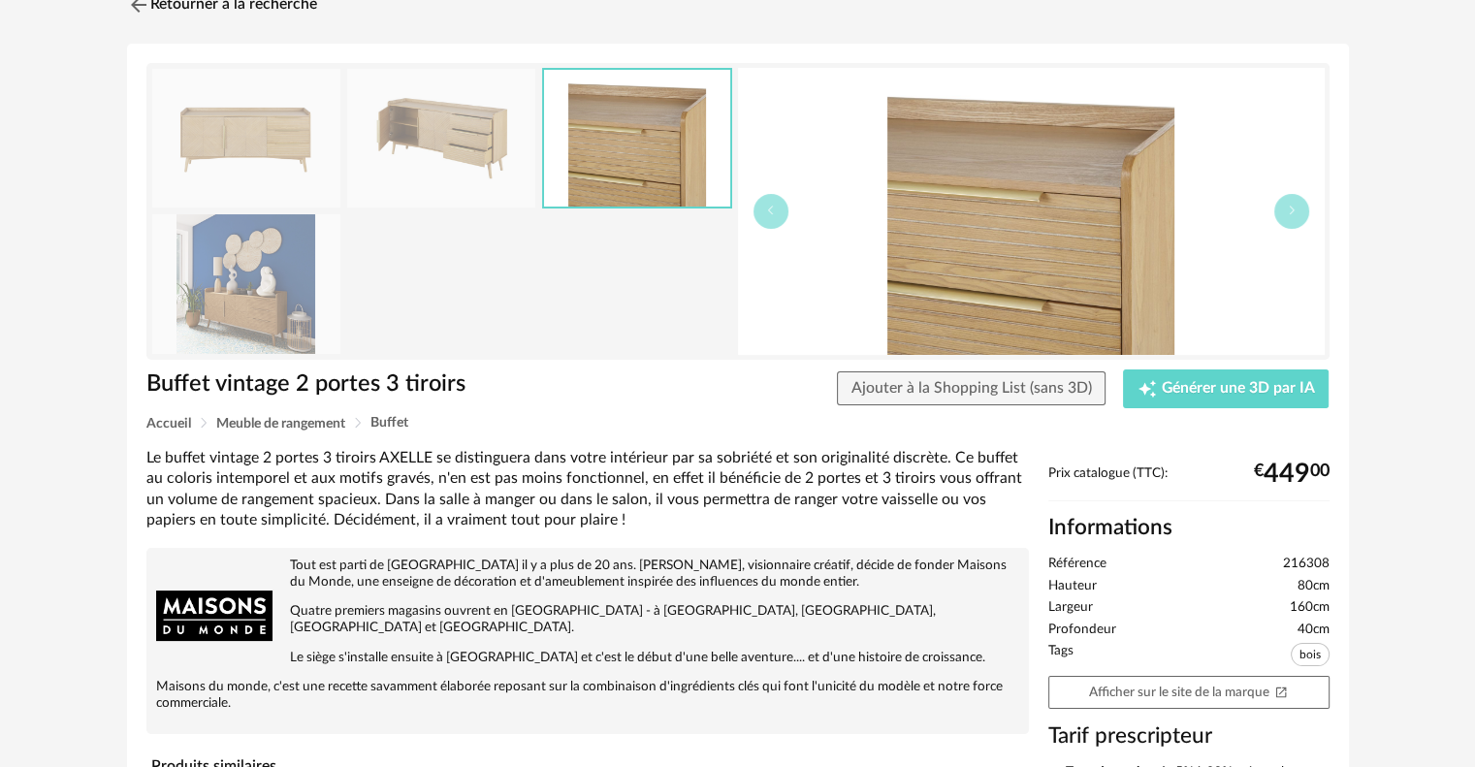
scroll to position [97, 0]
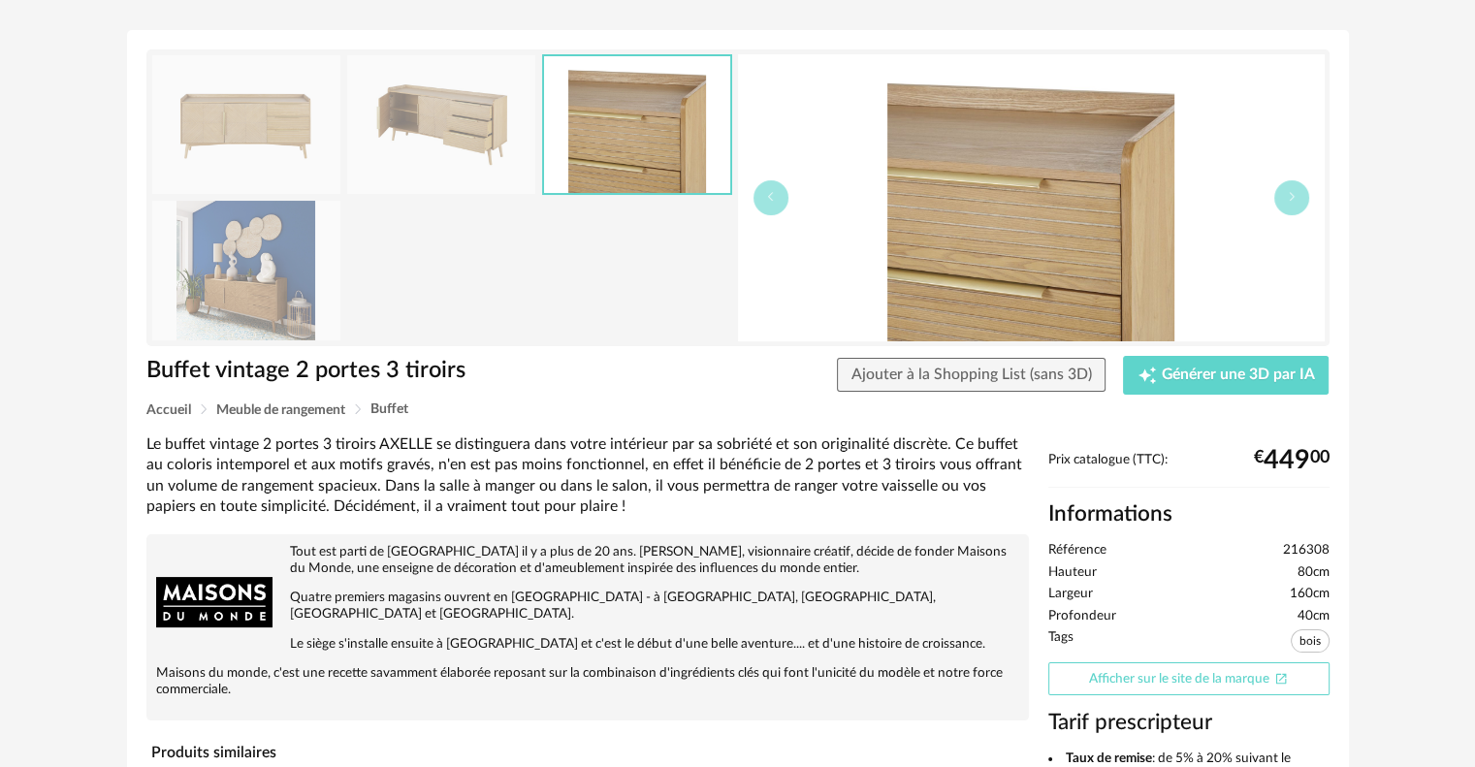
click at [1198, 668] on link "Afficher sur le site de la marque Open In New icon" at bounding box center [1189, 680] width 281 height 34
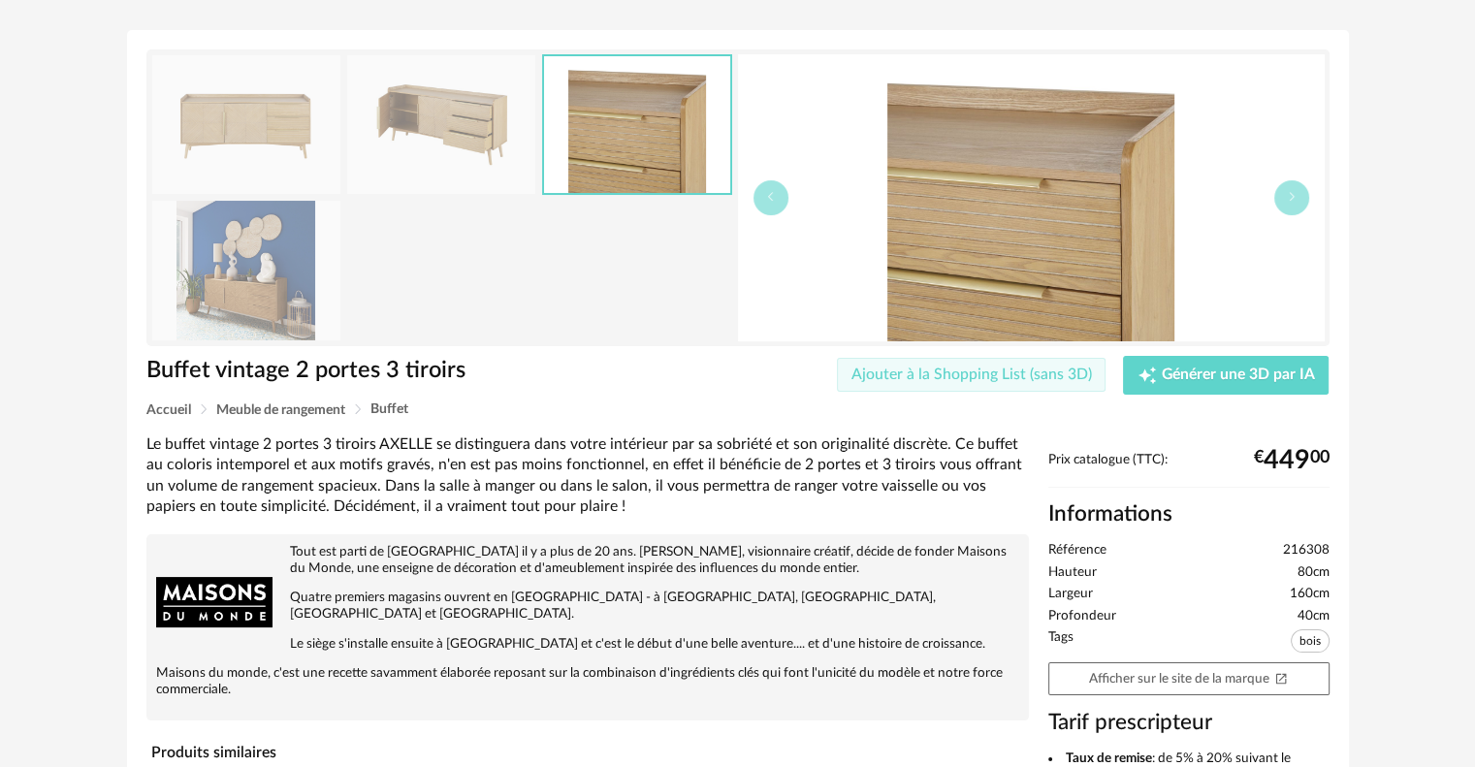
click at [988, 368] on span "Ajouter à la Shopping List (sans 3D)" at bounding box center [972, 375] width 241 height 16
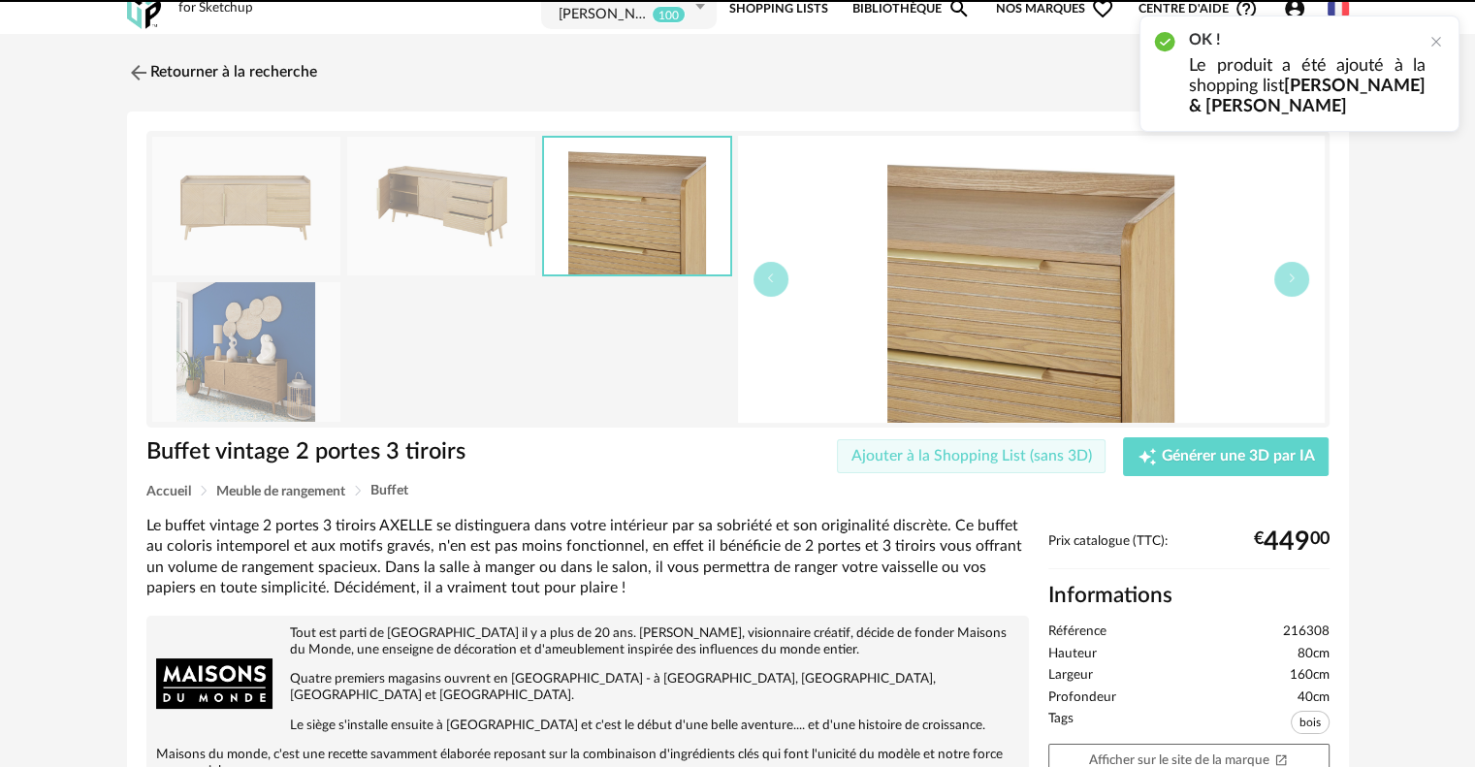
scroll to position [0, 0]
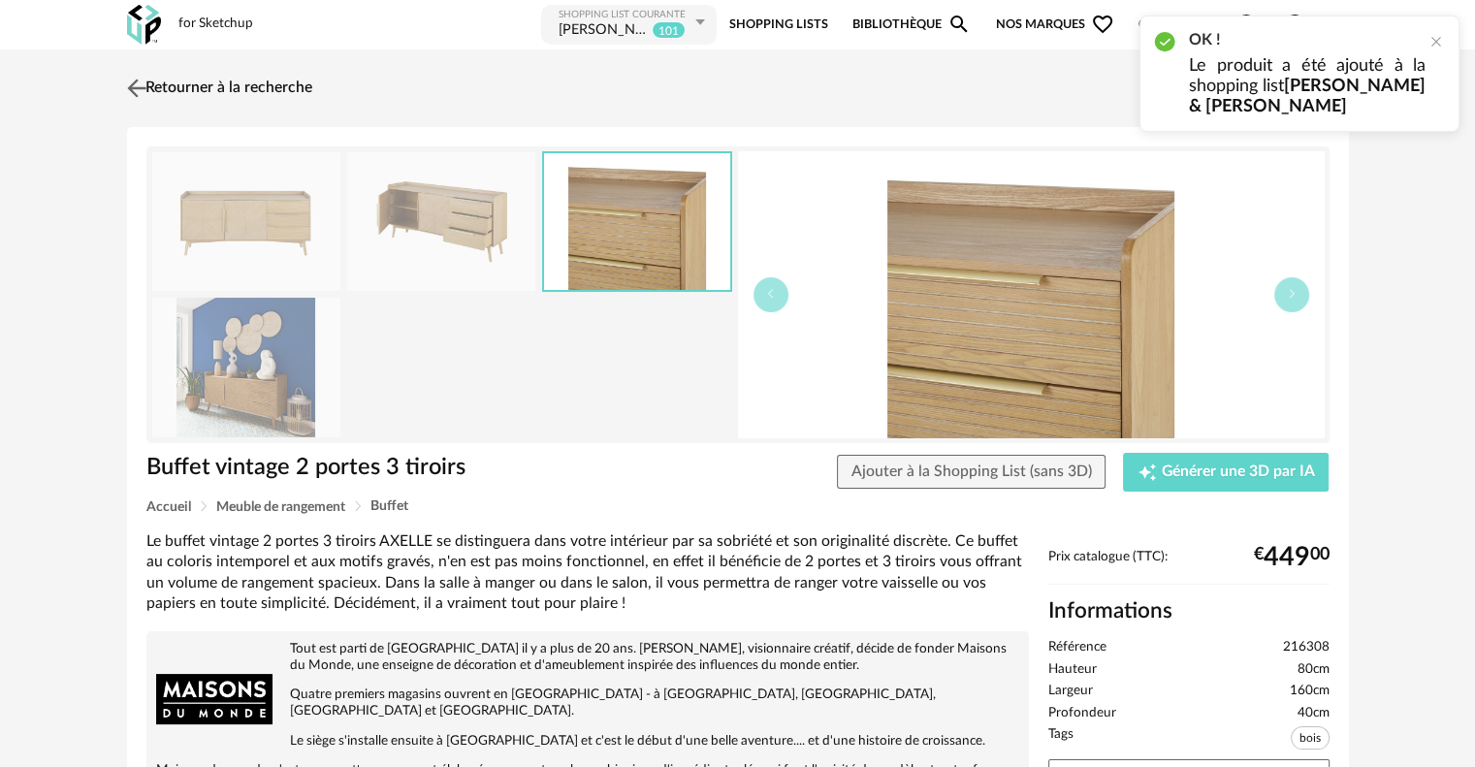
click at [147, 85] on img at bounding box center [136, 88] width 28 height 28
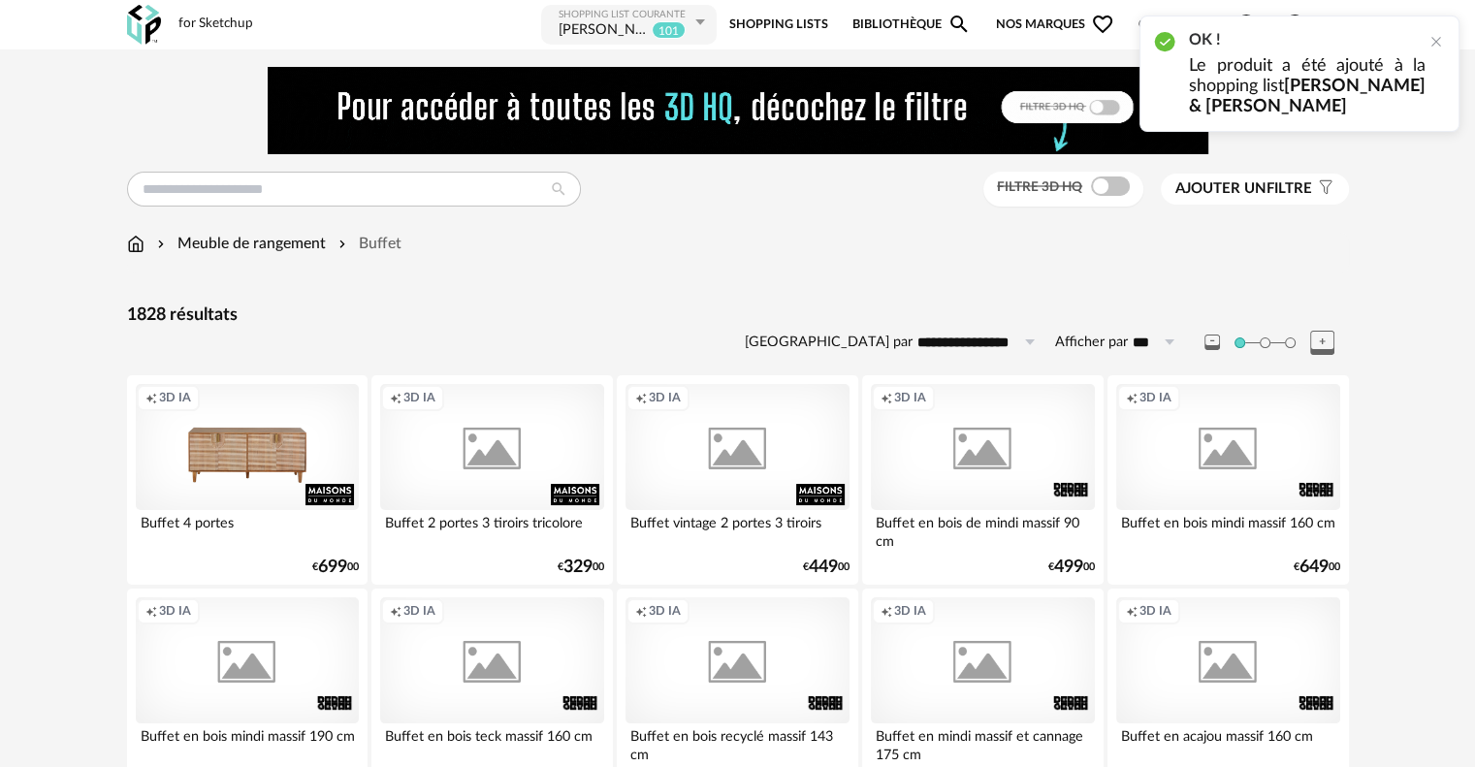
scroll to position [258, 0]
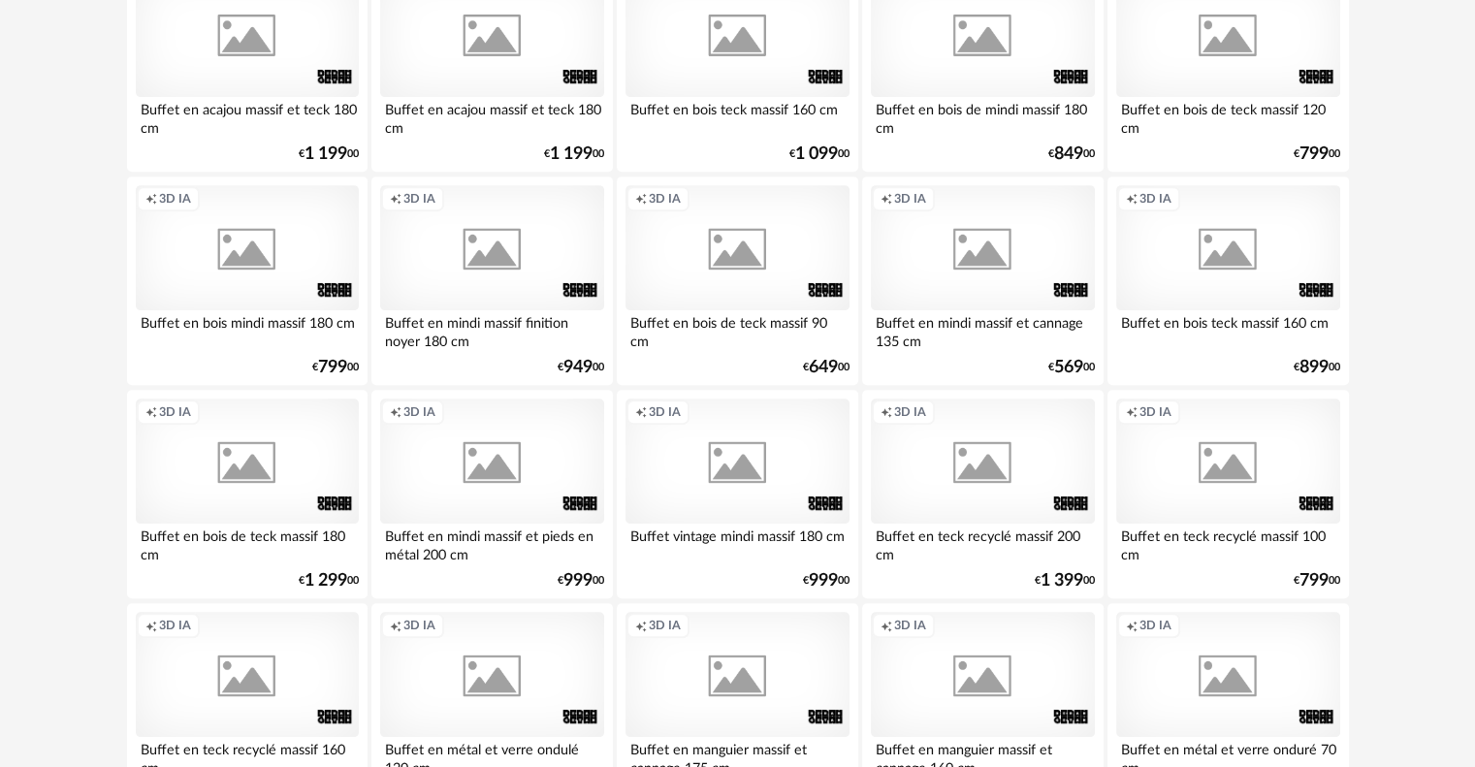
scroll to position [161, 0]
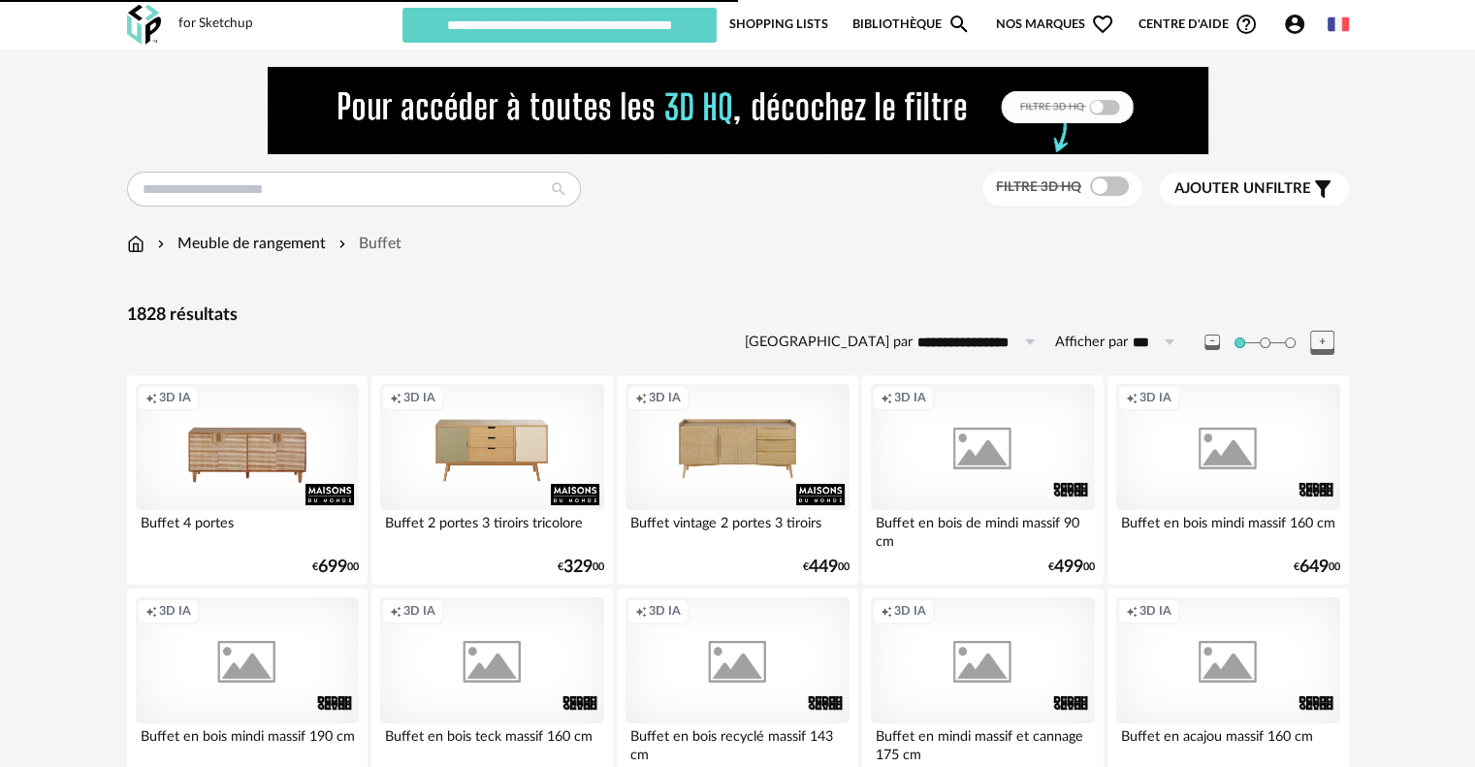
type input "**********"
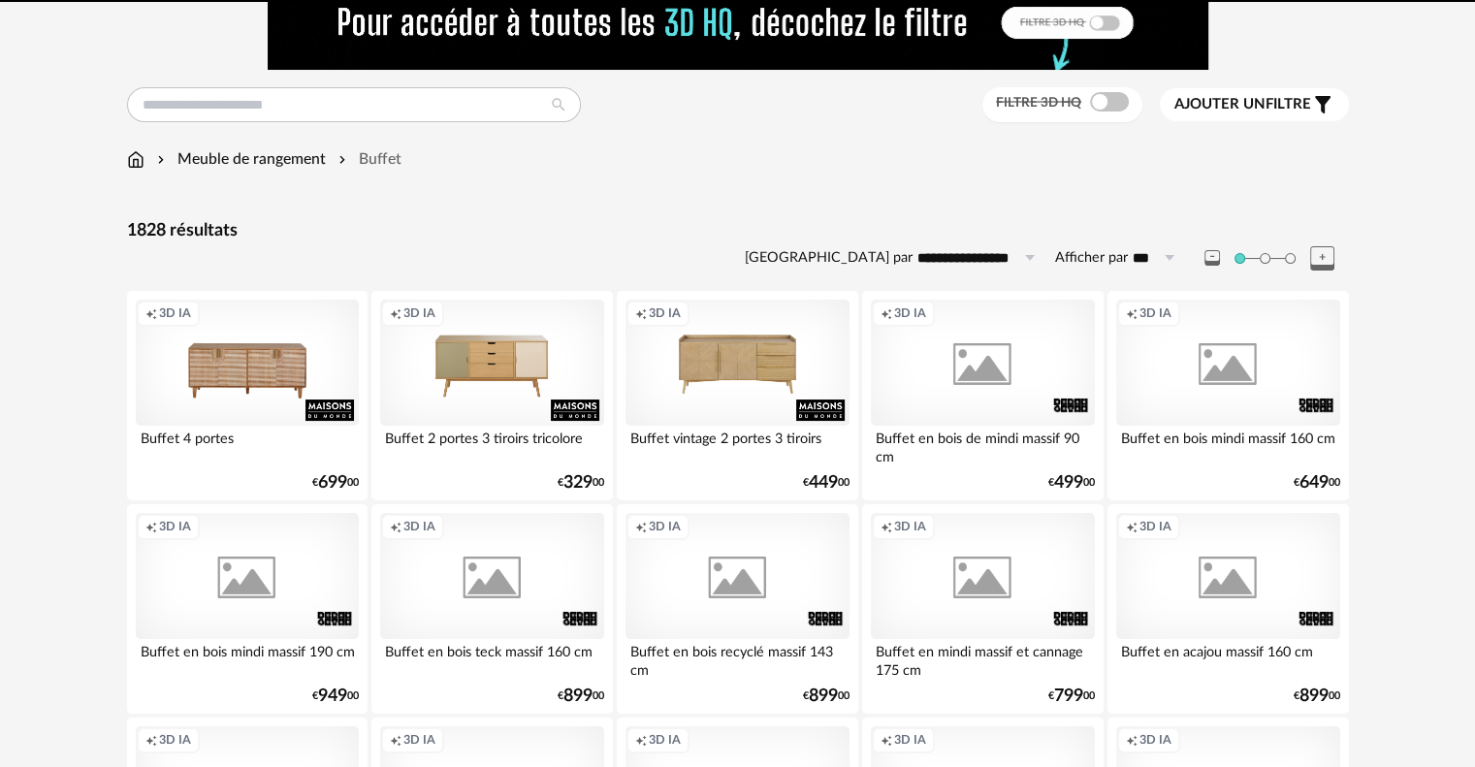
scroll to position [194, 0]
